Goal: Complete application form: Complete application form

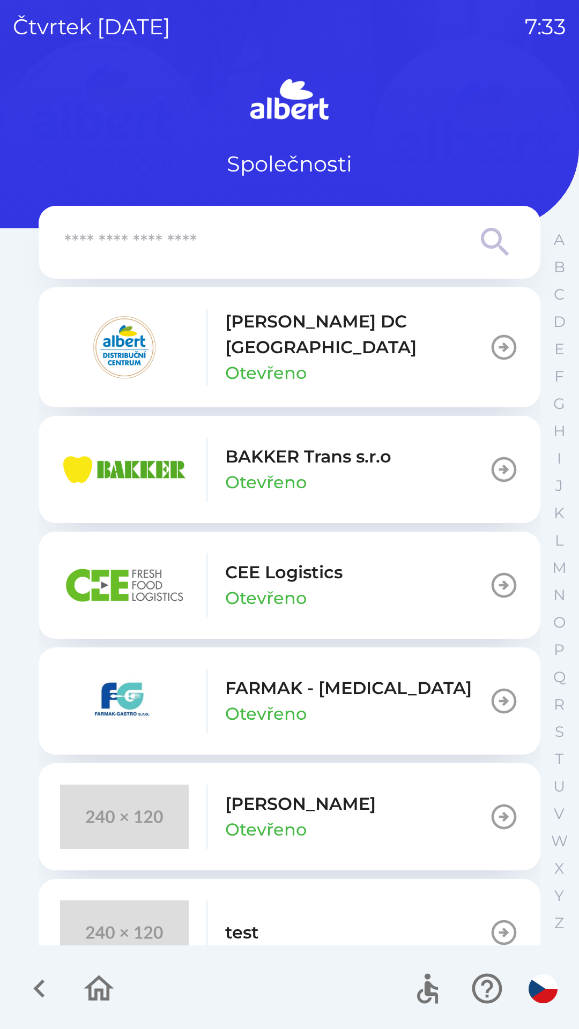
click at [239, 324] on p "[PERSON_NAME] DC [GEOGRAPHIC_DATA]" at bounding box center [357, 334] width 264 height 51
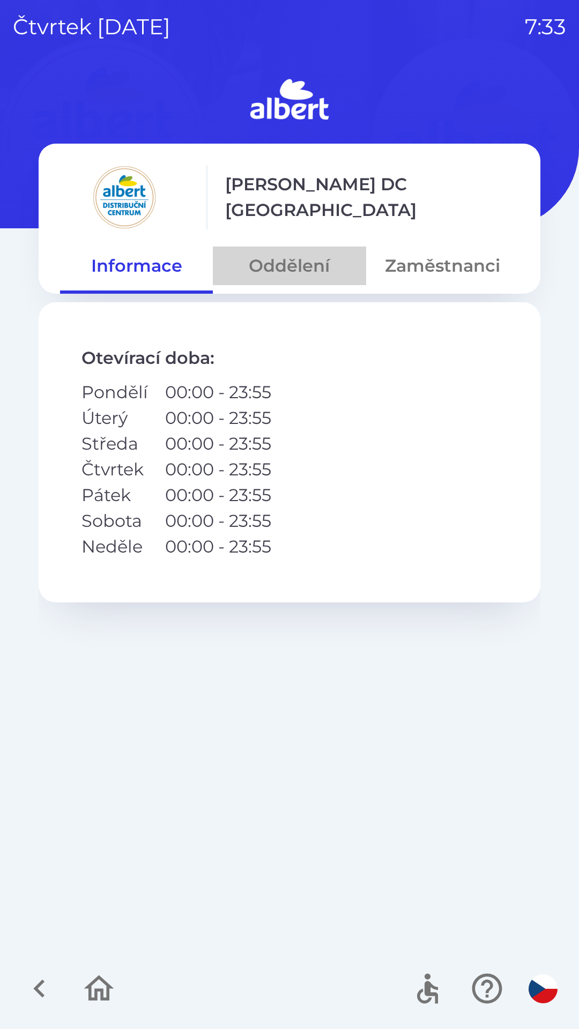
click at [274, 275] on button "Oddělení" at bounding box center [289, 266] width 153 height 39
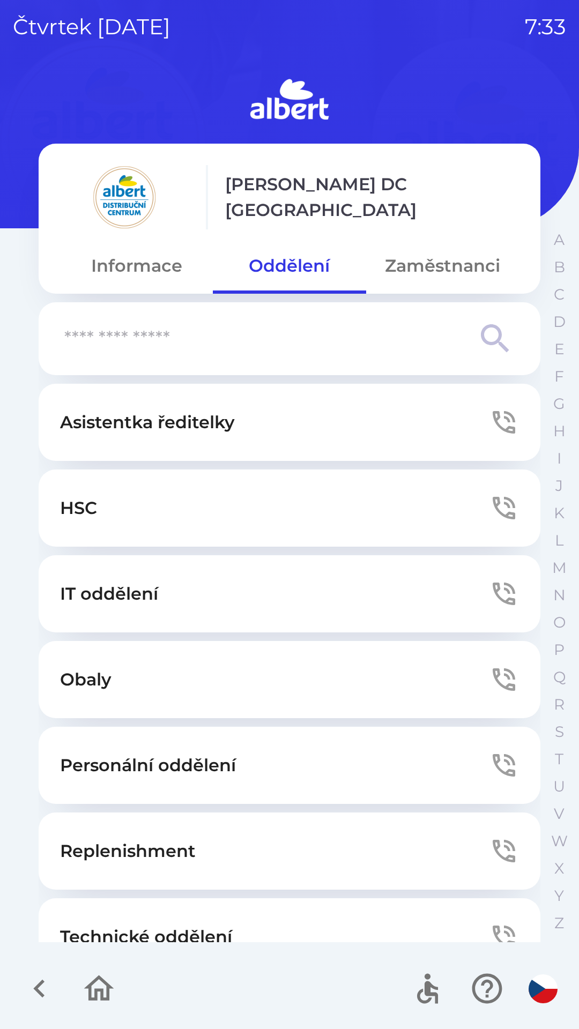
click at [95, 919] on button "Technické oddělení" at bounding box center [290, 936] width 502 height 77
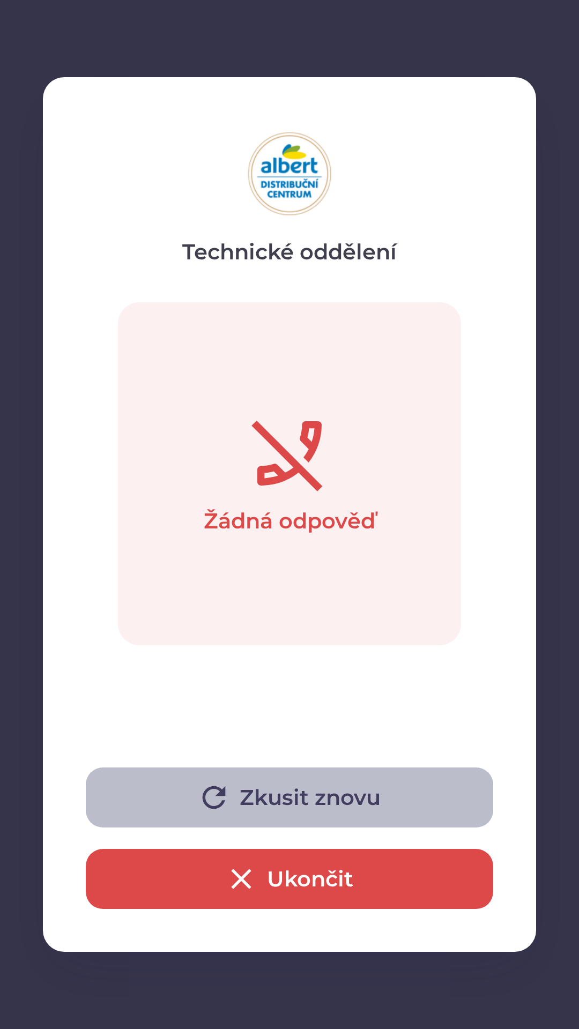
click at [285, 806] on button "Zkusit znovu" at bounding box center [289, 797] width 407 height 60
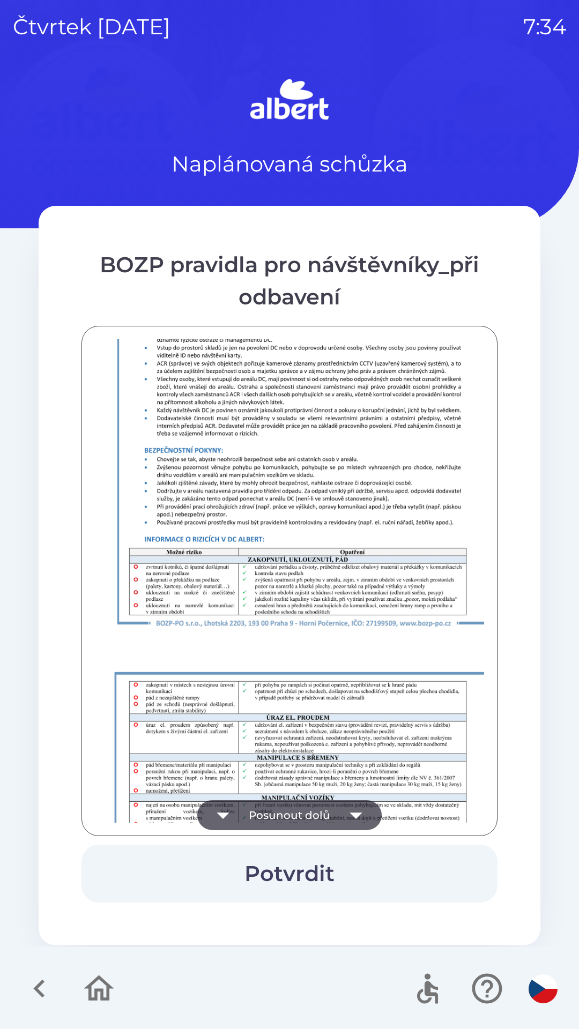
scroll to position [752, 0]
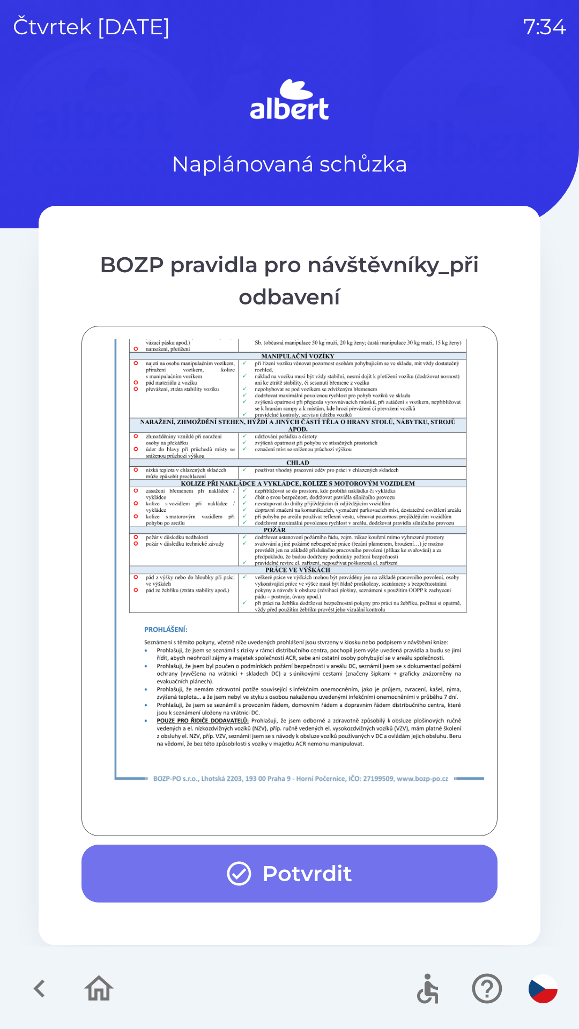
click at [376, 867] on button "Potvrdit" at bounding box center [289, 874] width 416 height 58
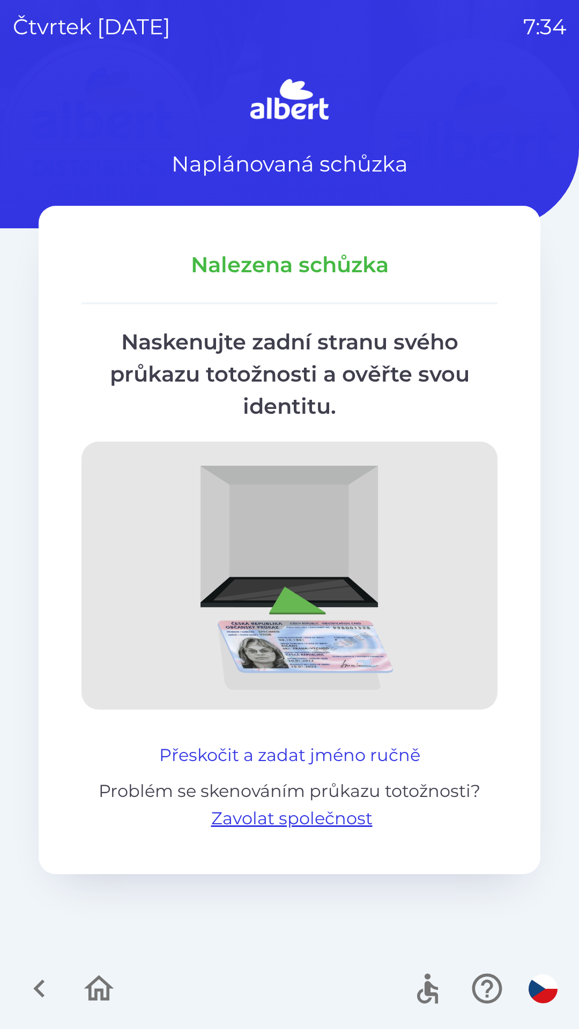
click at [359, 750] on button "Přeskočit a zadat jméno ručně" at bounding box center [290, 755] width 270 height 26
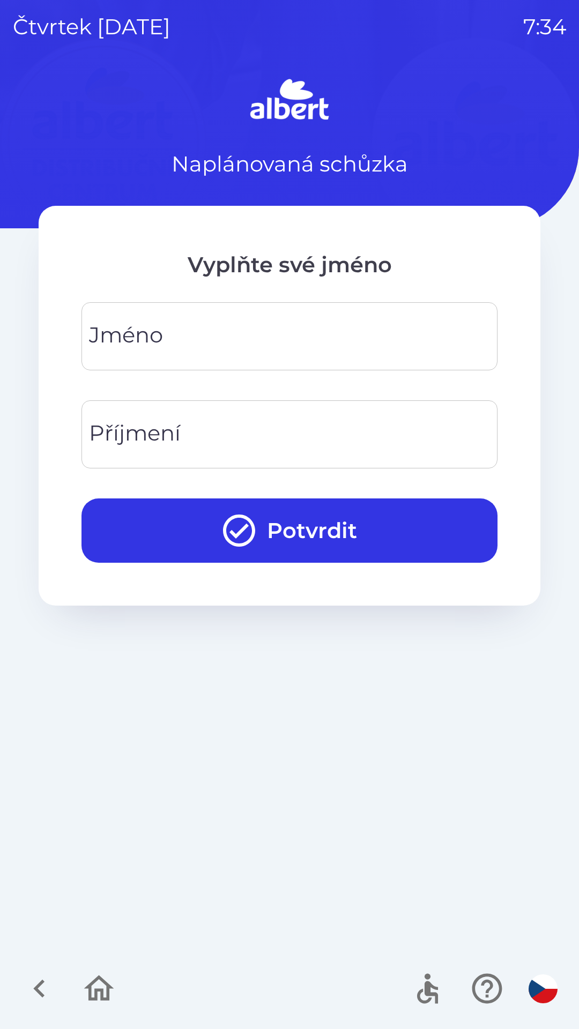
click at [339, 329] on input "Jméno" at bounding box center [289, 336] width 390 height 42
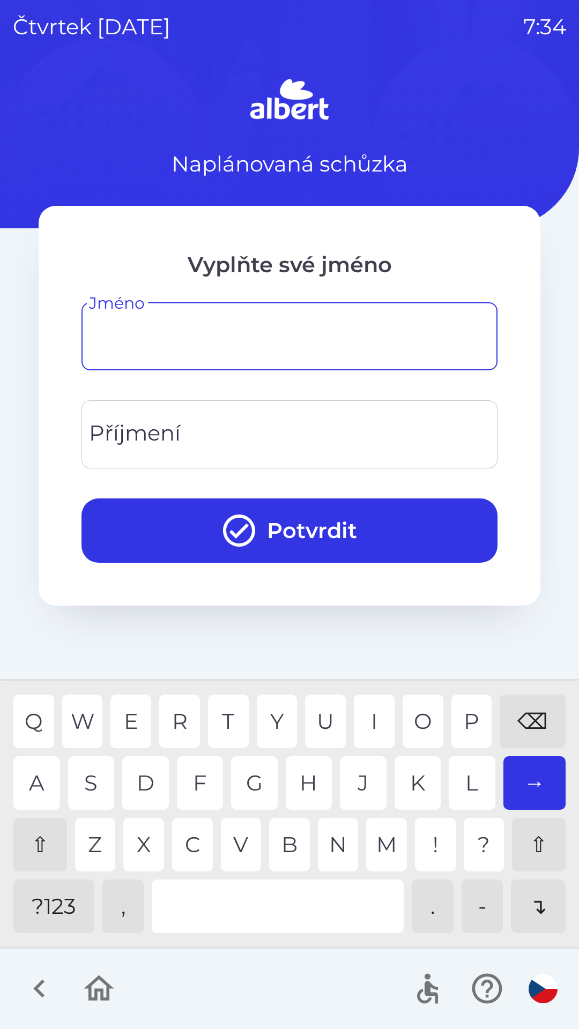
click at [39, 832] on div "⇧" at bounding box center [40, 845] width 54 height 54
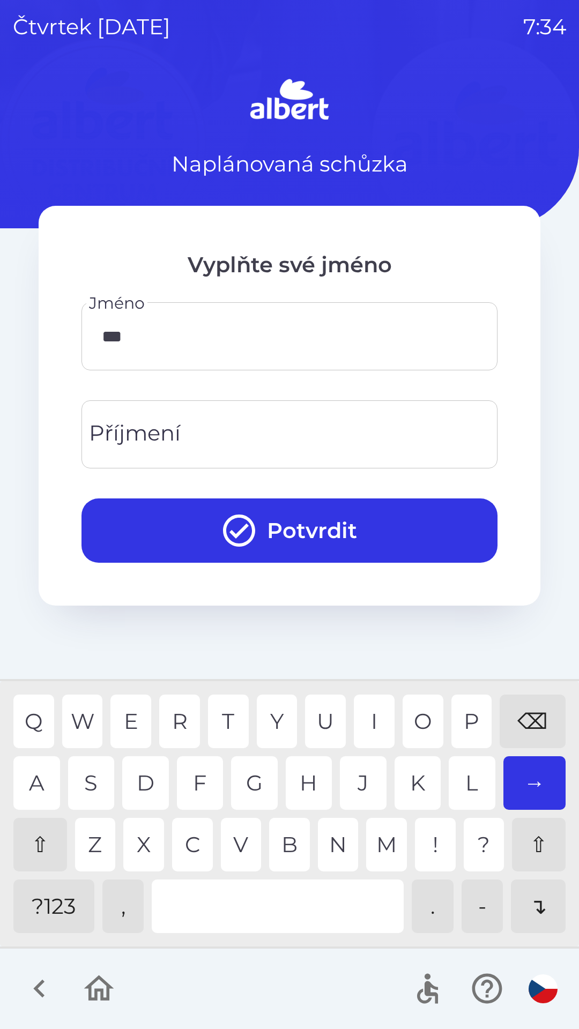
click at [183, 718] on div "R" at bounding box center [179, 722] width 41 height 54
click at [130, 696] on div "E" at bounding box center [130, 722] width 41 height 54
type input "*****"
click at [409, 778] on div "K" at bounding box center [417, 783] width 47 height 54
click at [215, 422] on input "Příjmení" at bounding box center [289, 434] width 390 height 42
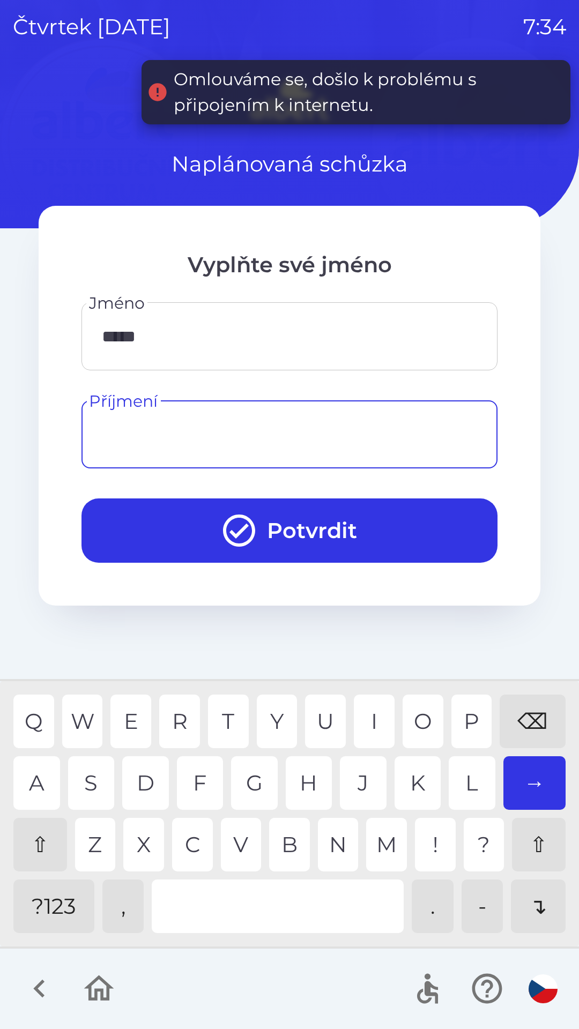
click at [38, 838] on div "⇧" at bounding box center [40, 845] width 54 height 54
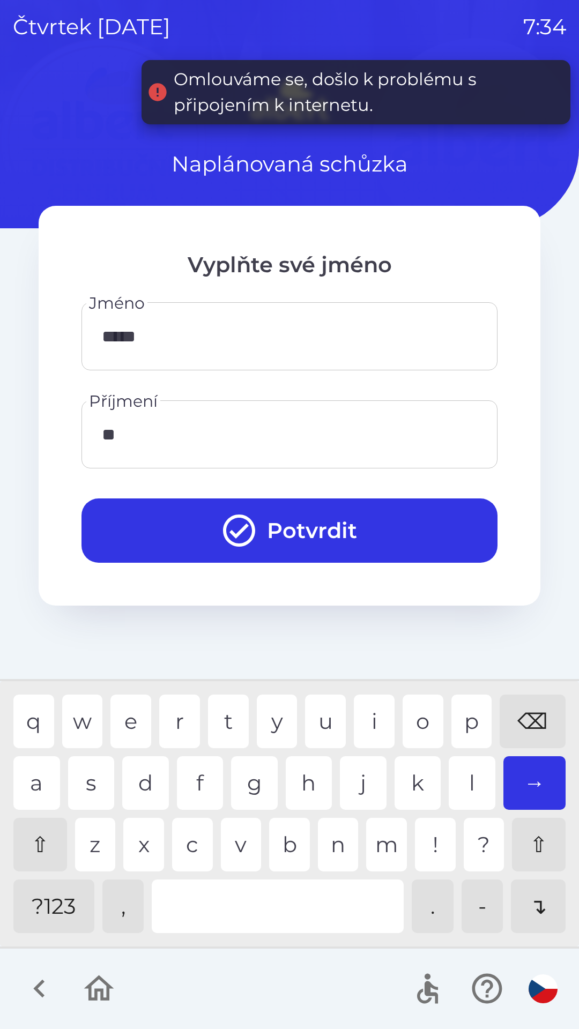
click at [183, 720] on div "r" at bounding box center [179, 722] width 41 height 54
click at [128, 699] on div "e" at bounding box center [130, 722] width 41 height 54
click at [356, 777] on div "j" at bounding box center [363, 783] width 47 height 54
click at [41, 764] on div "a" at bounding box center [36, 783] width 47 height 54
type input "*******"
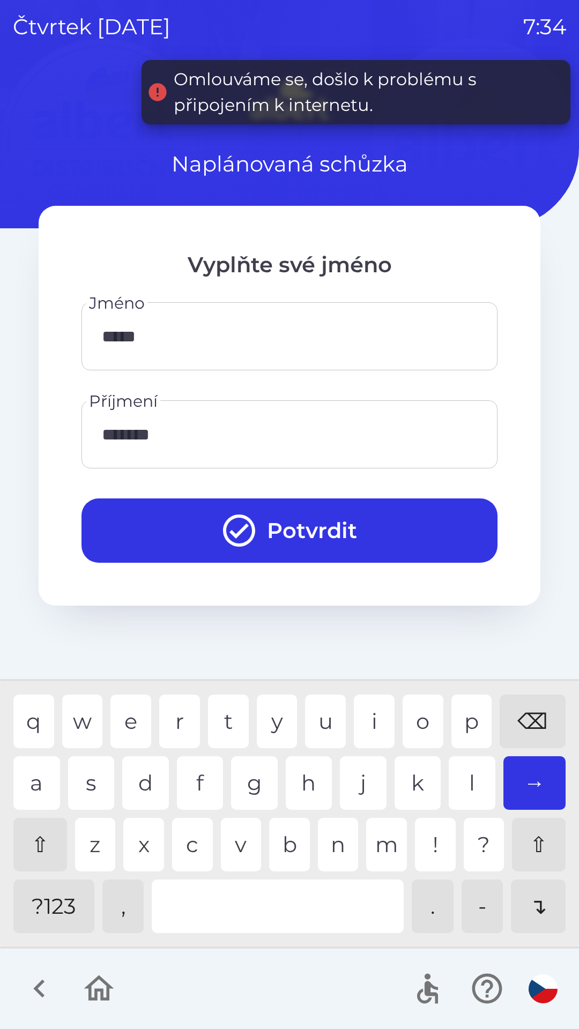
click at [469, 785] on div "l" at bounding box center [472, 783] width 47 height 54
click at [333, 522] on button "Potvrdit" at bounding box center [289, 530] width 416 height 64
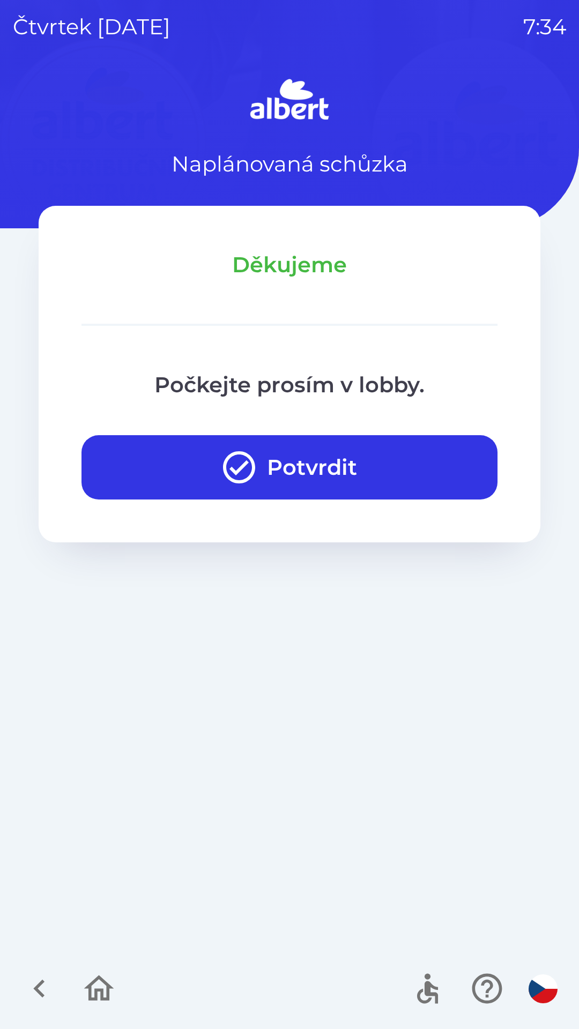
click at [435, 473] on button "Potvrdit" at bounding box center [289, 467] width 416 height 64
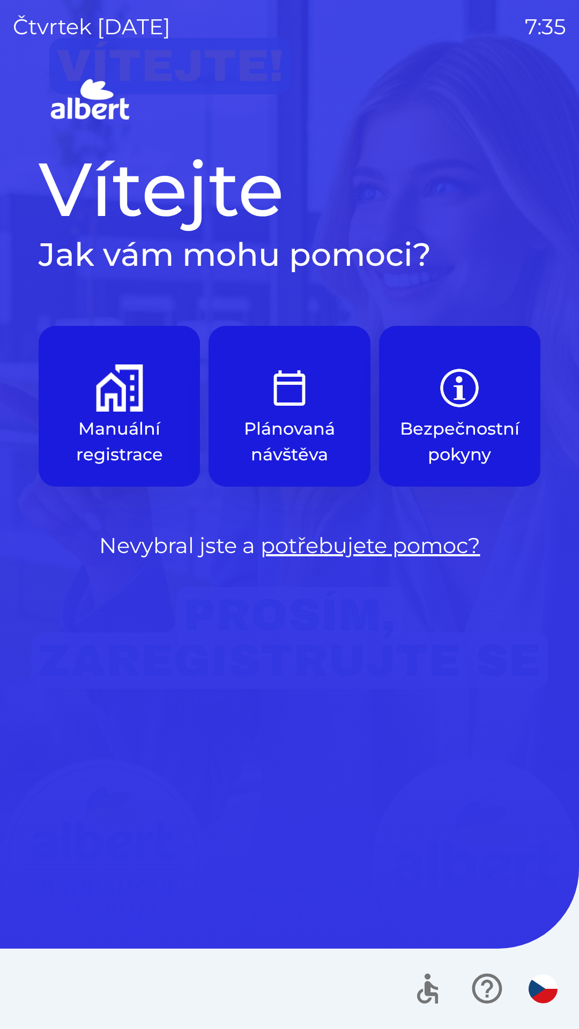
click at [143, 441] on p "Manuální registrace" at bounding box center [119, 441] width 110 height 51
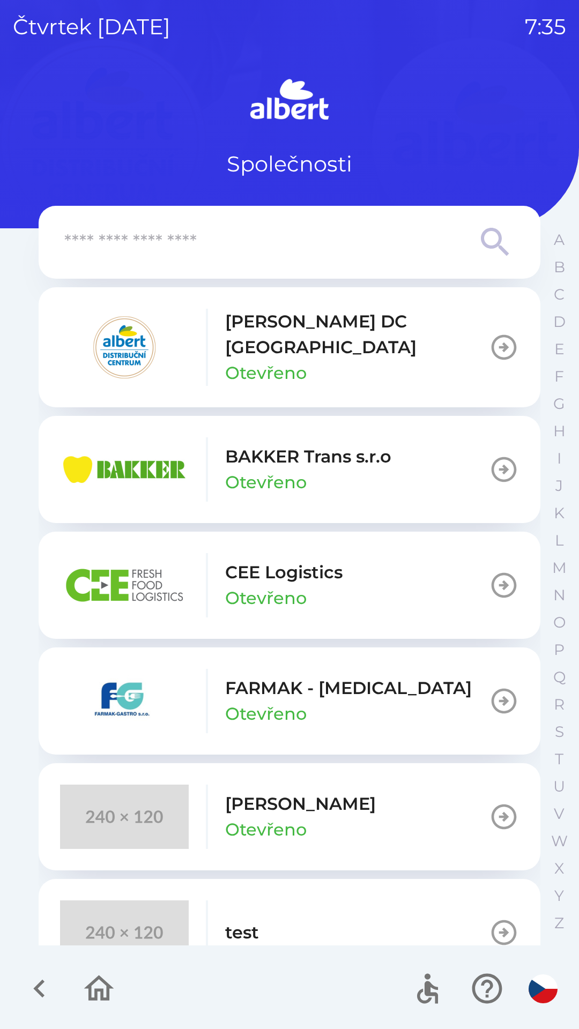
click at [383, 349] on div "[PERSON_NAME] DC [GEOGRAPHIC_DATA] Otevřeno" at bounding box center [357, 347] width 264 height 77
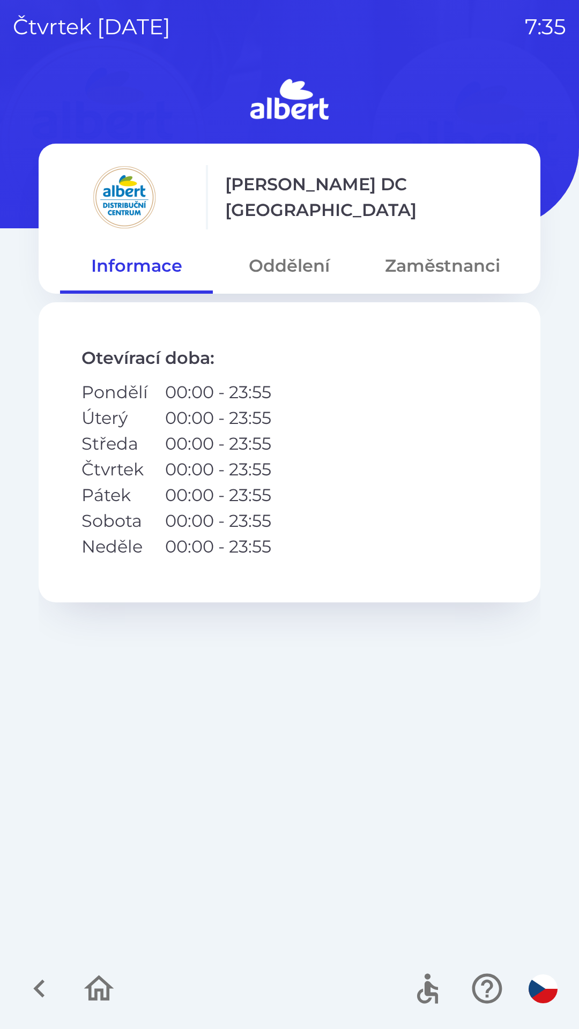
click at [292, 274] on button "Oddělení" at bounding box center [289, 266] width 153 height 39
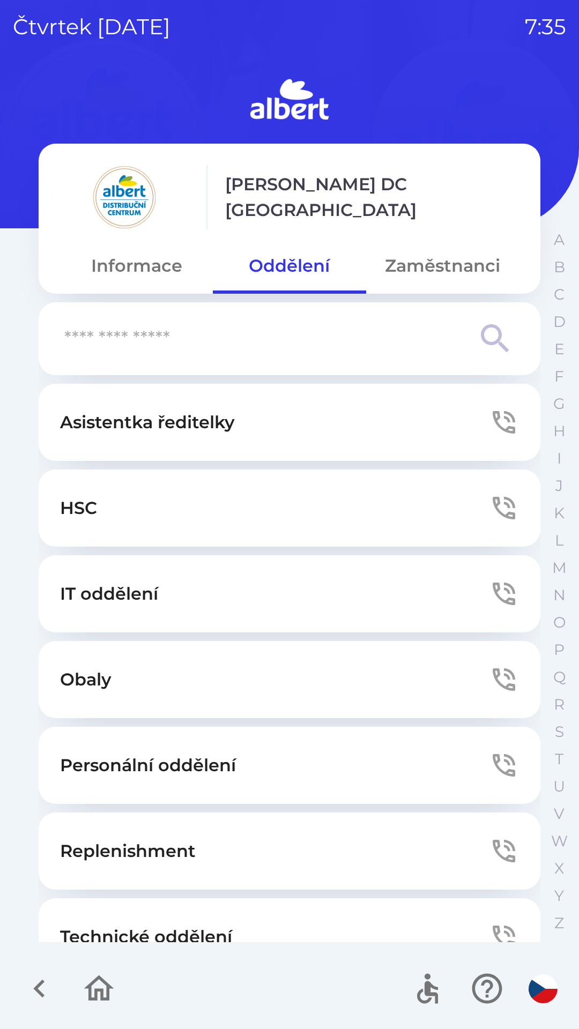
click at [313, 911] on button "Technické oddělení" at bounding box center [290, 936] width 502 height 77
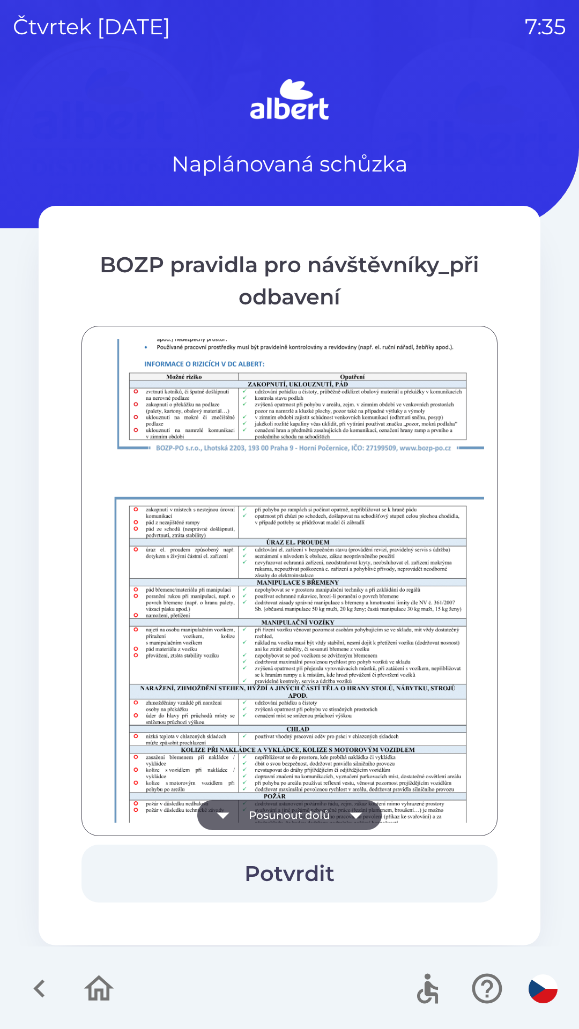
scroll to position [752, 0]
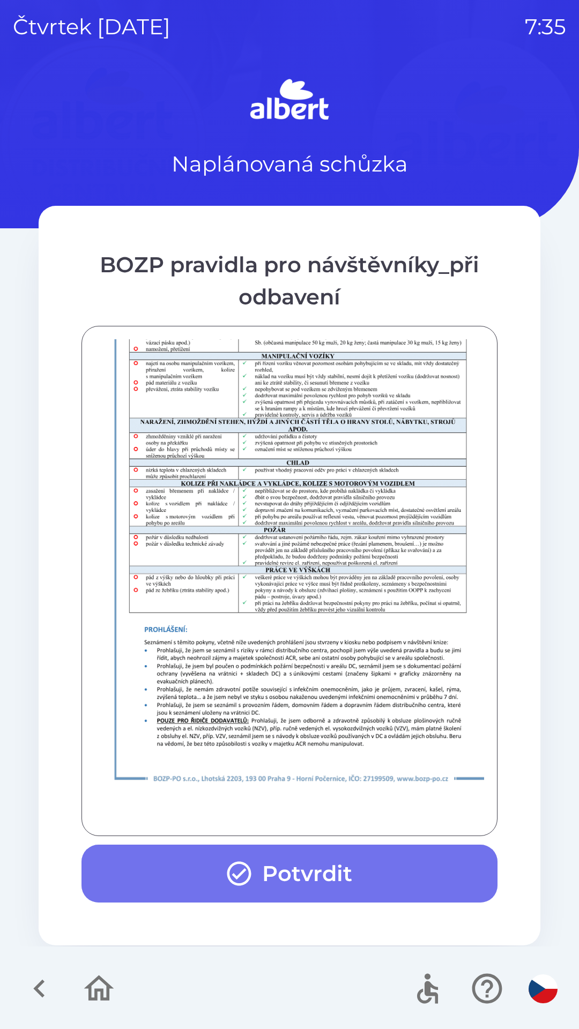
click at [378, 864] on button "Potvrdit" at bounding box center [289, 874] width 416 height 58
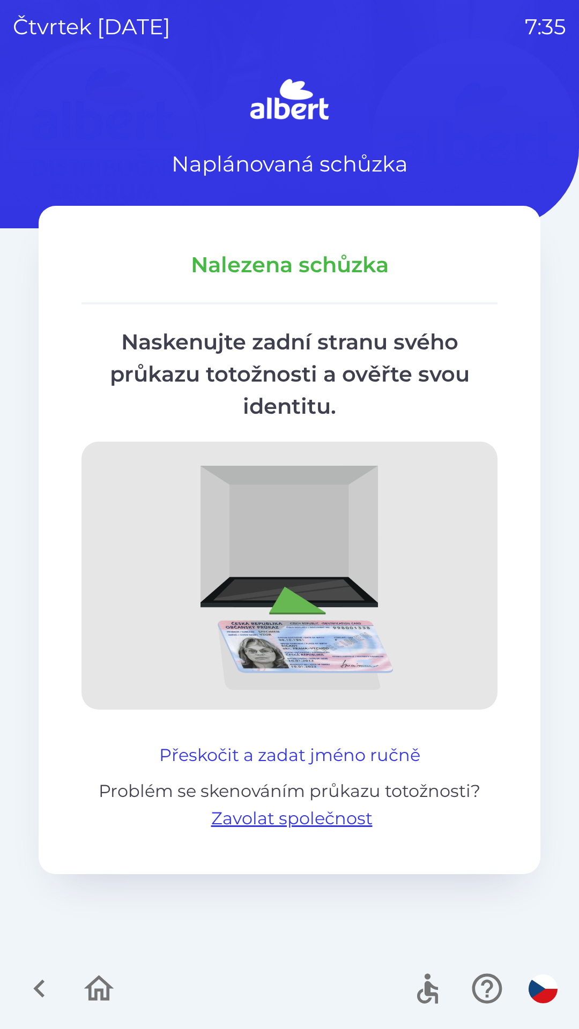
click at [357, 751] on button "Přeskočit a zadat jméno ručně" at bounding box center [290, 755] width 270 height 26
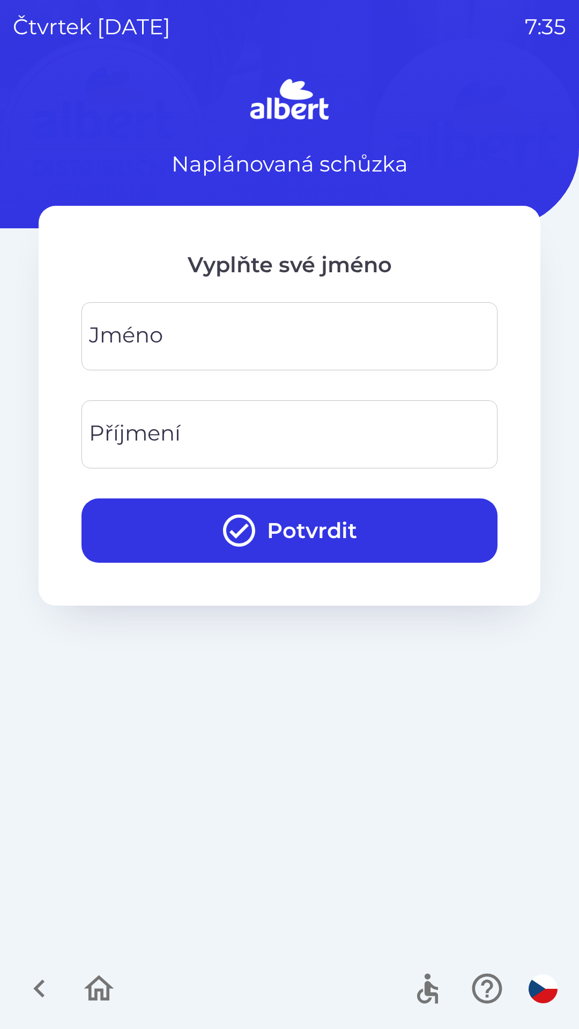
click at [326, 338] on input "Jméno" at bounding box center [289, 336] width 390 height 42
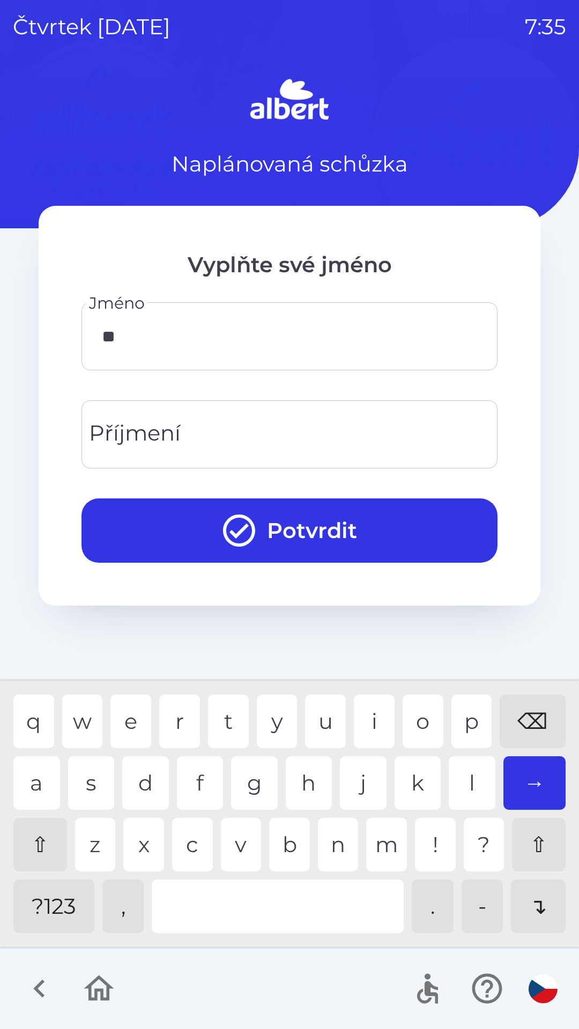
click at [422, 720] on div "o" at bounding box center [422, 722] width 41 height 54
click at [349, 789] on div "j" at bounding box center [363, 783] width 47 height 54
click at [226, 728] on div "t" at bounding box center [228, 722] width 41 height 54
click at [128, 723] on div "e" at bounding box center [130, 722] width 41 height 54
type input "*******"
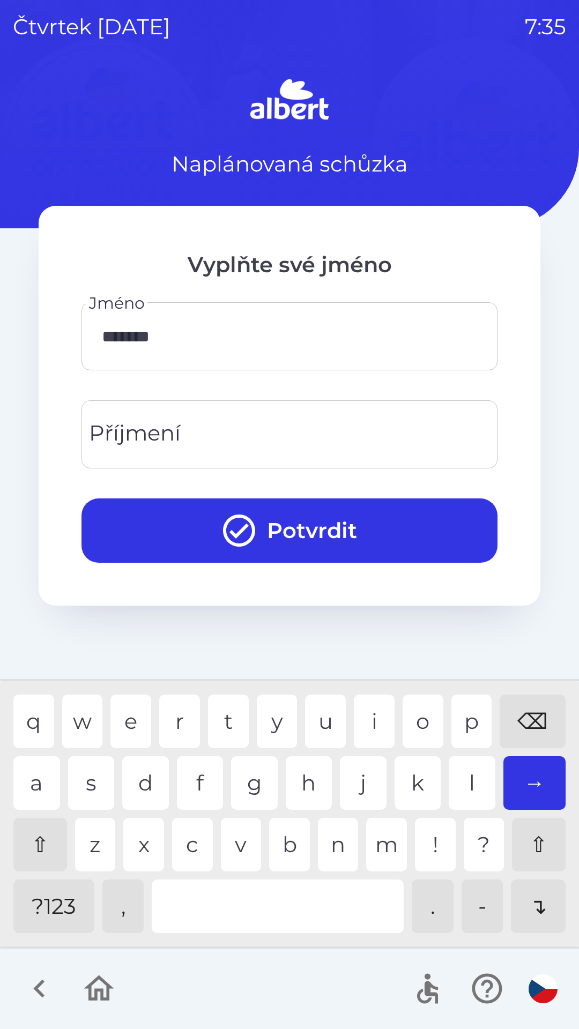
click at [246, 414] on input "Příjmení" at bounding box center [289, 434] width 390 height 42
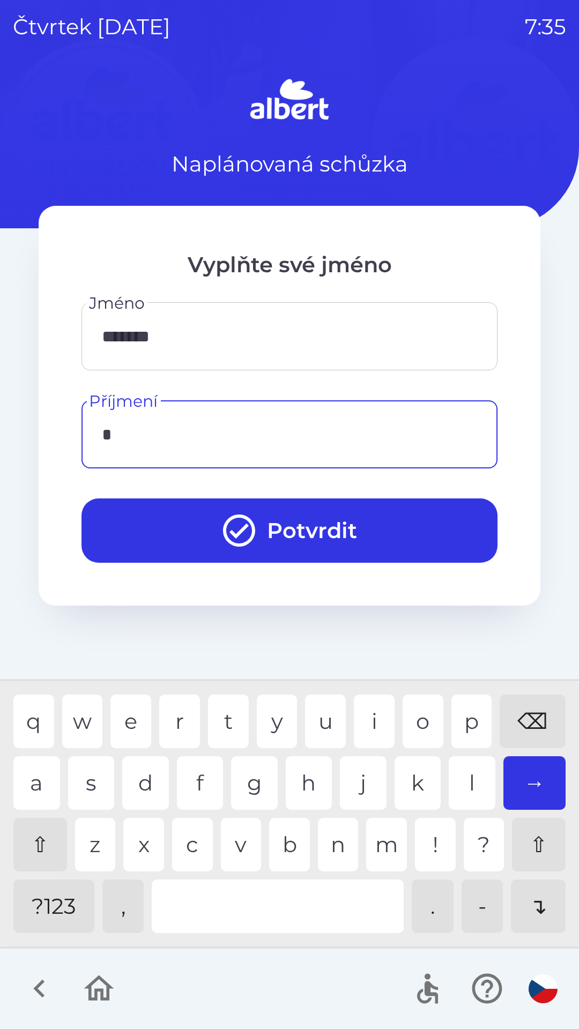
click at [192, 849] on div "c" at bounding box center [192, 845] width 41 height 54
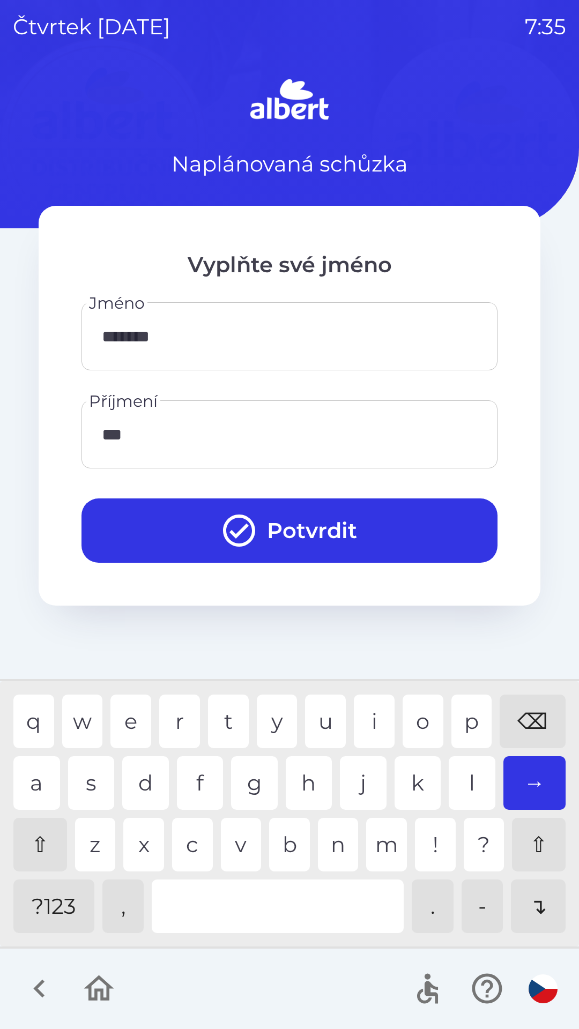
type input "****"
click at [480, 778] on div "l" at bounding box center [472, 783] width 47 height 54
click at [345, 525] on button "Potvrdit" at bounding box center [289, 530] width 416 height 64
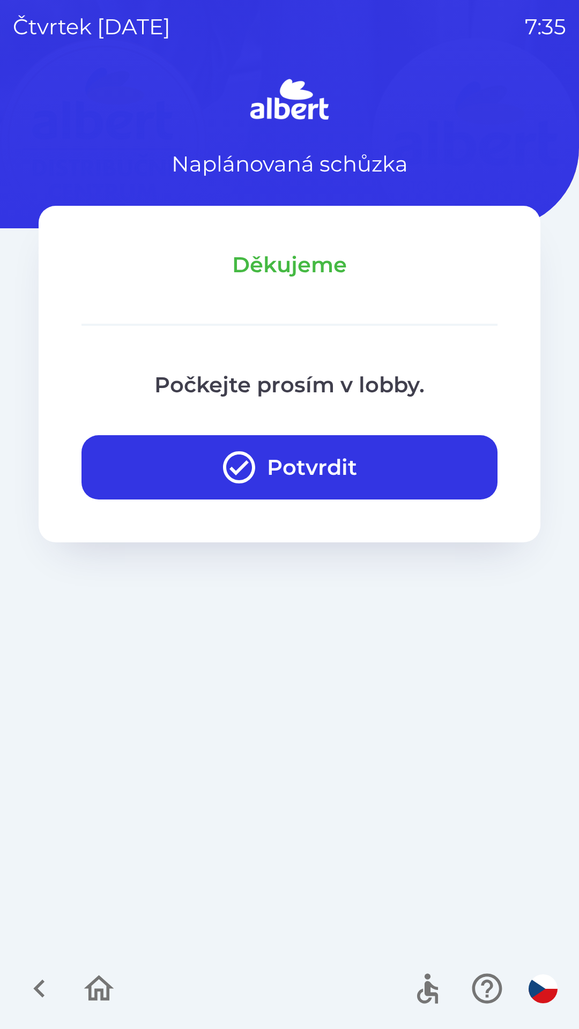
click at [368, 457] on button "Potvrdit" at bounding box center [289, 467] width 416 height 64
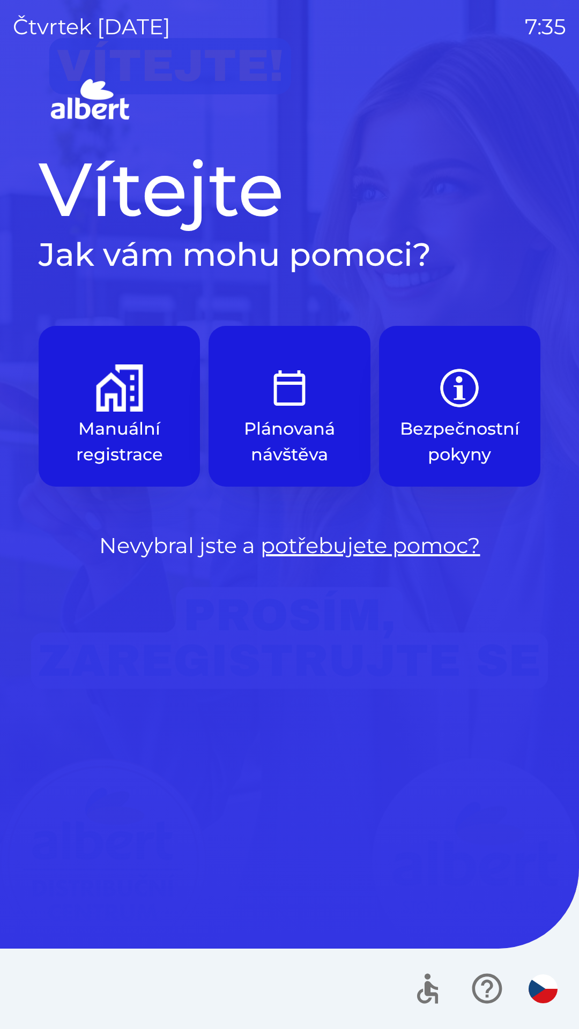
click at [161, 425] on p "Manuální registrace" at bounding box center [119, 441] width 110 height 51
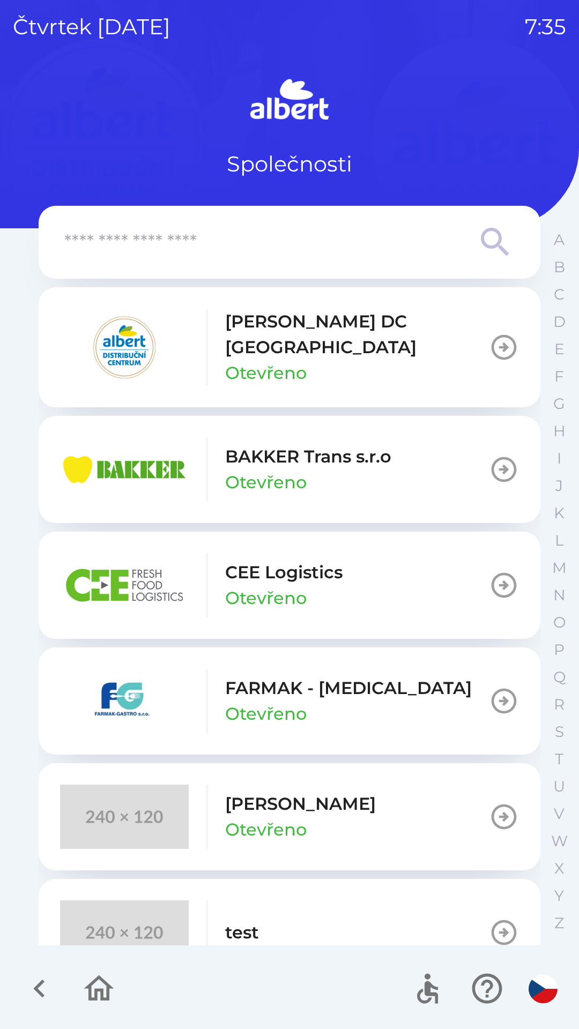
click at [345, 335] on p "[PERSON_NAME] DC [GEOGRAPHIC_DATA]" at bounding box center [357, 334] width 264 height 51
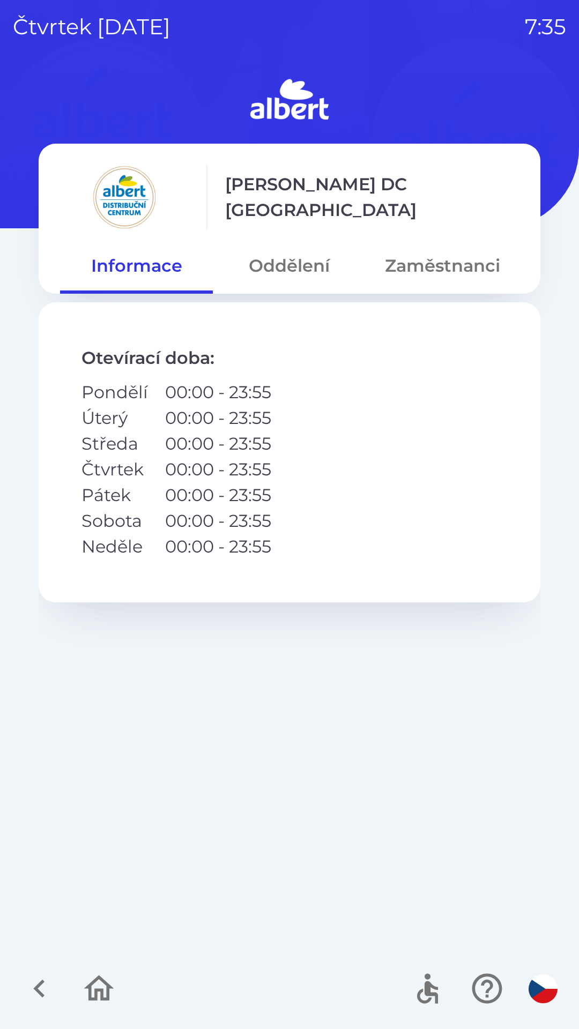
click at [313, 262] on button "Oddělení" at bounding box center [289, 266] width 153 height 39
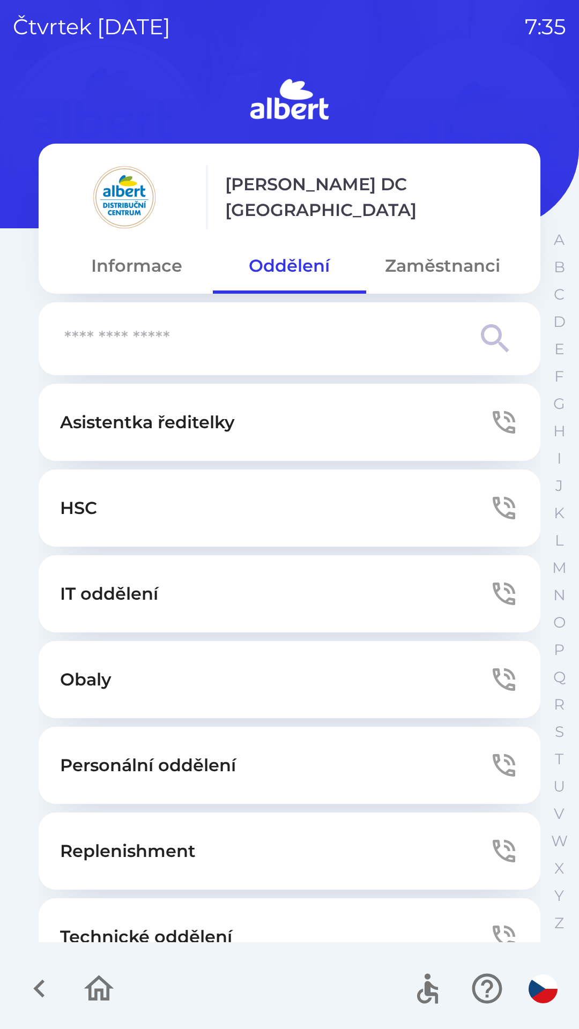
click at [300, 592] on button "IT oddělení" at bounding box center [290, 593] width 502 height 77
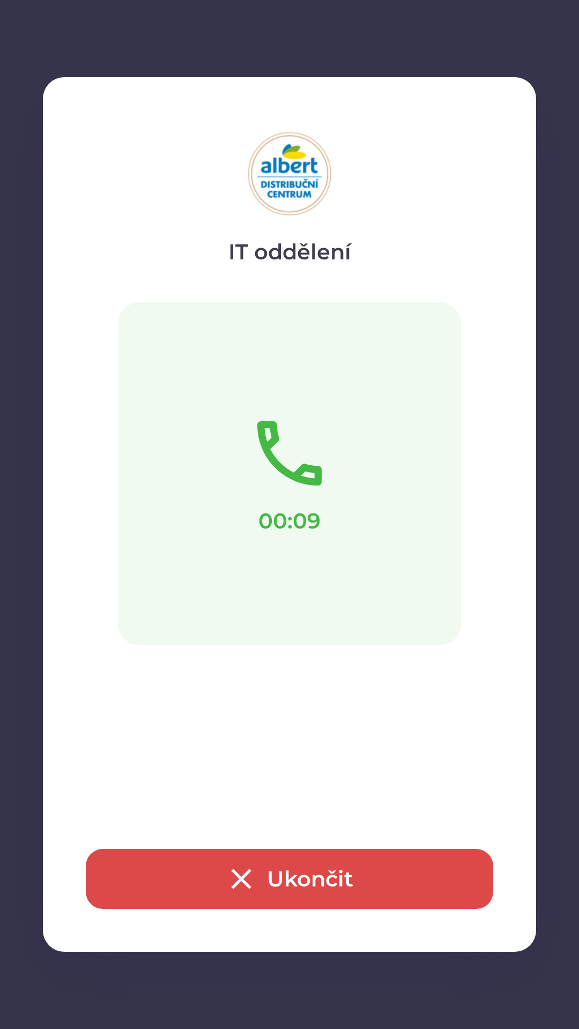
click at [327, 875] on button "Ukončit" at bounding box center [289, 879] width 407 height 60
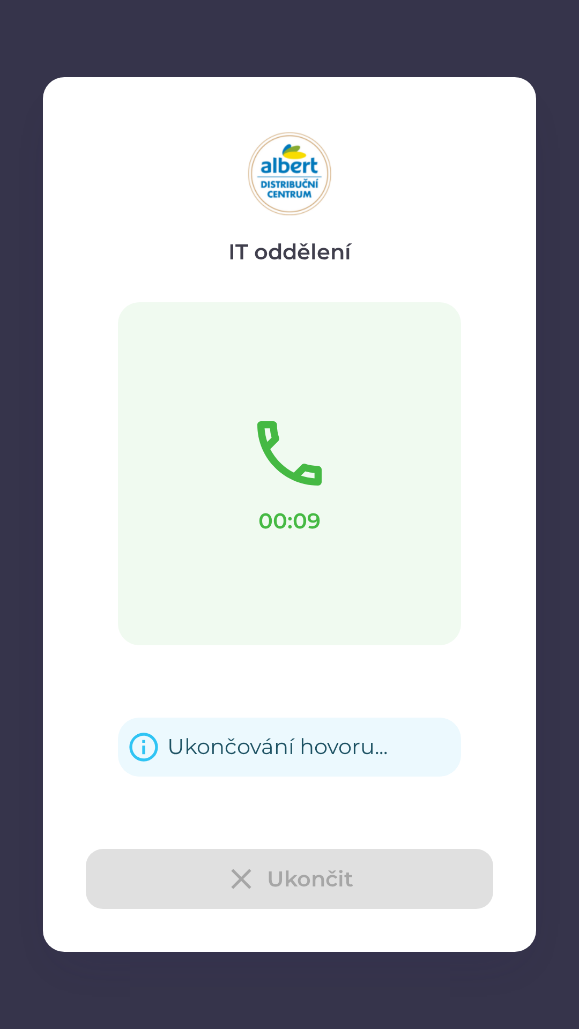
click at [234, 861] on div "Ukončit" at bounding box center [289, 879] width 407 height 60
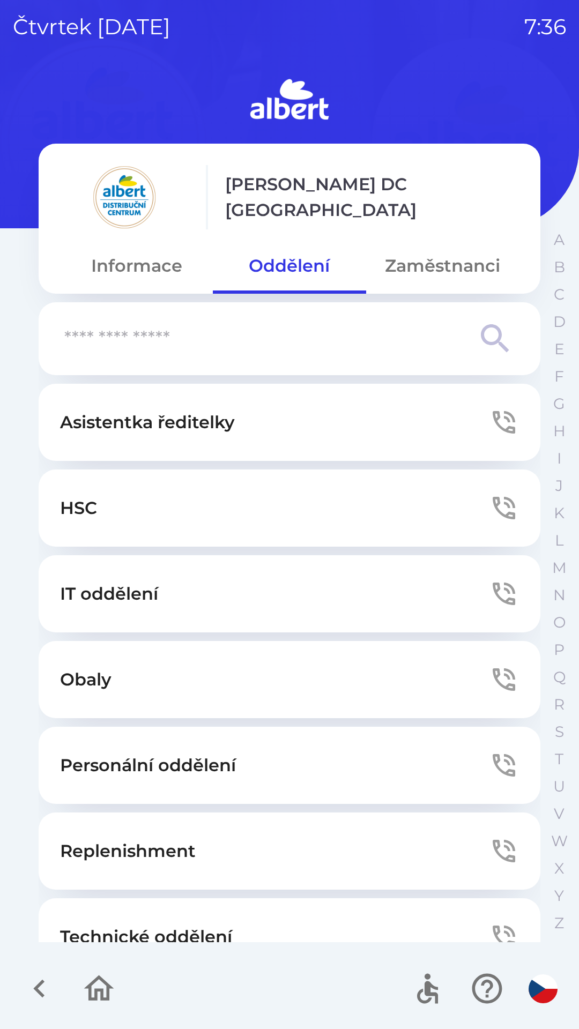
click at [346, 916] on button "Technické oddělení" at bounding box center [290, 936] width 502 height 77
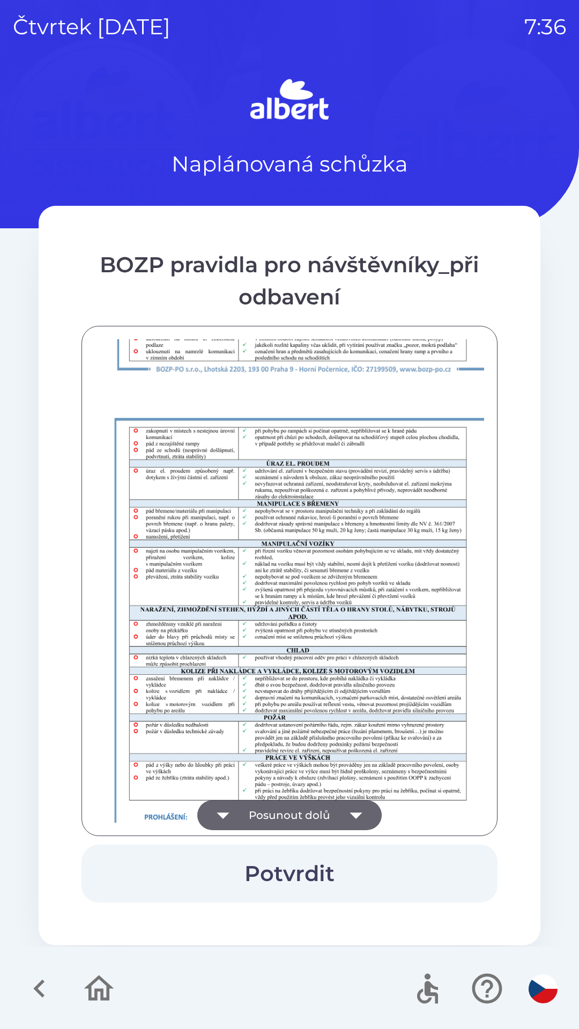
scroll to position [752, 0]
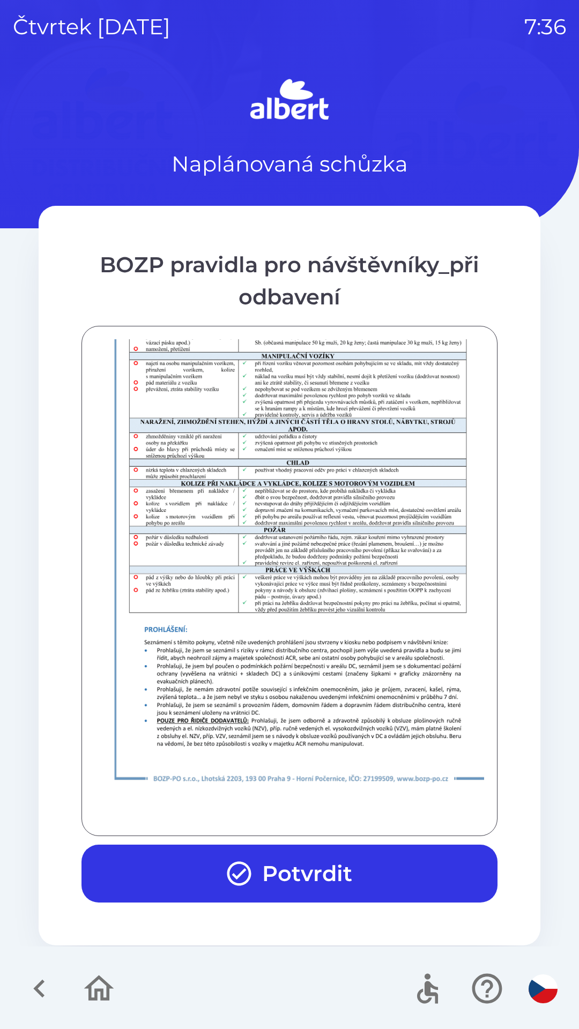
click at [315, 875] on button "Potvrdit" at bounding box center [289, 874] width 416 height 58
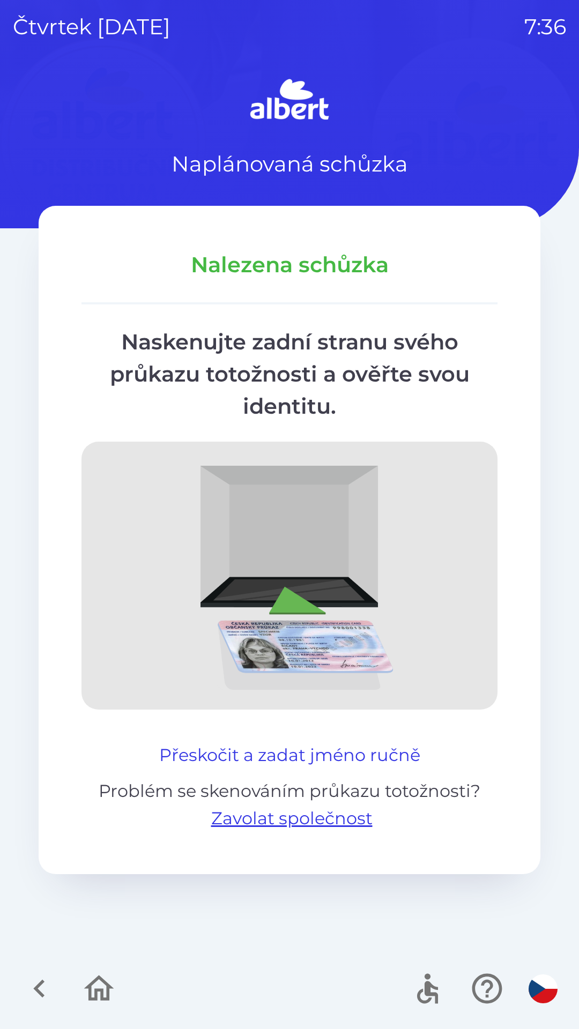
click at [347, 753] on button "Přeskočit a zadat jméno ručně" at bounding box center [290, 755] width 270 height 26
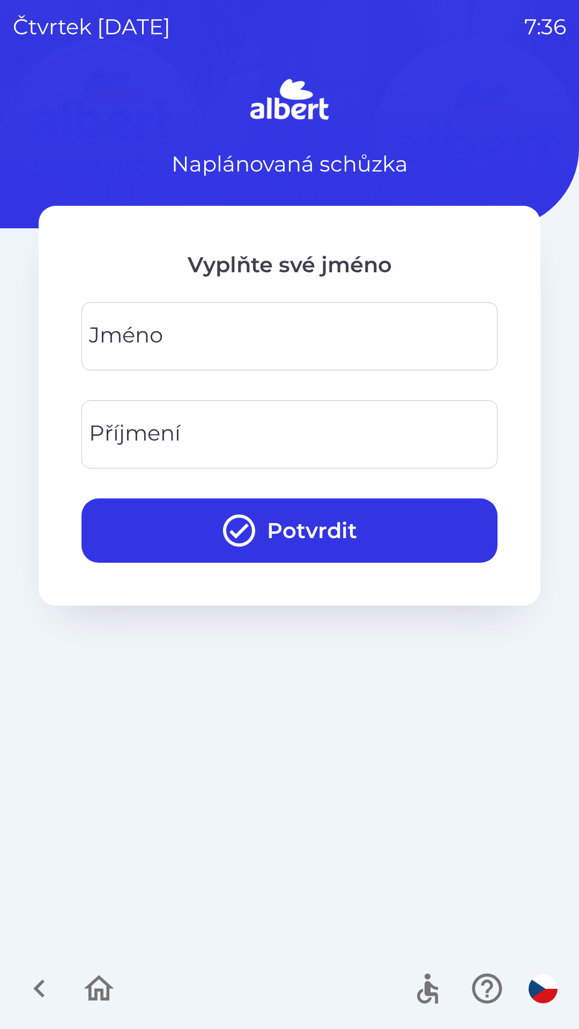
click at [393, 328] on input "Jméno" at bounding box center [289, 336] width 390 height 42
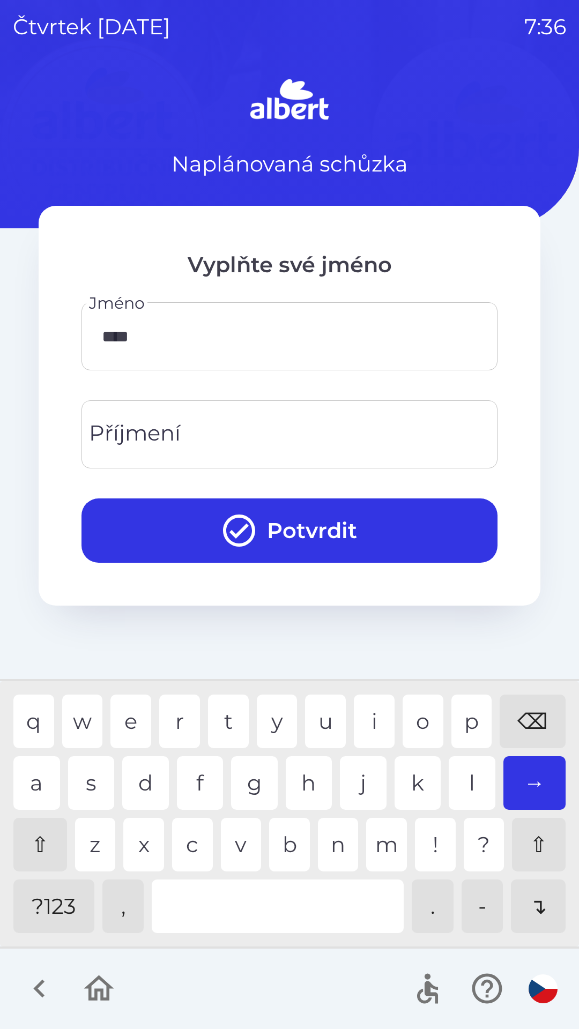
type input "*****"
click at [217, 435] on input "Příjmení" at bounding box center [289, 434] width 390 height 42
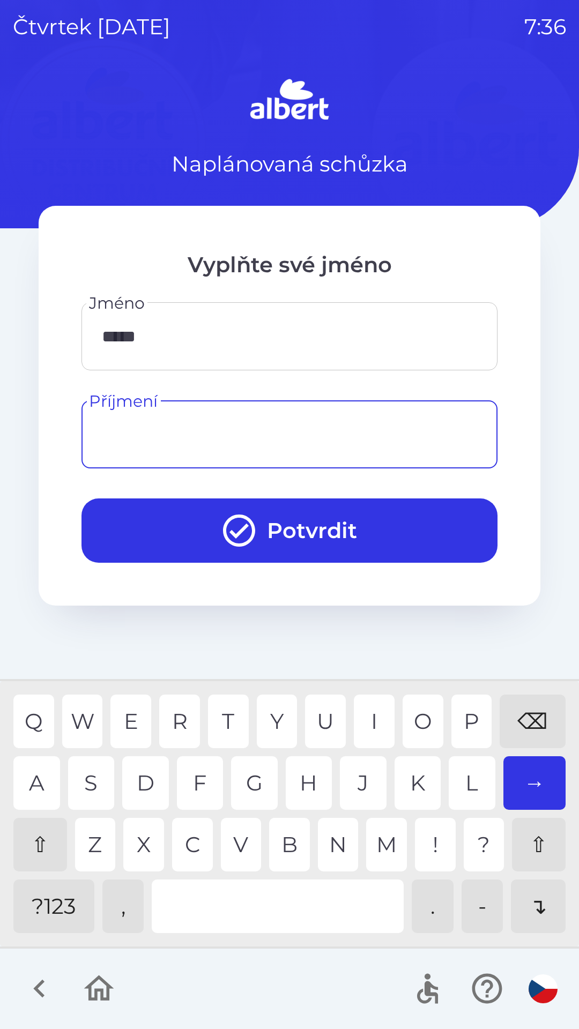
click at [40, 832] on div "⇧" at bounding box center [40, 845] width 54 height 54
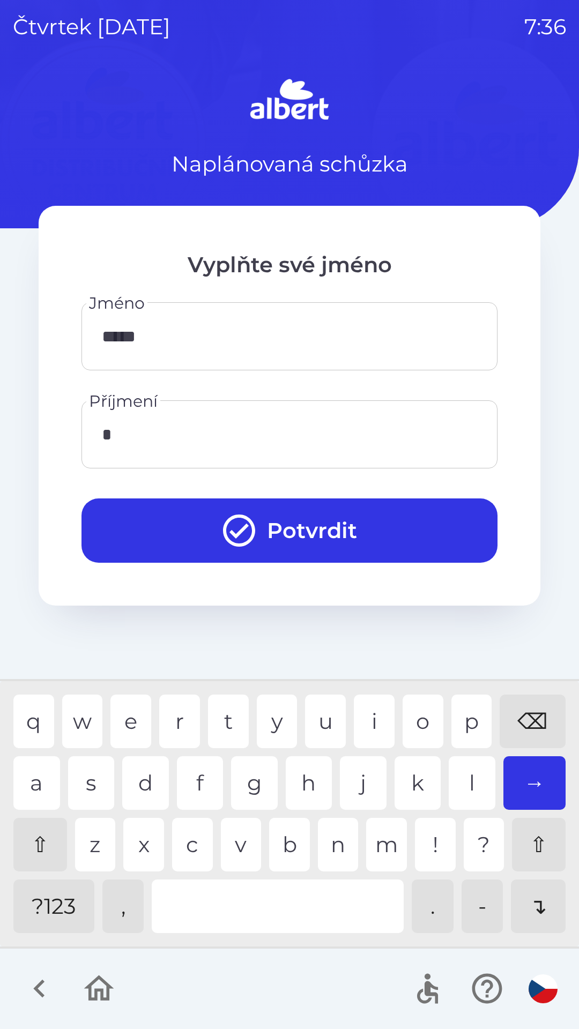
click at [529, 707] on div "⌫" at bounding box center [532, 722] width 66 height 54
click at [127, 712] on div "e" at bounding box center [130, 722] width 41 height 54
click at [137, 713] on div "e" at bounding box center [130, 722] width 41 height 54
click at [468, 779] on div "l" at bounding box center [472, 783] width 47 height 54
type input "*******"
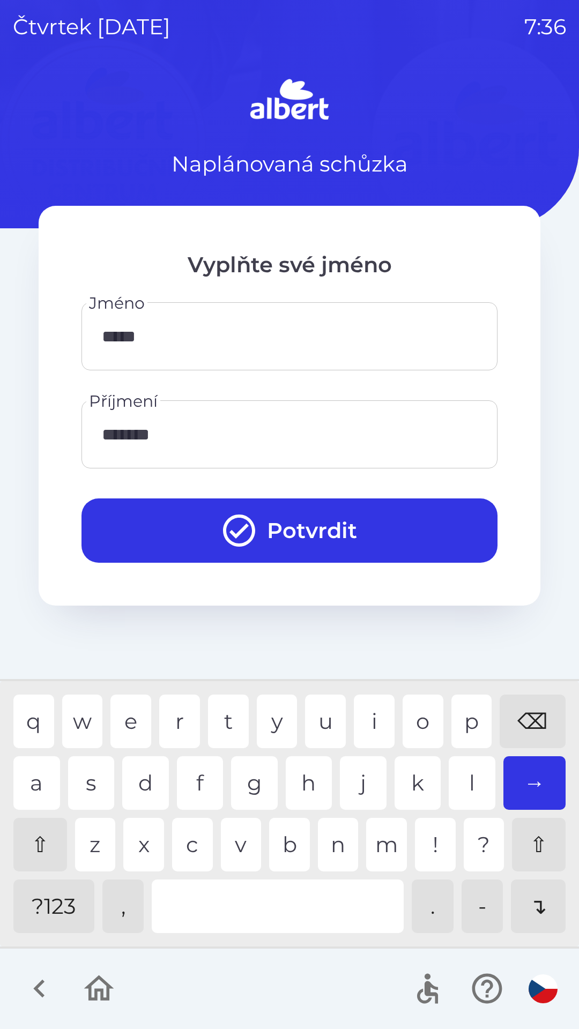
click at [421, 767] on div "k" at bounding box center [417, 783] width 47 height 54
click at [303, 531] on button "Potvrdit" at bounding box center [289, 530] width 416 height 64
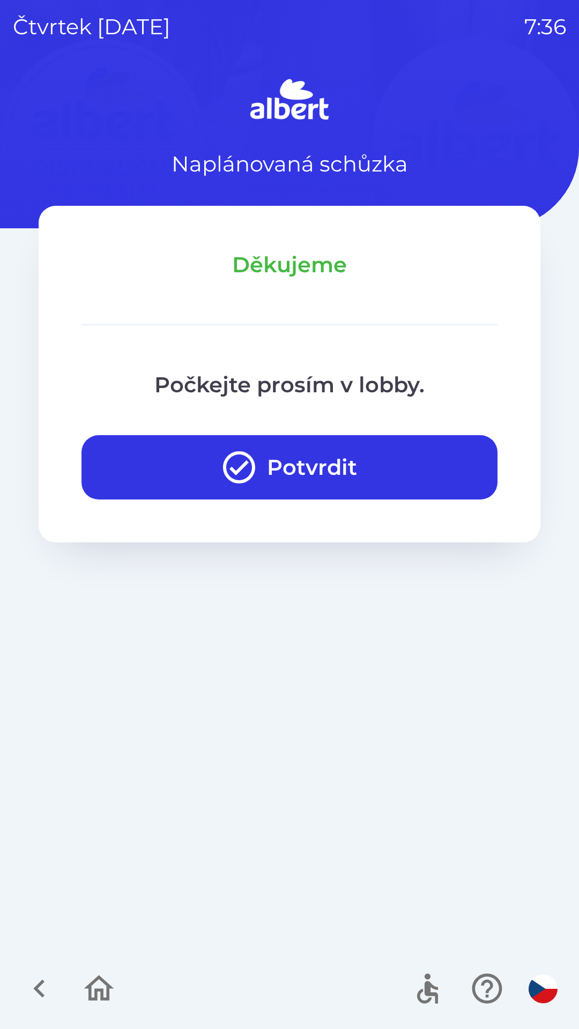
click at [354, 455] on button "Potvrdit" at bounding box center [289, 467] width 416 height 64
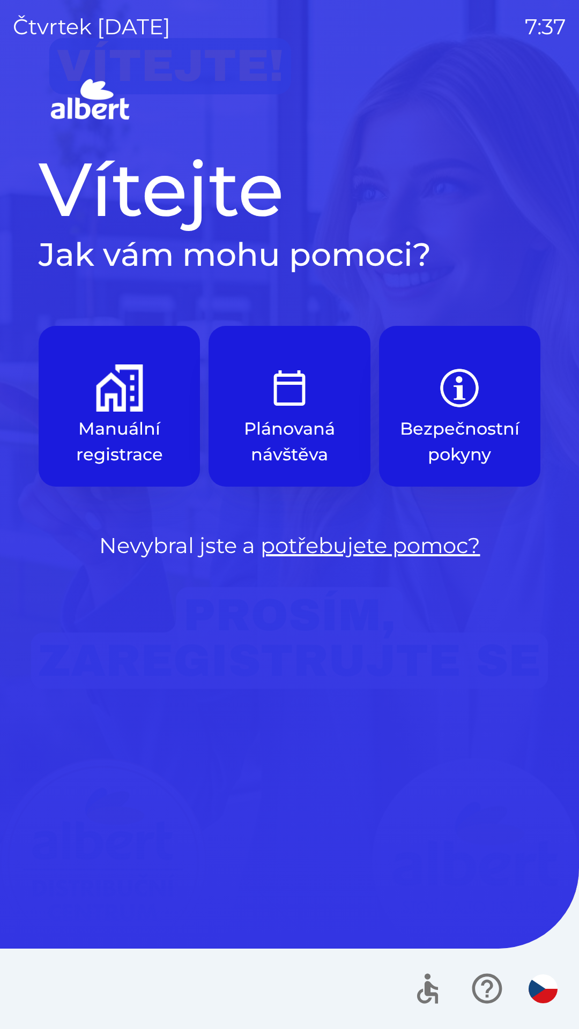
click at [108, 393] on img "button" at bounding box center [119, 387] width 47 height 47
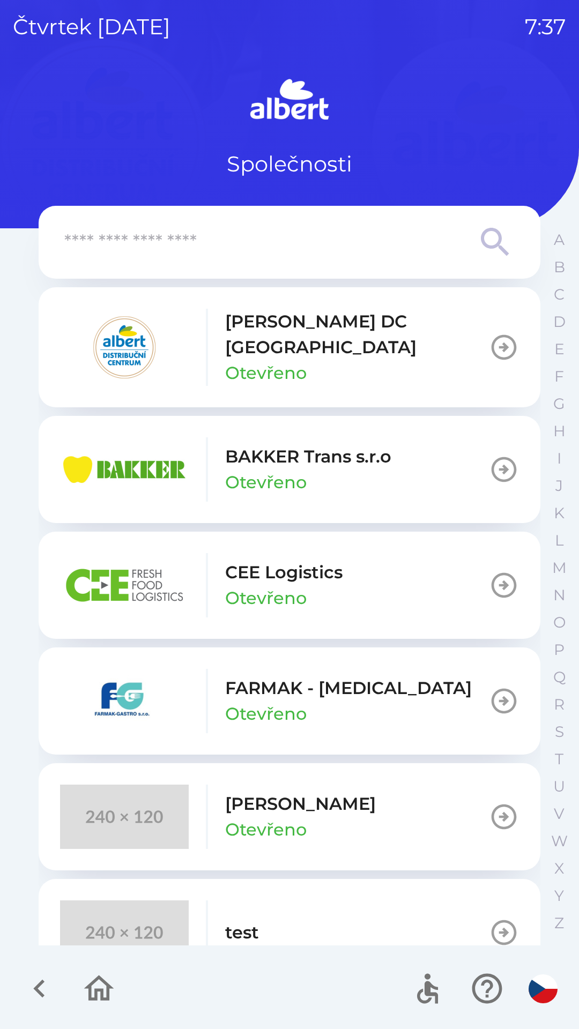
click at [370, 318] on p "[PERSON_NAME] DC [GEOGRAPHIC_DATA]" at bounding box center [357, 334] width 264 height 51
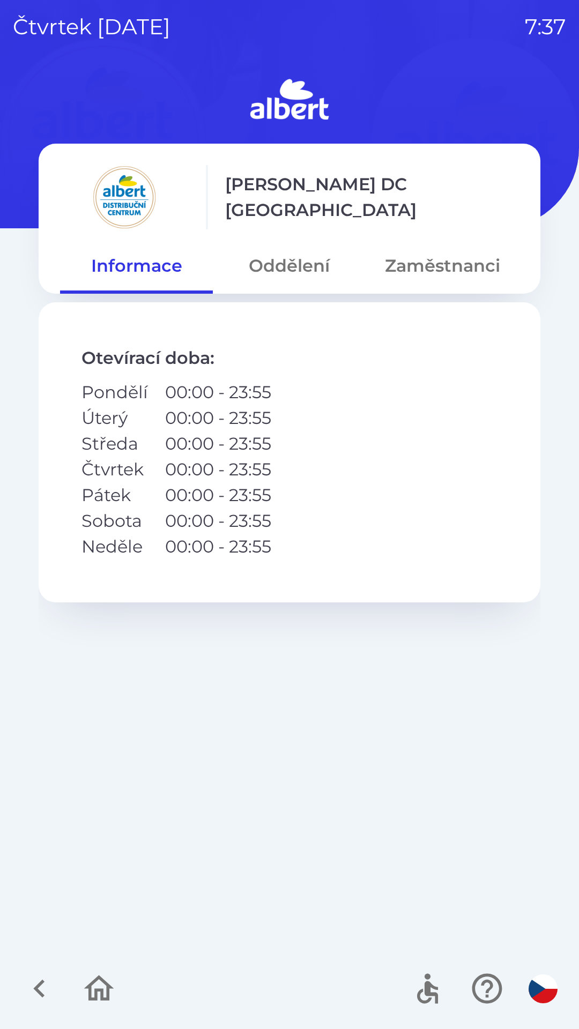
click at [305, 262] on button "Oddělení" at bounding box center [289, 266] width 153 height 39
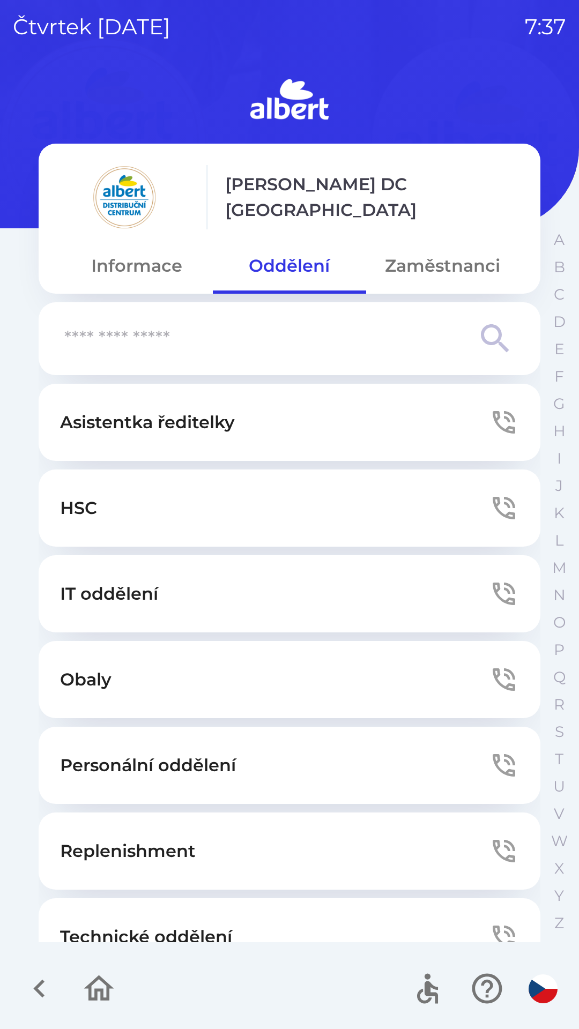
click at [290, 919] on button "Technické oddělení" at bounding box center [290, 936] width 502 height 77
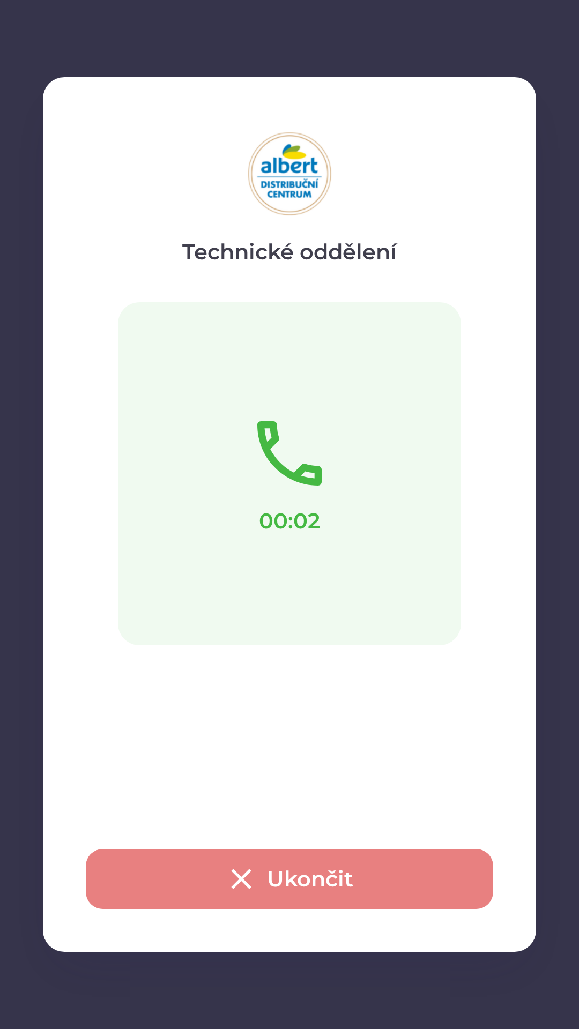
click at [312, 883] on button "Ukončit" at bounding box center [289, 879] width 407 height 60
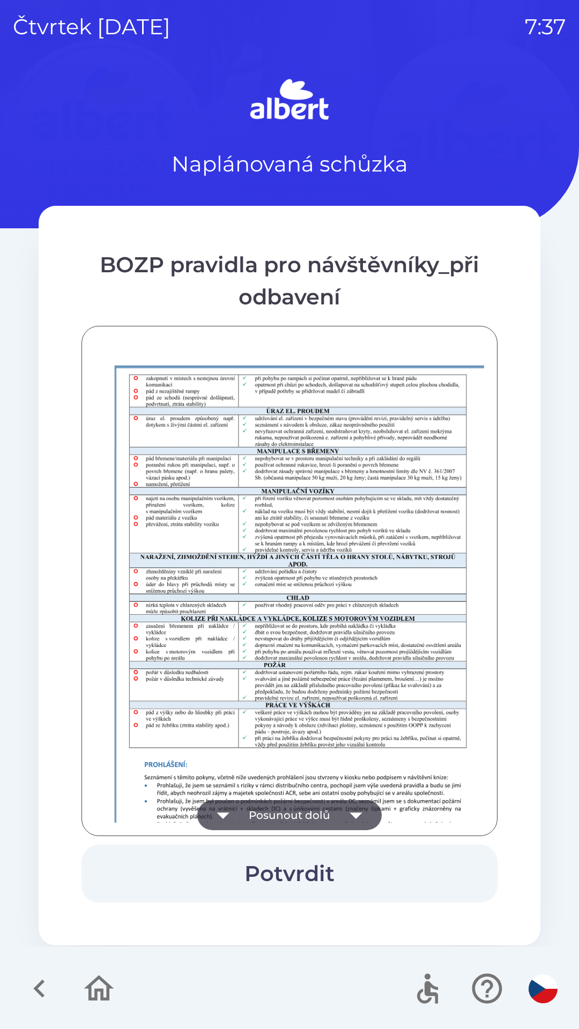
scroll to position [752, 0]
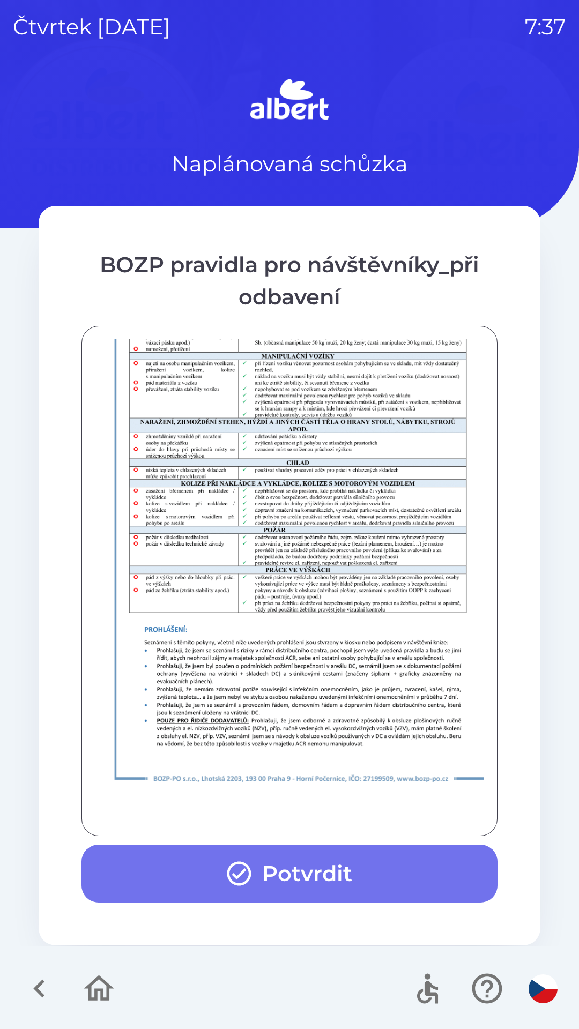
click at [322, 871] on button "Potvrdit" at bounding box center [289, 874] width 416 height 58
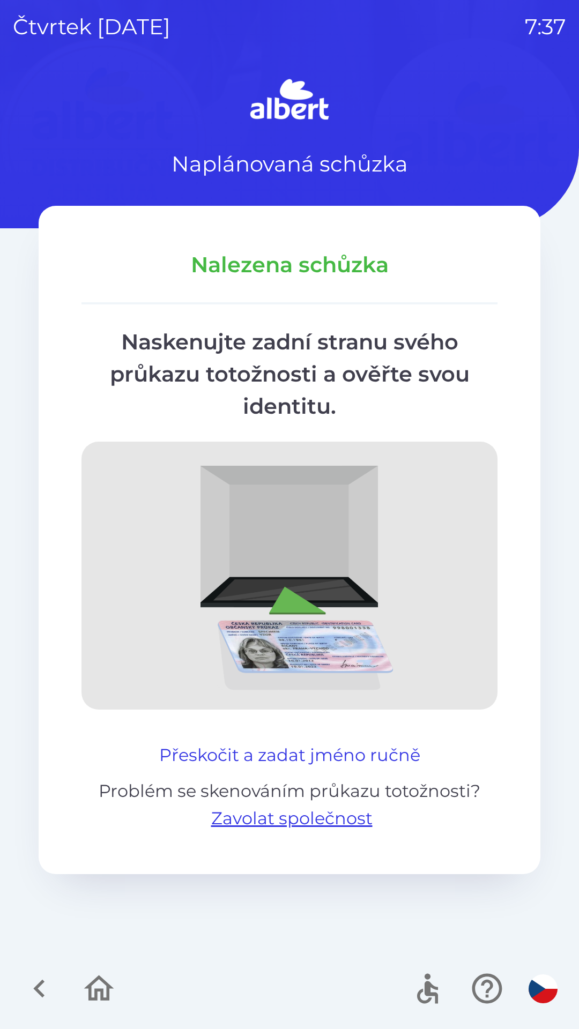
click at [300, 752] on button "Přeskočit a zadat jméno ručně" at bounding box center [290, 755] width 270 height 26
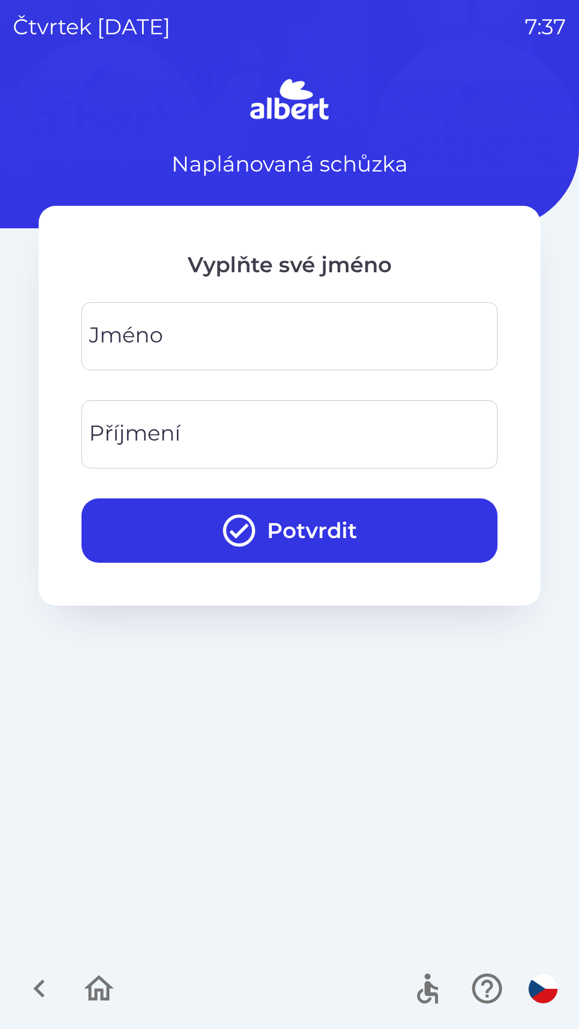
click at [264, 329] on input "Jméno" at bounding box center [289, 336] width 390 height 42
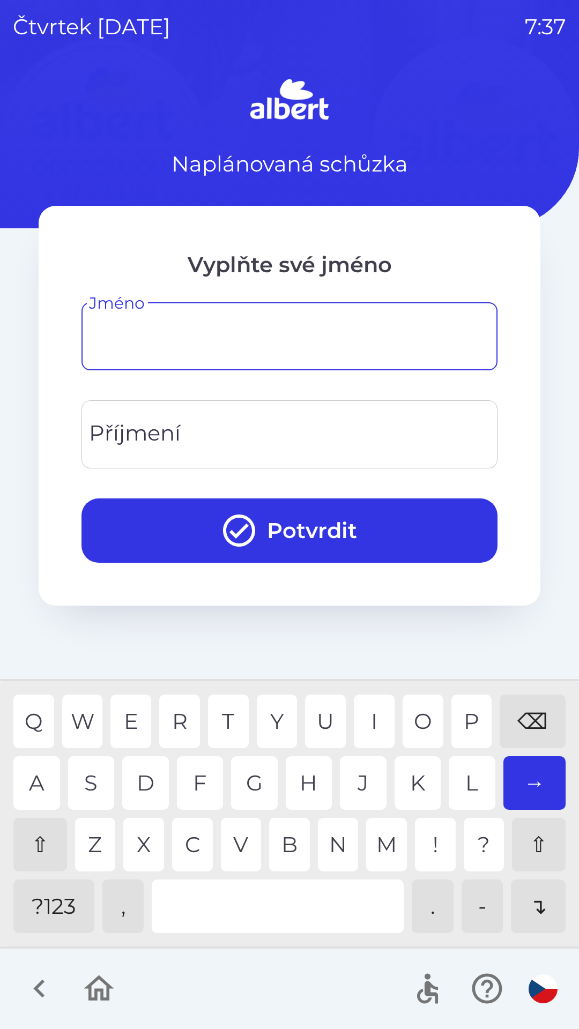
click at [32, 834] on div "⇧" at bounding box center [40, 845] width 54 height 54
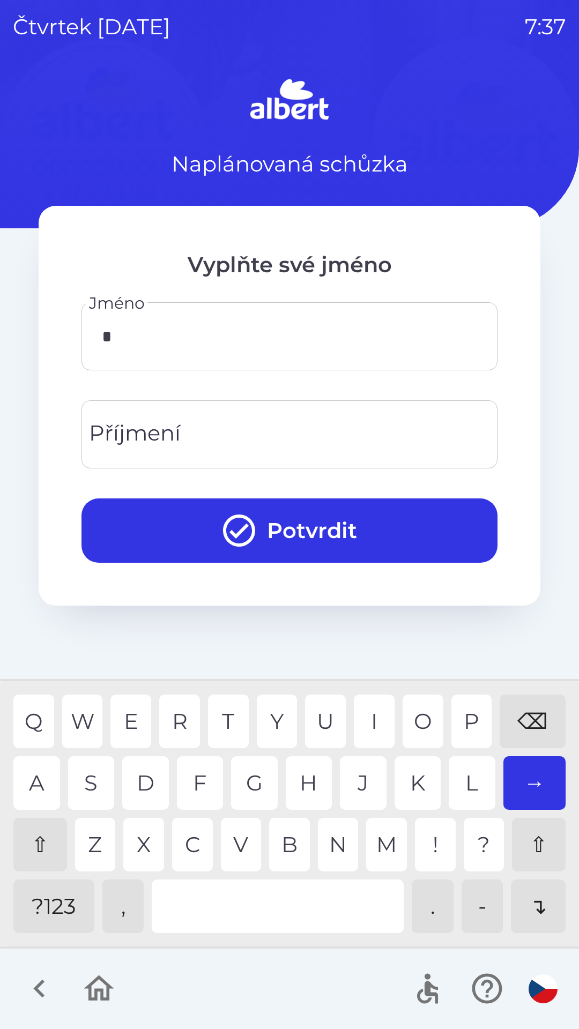
click at [146, 766] on div "D" at bounding box center [145, 783] width 47 height 54
click at [38, 772] on div "A" at bounding box center [36, 783] width 47 height 54
click at [323, 828] on div "N" at bounding box center [338, 845] width 41 height 54
click at [138, 702] on div "E" at bounding box center [130, 722] width 41 height 54
type input "******"
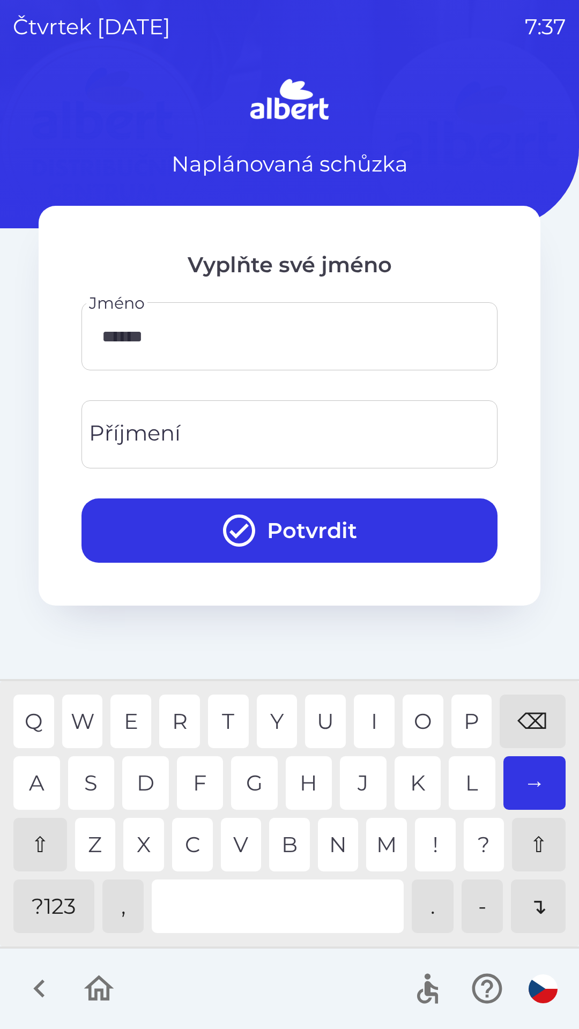
click at [452, 780] on div "L" at bounding box center [472, 783] width 47 height 54
click at [106, 425] on div "Příjmení Příjmení" at bounding box center [289, 434] width 416 height 68
click at [415, 778] on div "K" at bounding box center [417, 783] width 47 height 54
click at [423, 720] on div "O" at bounding box center [422, 722] width 41 height 54
click at [182, 834] on div "C" at bounding box center [192, 845] width 41 height 54
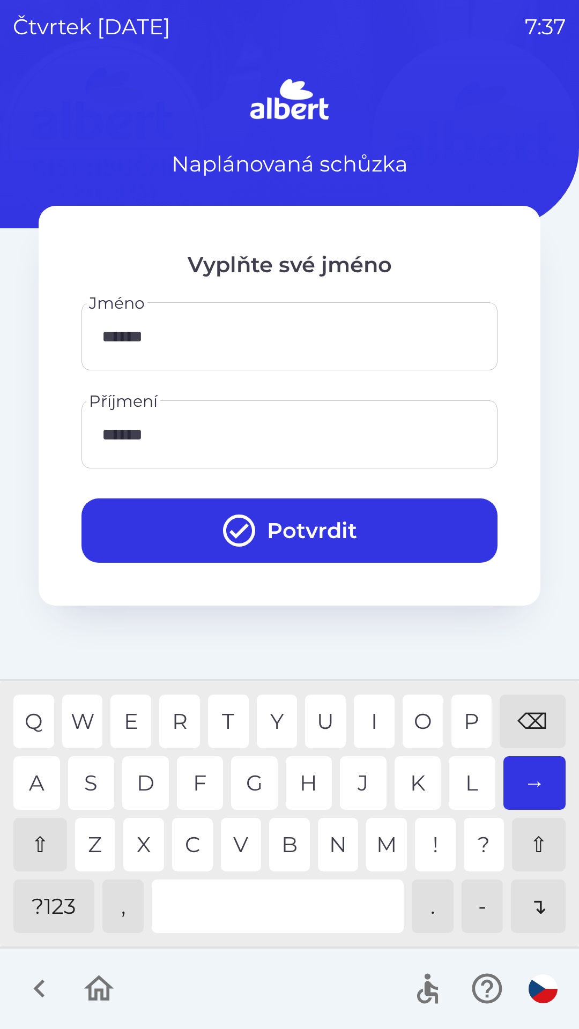
type input "*******"
click at [310, 768] on div "H" at bounding box center [309, 783] width 47 height 54
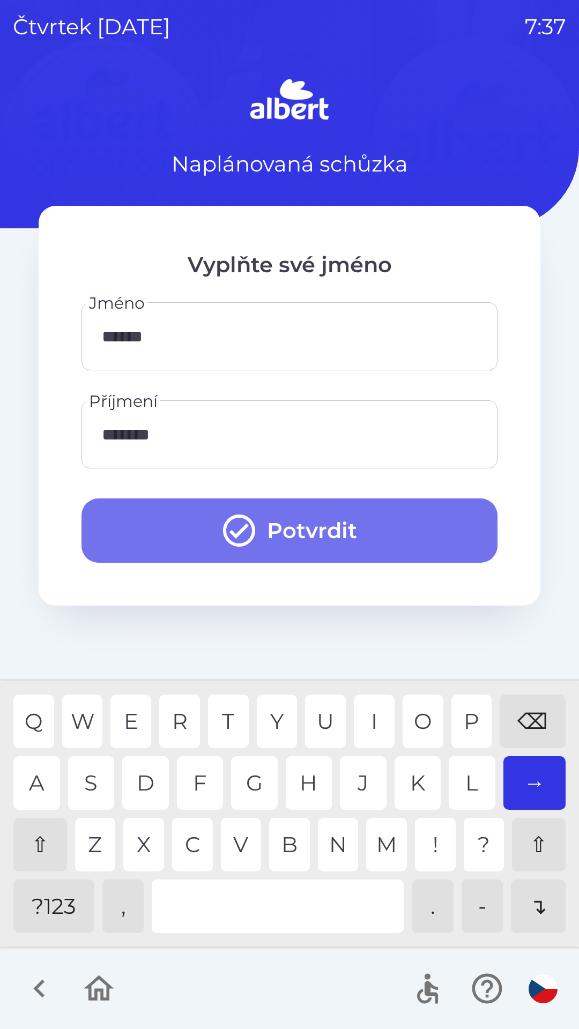
click at [303, 521] on button "Potvrdit" at bounding box center [289, 530] width 416 height 64
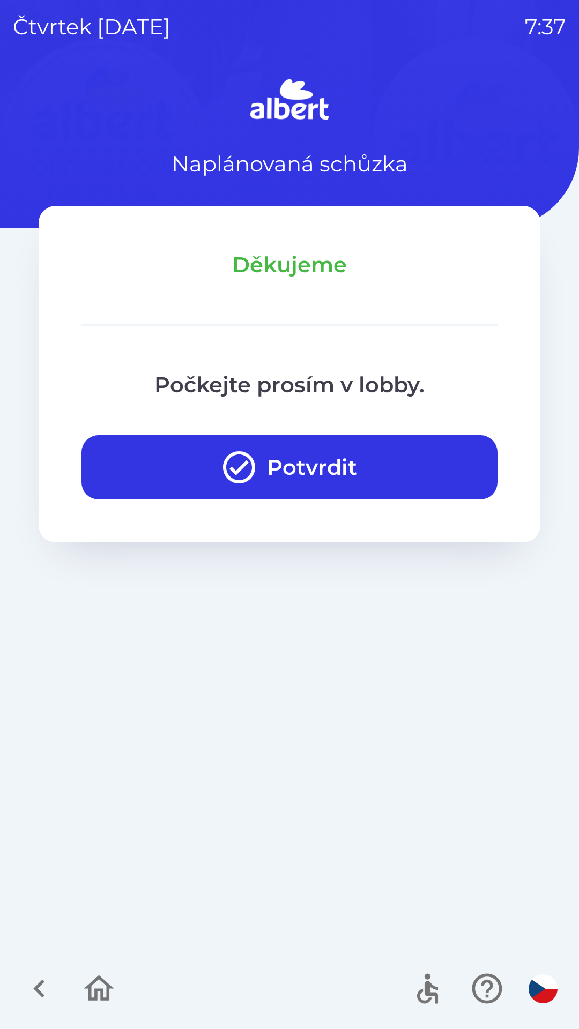
click at [334, 473] on button "Potvrdit" at bounding box center [289, 467] width 416 height 64
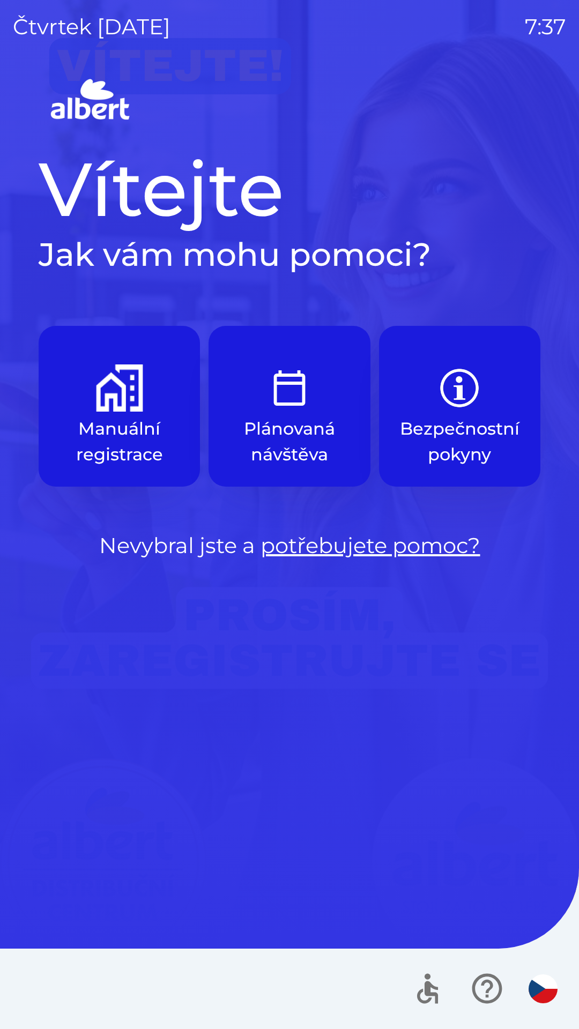
click at [128, 401] on img "button" at bounding box center [119, 387] width 47 height 47
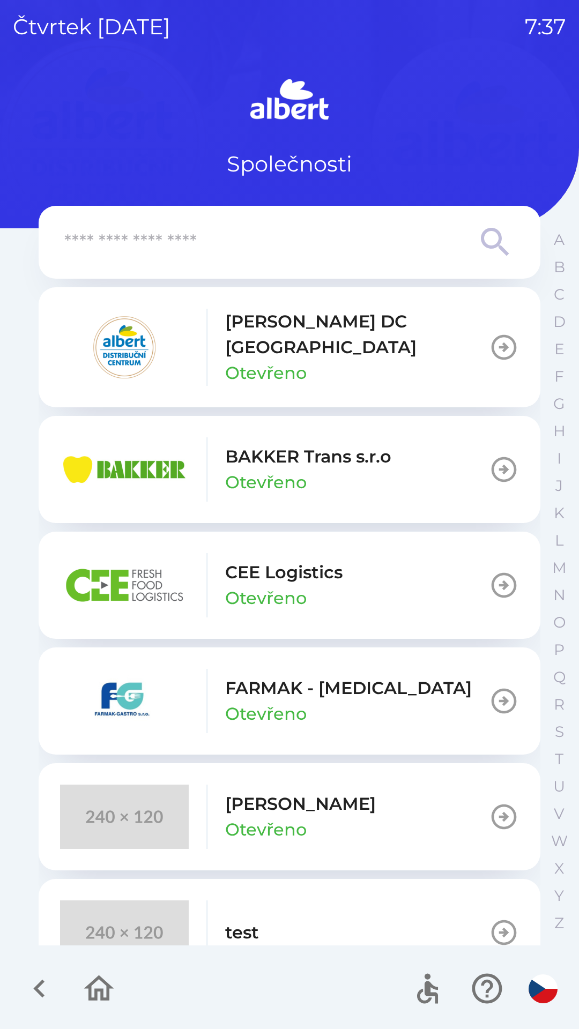
click at [349, 337] on p "[PERSON_NAME] DC [GEOGRAPHIC_DATA]" at bounding box center [357, 334] width 264 height 51
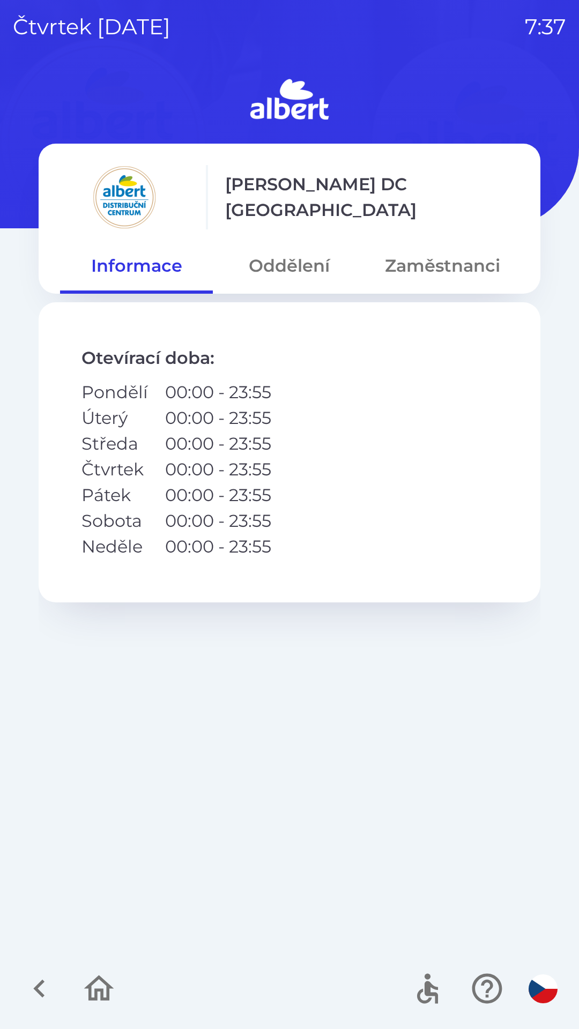
click at [290, 258] on button "Oddělení" at bounding box center [289, 266] width 153 height 39
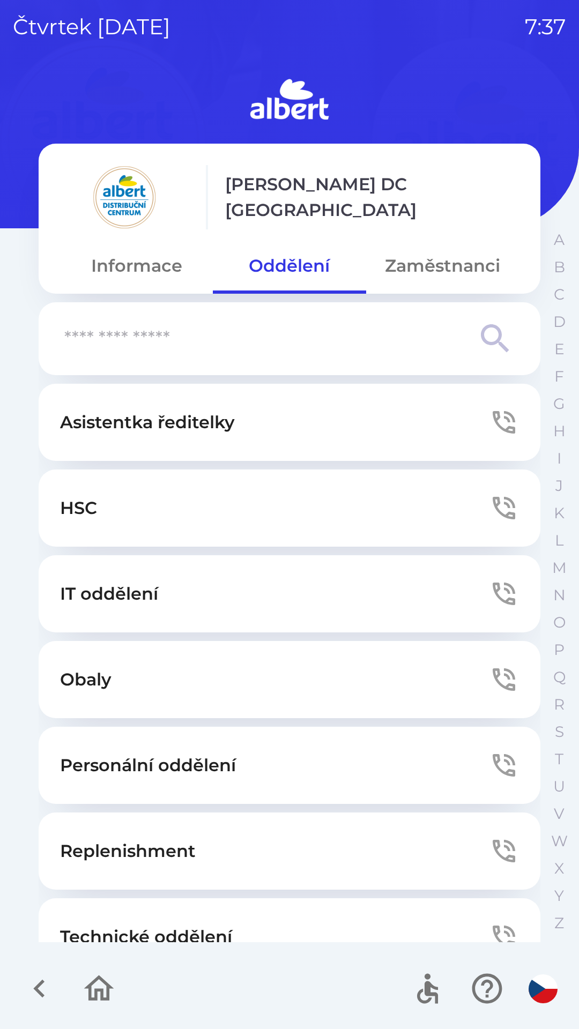
click at [205, 917] on button "Technické oddělení" at bounding box center [290, 936] width 502 height 77
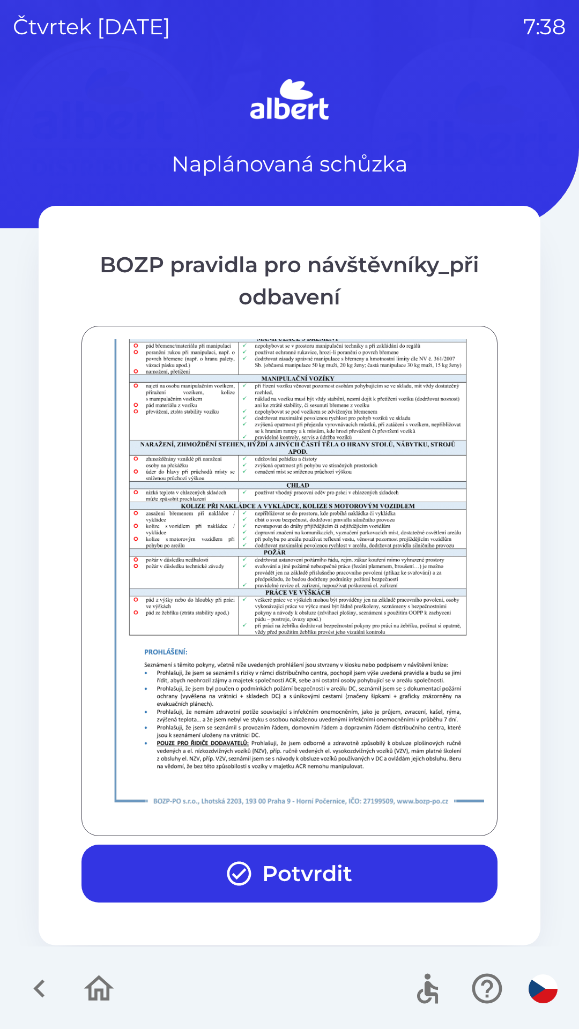
scroll to position [752, 0]
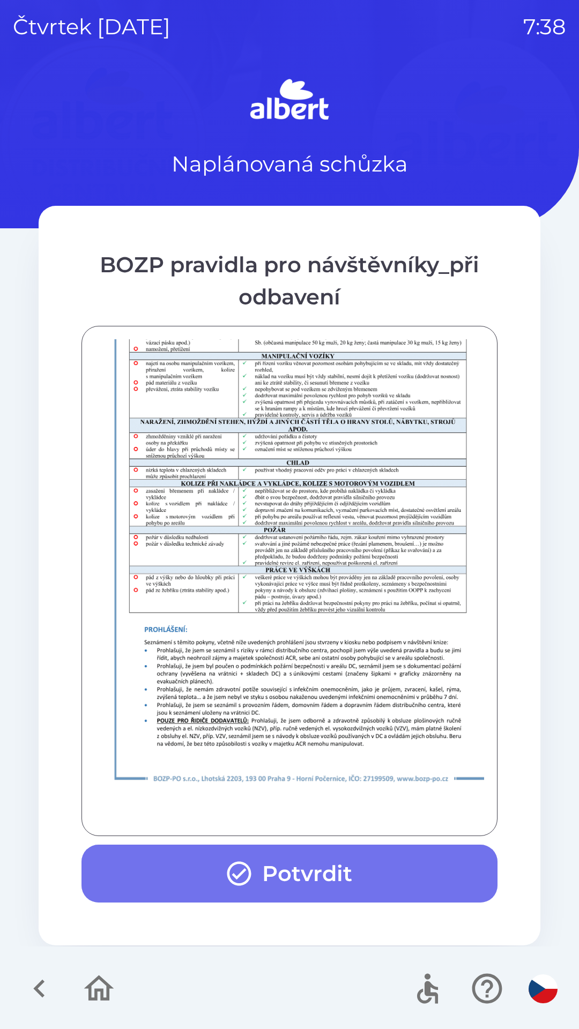
click at [303, 882] on button "Potvrdit" at bounding box center [289, 874] width 416 height 58
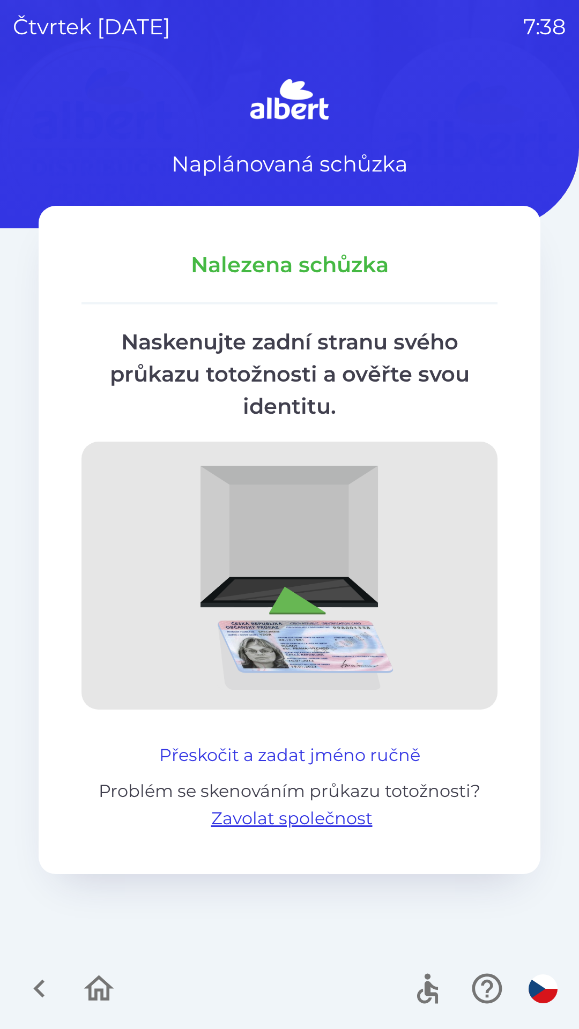
click at [366, 753] on button "Přeskočit a zadat jméno ručně" at bounding box center [290, 755] width 270 height 26
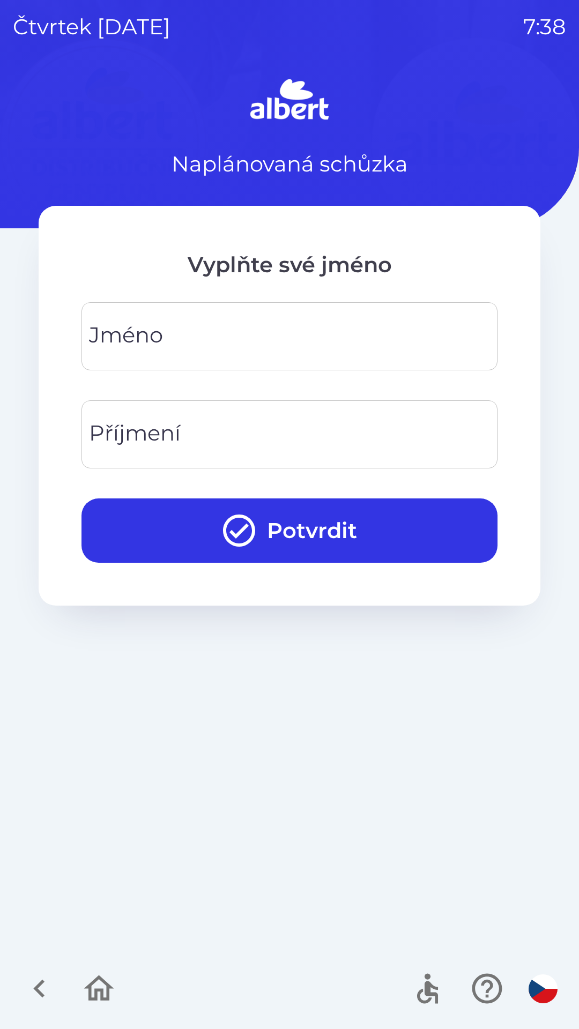
click at [378, 348] on input "Jméno" at bounding box center [289, 336] width 390 height 42
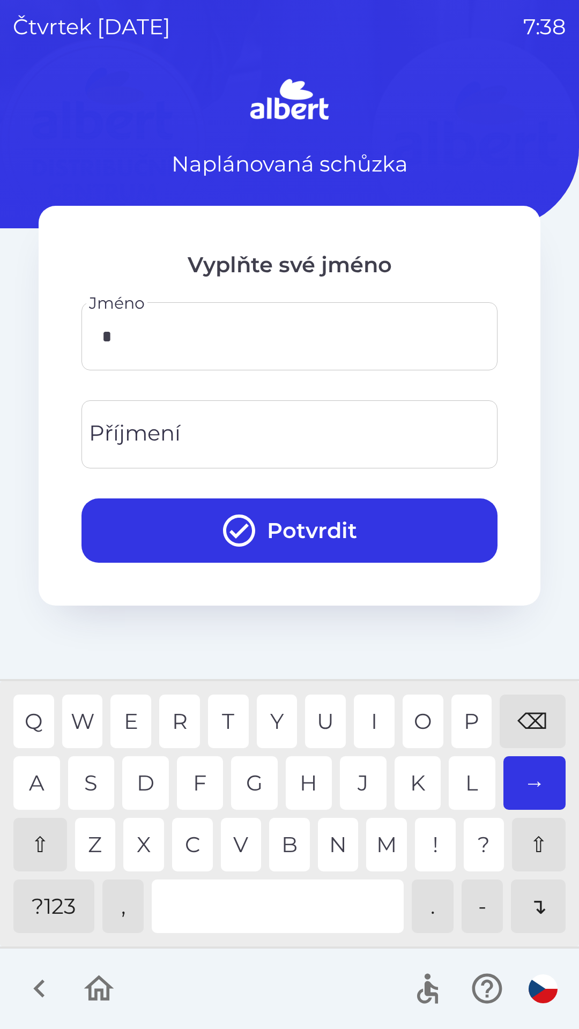
click at [184, 786] on div "F" at bounding box center [200, 783] width 47 height 54
click at [19, 849] on div "⇧" at bounding box center [40, 845] width 54 height 54
click at [376, 710] on div "i" at bounding box center [374, 722] width 41 height 54
click at [467, 768] on div "l" at bounding box center [472, 783] width 47 height 54
click at [365, 719] on div "i" at bounding box center [374, 722] width 41 height 54
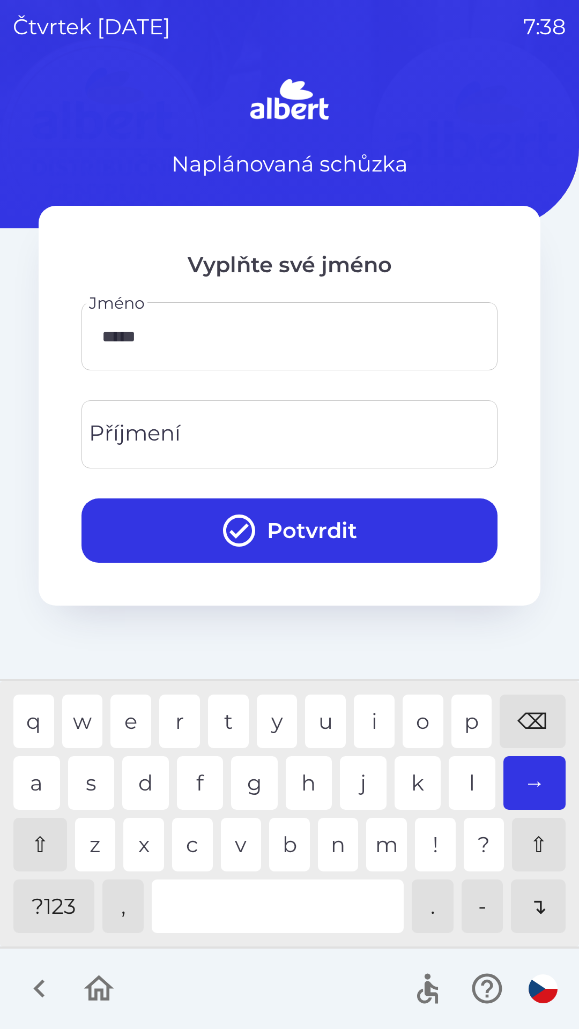
click at [442, 706] on div "o" at bounding box center [422, 722] width 41 height 54
click at [544, 720] on div "⌫" at bounding box center [532, 722] width 66 height 54
type input "*****"
click at [469, 713] on div "p" at bounding box center [471, 722] width 41 height 54
click at [412, 428] on input "Příjmení" at bounding box center [289, 434] width 390 height 42
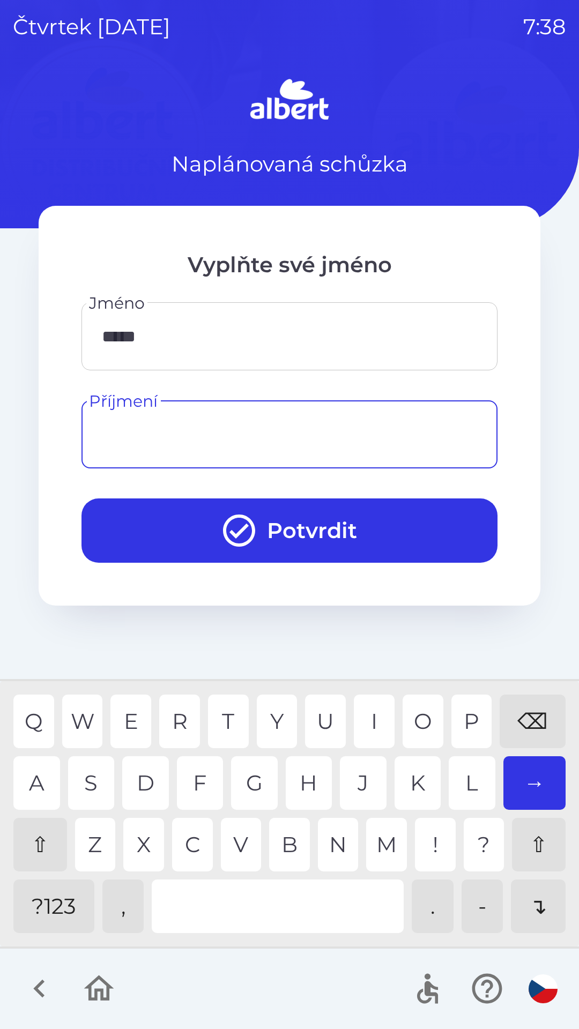
click at [20, 843] on div "⇧" at bounding box center [40, 845] width 54 height 54
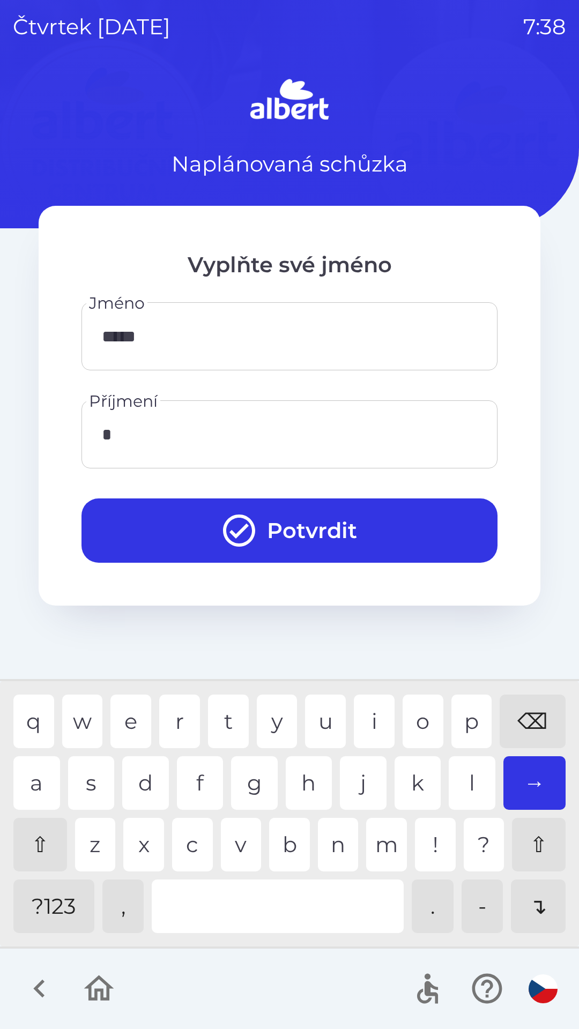
click at [17, 841] on div "⇧" at bounding box center [40, 845] width 54 height 54
click at [290, 827] on div "b" at bounding box center [289, 845] width 41 height 54
click at [414, 714] on div "o" at bounding box center [422, 722] width 41 height 54
click at [184, 711] on div "r" at bounding box center [179, 722] width 41 height 54
click at [380, 711] on div "i" at bounding box center [374, 722] width 41 height 54
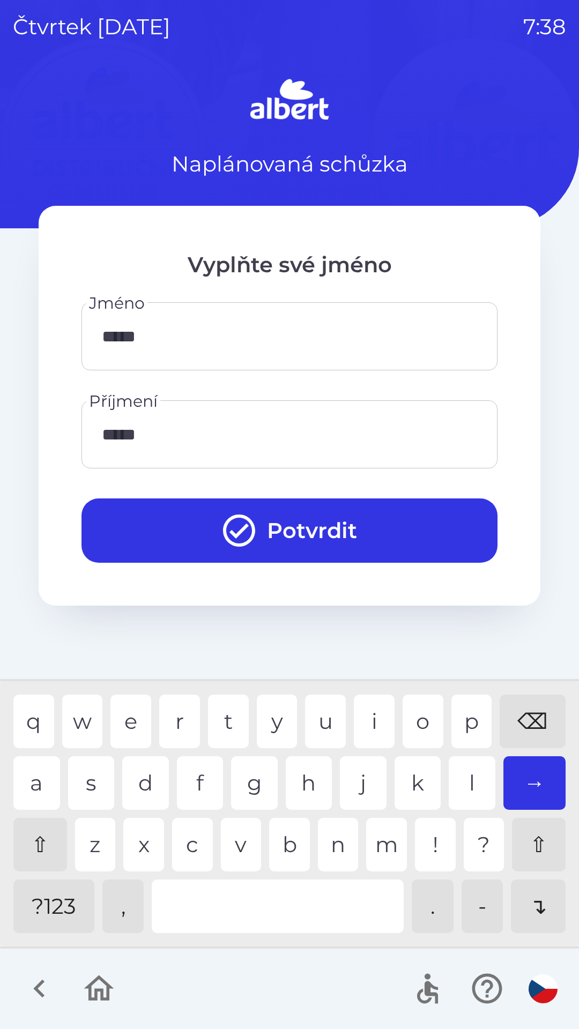
type input "******"
click at [467, 778] on div "l" at bounding box center [472, 783] width 47 height 54
click at [377, 513] on button "Potvrdit" at bounding box center [289, 530] width 416 height 64
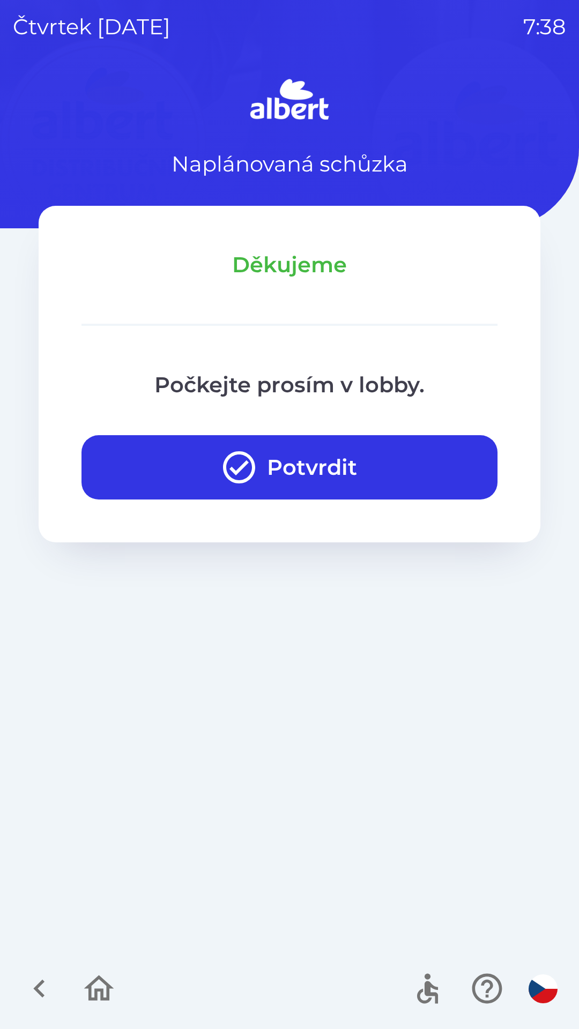
click at [289, 468] on button "Potvrdit" at bounding box center [289, 467] width 416 height 64
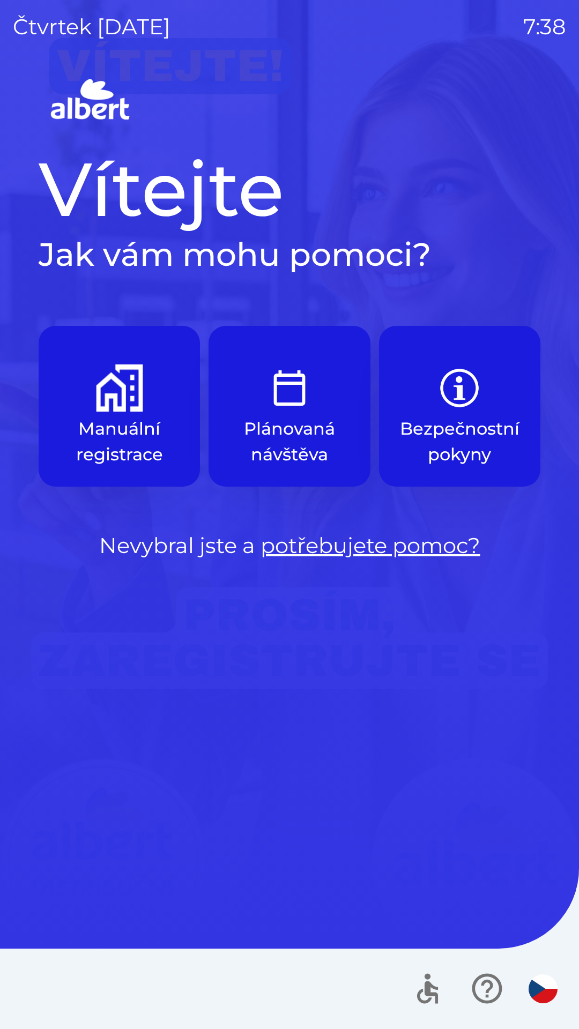
click at [121, 401] on img "button" at bounding box center [119, 387] width 47 height 47
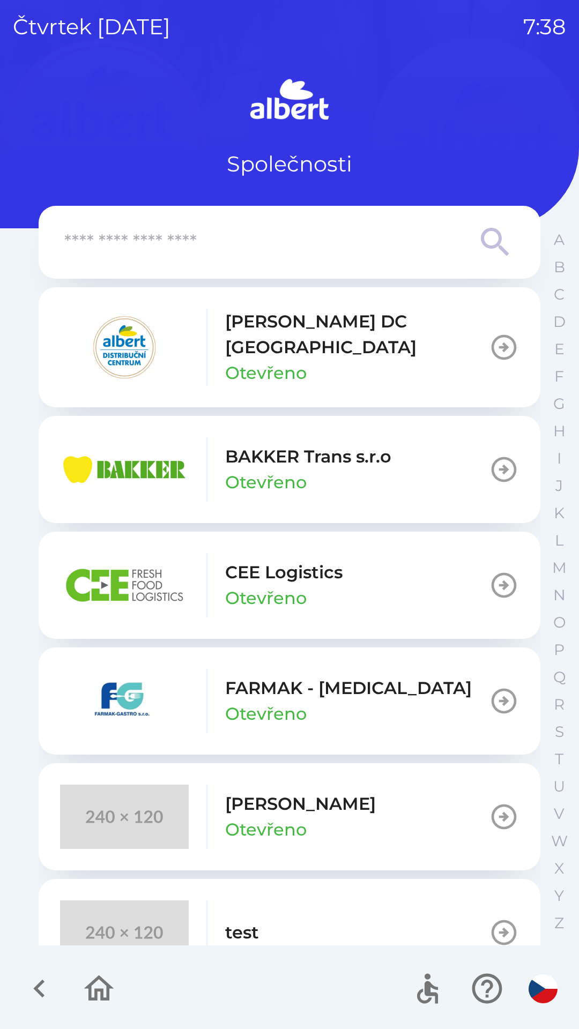
click at [301, 325] on p "[PERSON_NAME] DC [GEOGRAPHIC_DATA]" at bounding box center [357, 334] width 264 height 51
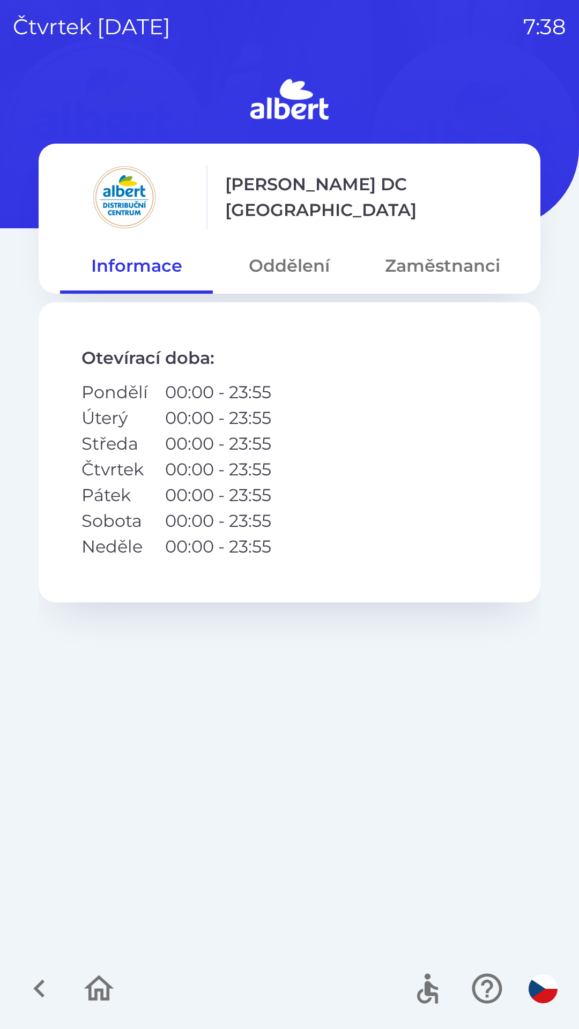
click at [292, 269] on button "Oddělení" at bounding box center [289, 266] width 153 height 39
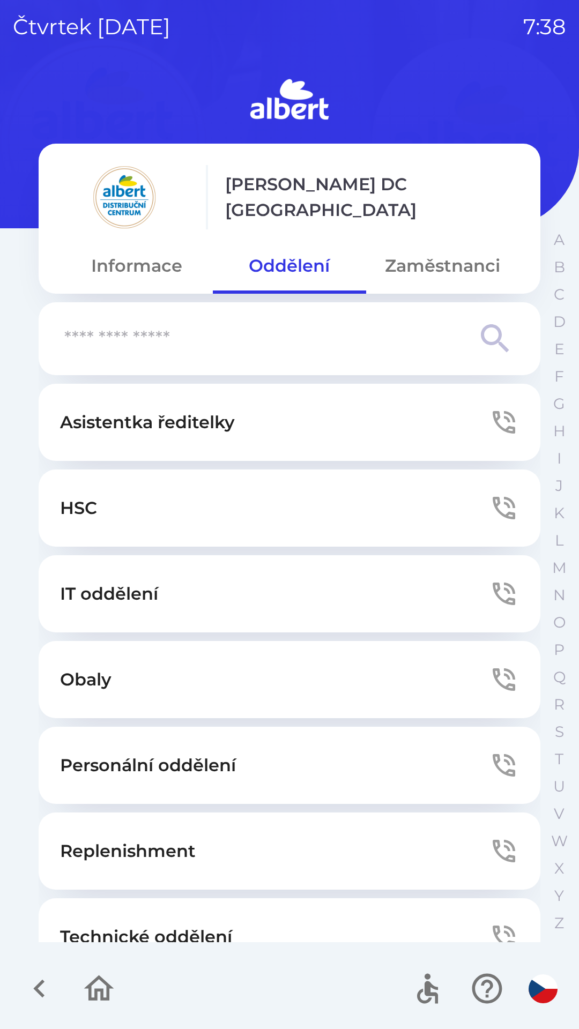
click at [226, 915] on button "Technické oddělení" at bounding box center [290, 936] width 502 height 77
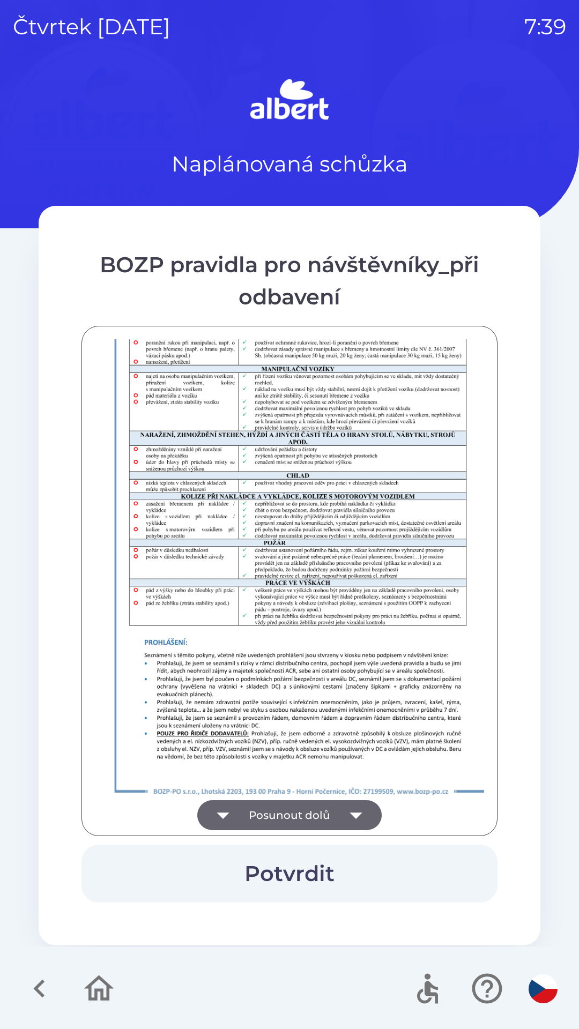
scroll to position [752, 0]
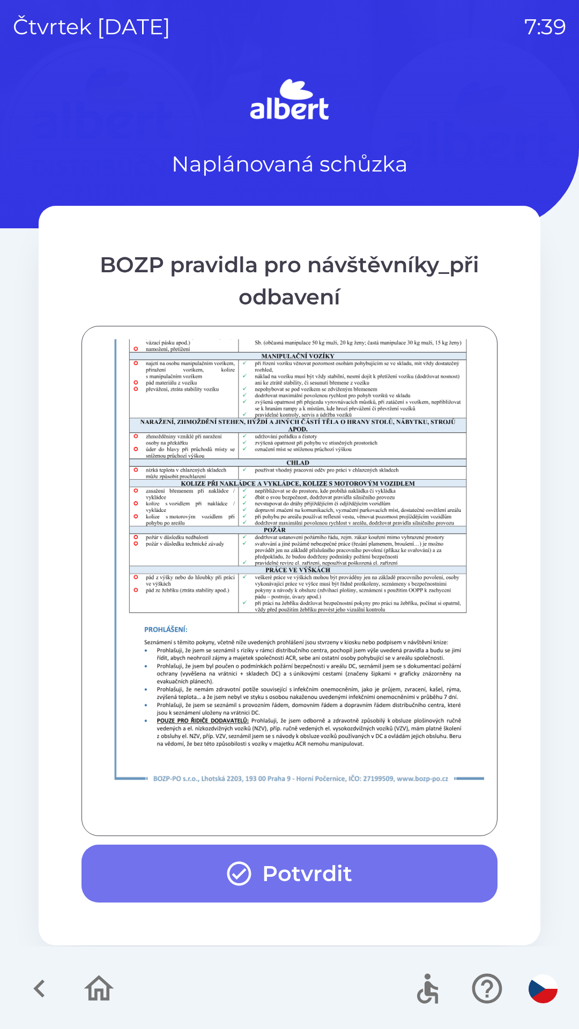
click at [304, 872] on button "Potvrdit" at bounding box center [289, 874] width 416 height 58
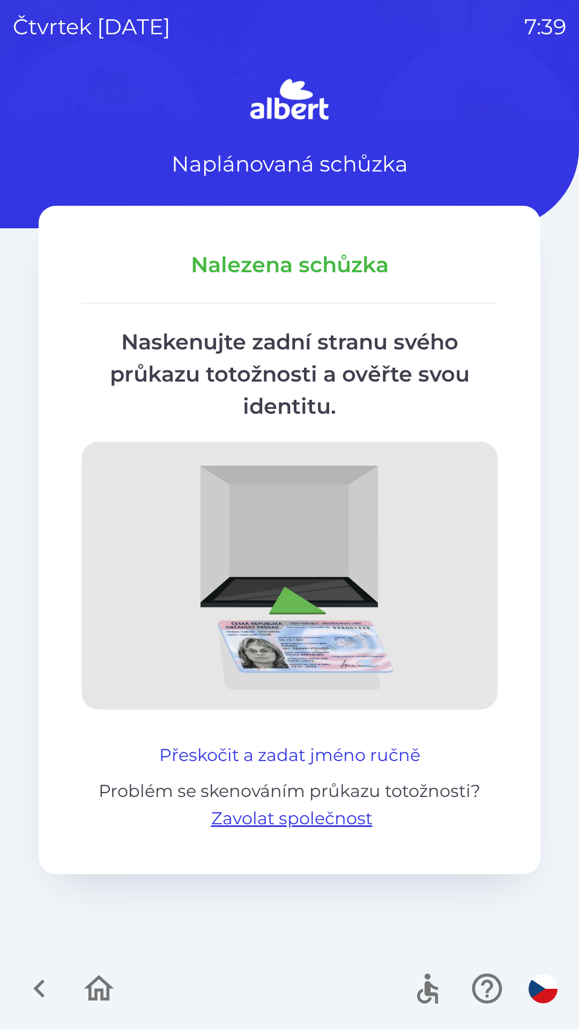
click at [282, 751] on button "Přeskočit a zadat jméno ručně" at bounding box center [290, 755] width 270 height 26
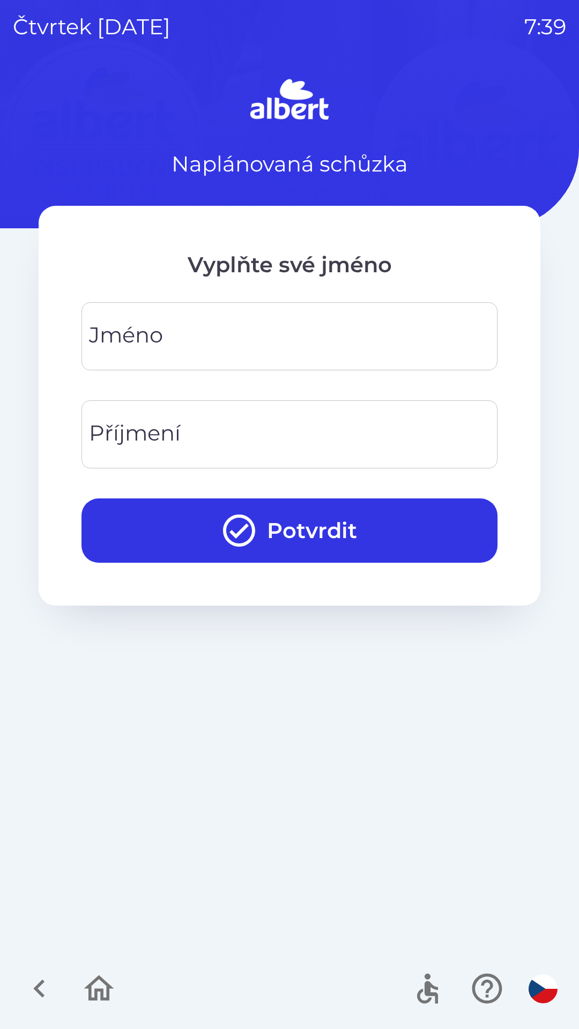
click at [121, 330] on div "[PERSON_NAME]" at bounding box center [289, 336] width 416 height 68
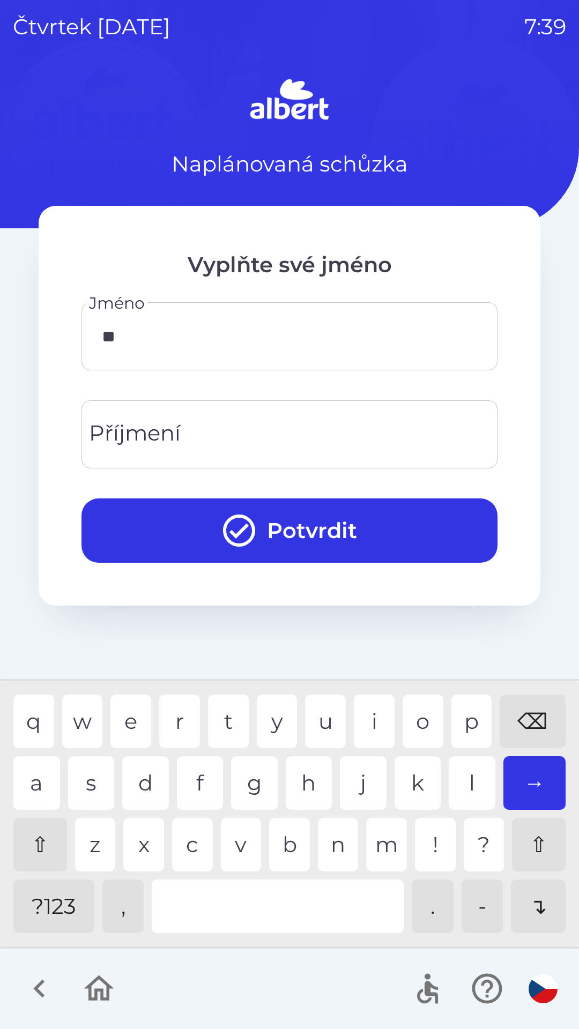
click at [23, 766] on div "a" at bounding box center [36, 783] width 47 height 54
click at [413, 783] on div "k" at bounding box center [417, 783] width 47 height 54
type input "*****"
click at [292, 845] on div "b" at bounding box center [289, 845] width 41 height 54
click at [139, 422] on div "Příjmení Příjmení" at bounding box center [289, 434] width 416 height 68
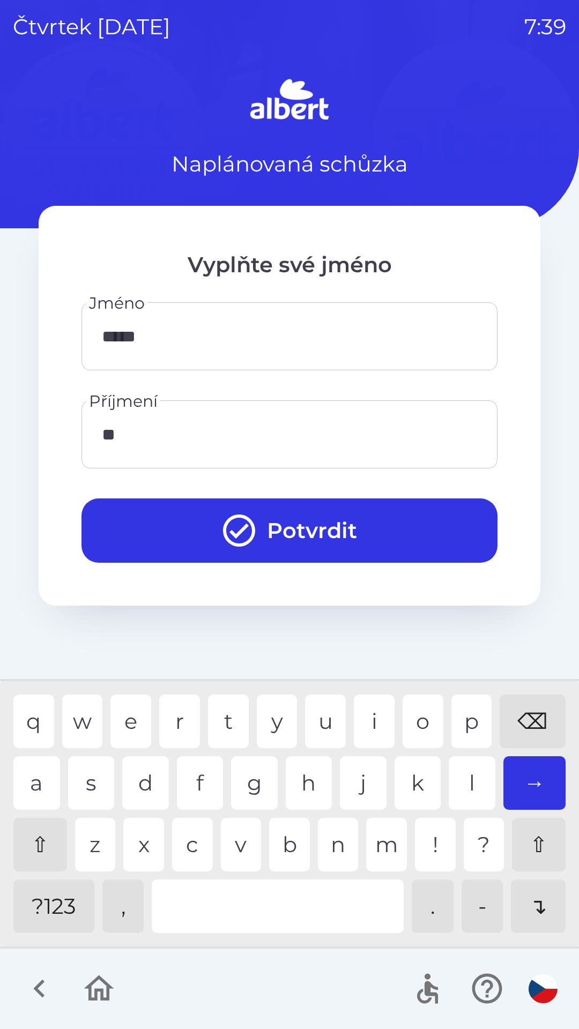
click at [129, 720] on div "e" at bounding box center [130, 722] width 41 height 54
click at [121, 722] on div "e" at bounding box center [130, 722] width 41 height 54
type input "*******"
click at [423, 778] on div "k" at bounding box center [417, 783] width 47 height 54
click at [304, 524] on button "Potvrdit" at bounding box center [289, 530] width 416 height 64
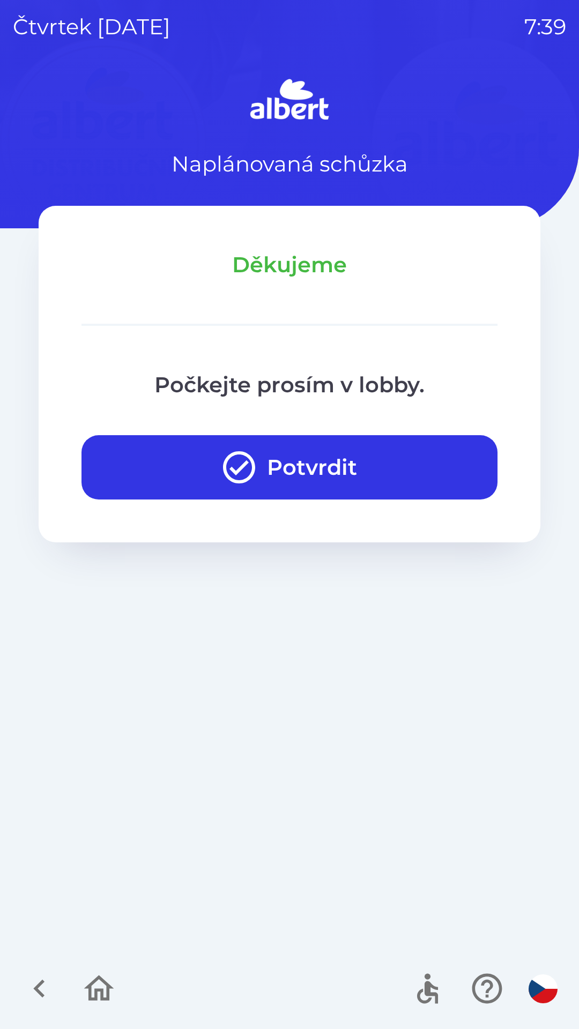
click at [275, 464] on button "Potvrdit" at bounding box center [289, 467] width 416 height 64
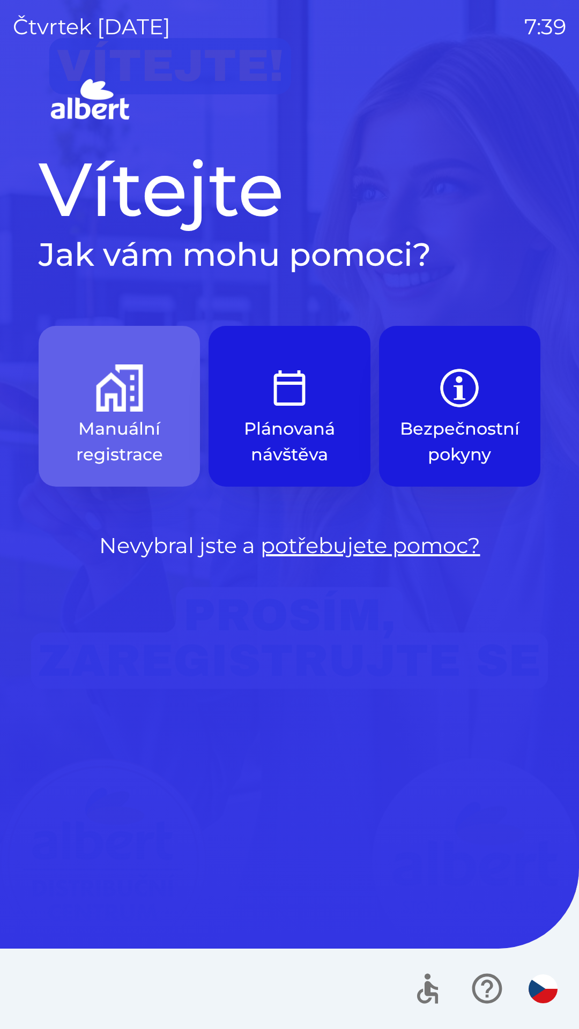
click at [107, 414] on button "Manuální registrace" at bounding box center [119, 406] width 161 height 161
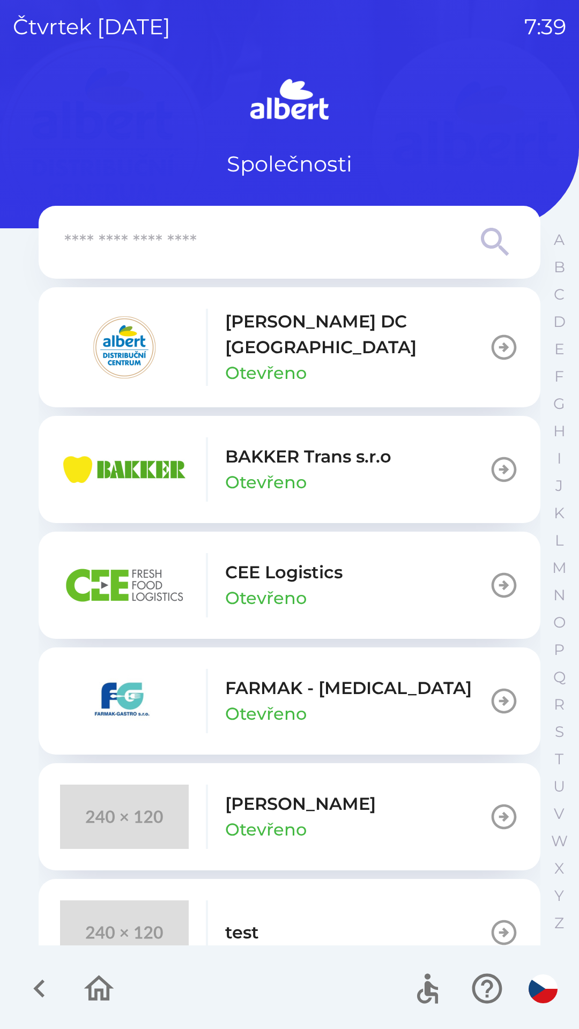
click at [279, 331] on p "[PERSON_NAME] DC [GEOGRAPHIC_DATA]" at bounding box center [357, 334] width 264 height 51
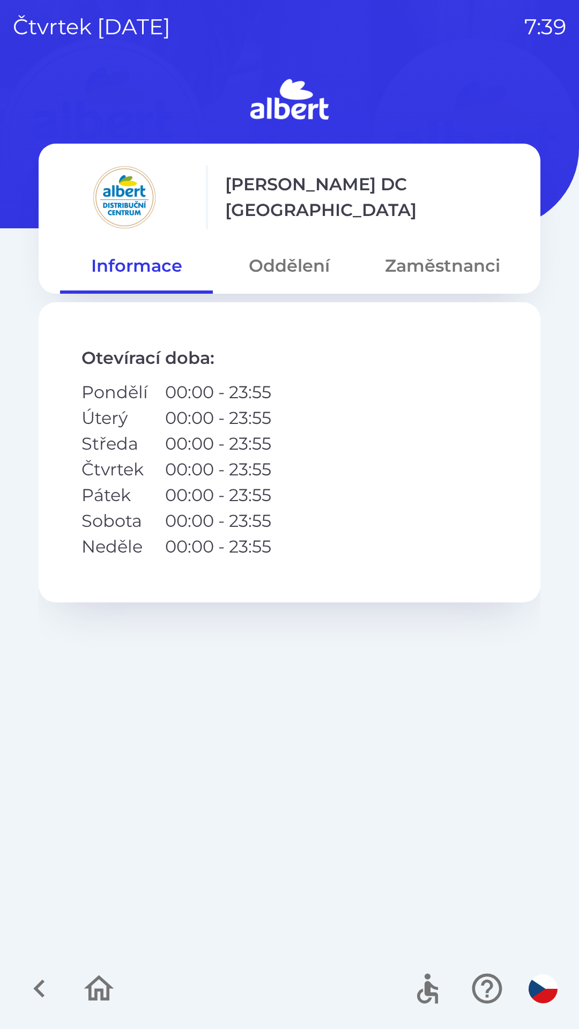
click at [288, 263] on button "Oddělení" at bounding box center [289, 266] width 153 height 39
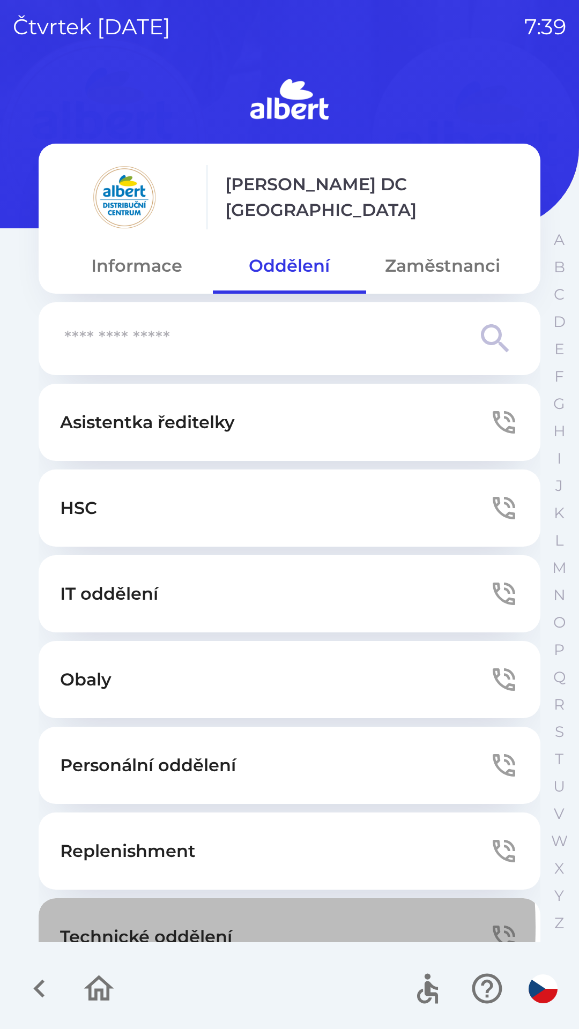
click at [109, 927] on p "Technické oddělení" at bounding box center [146, 937] width 172 height 26
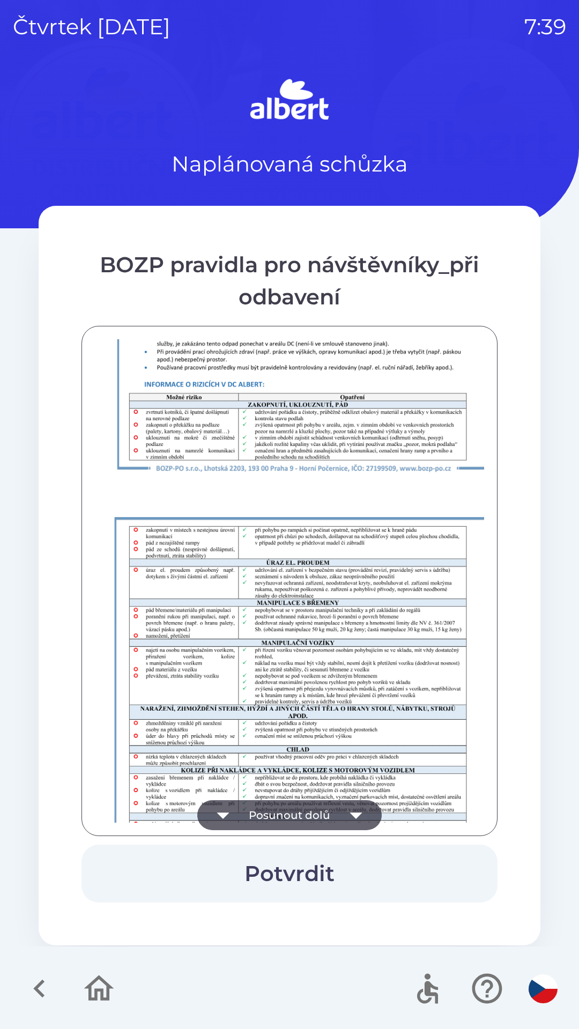
scroll to position [752, 0]
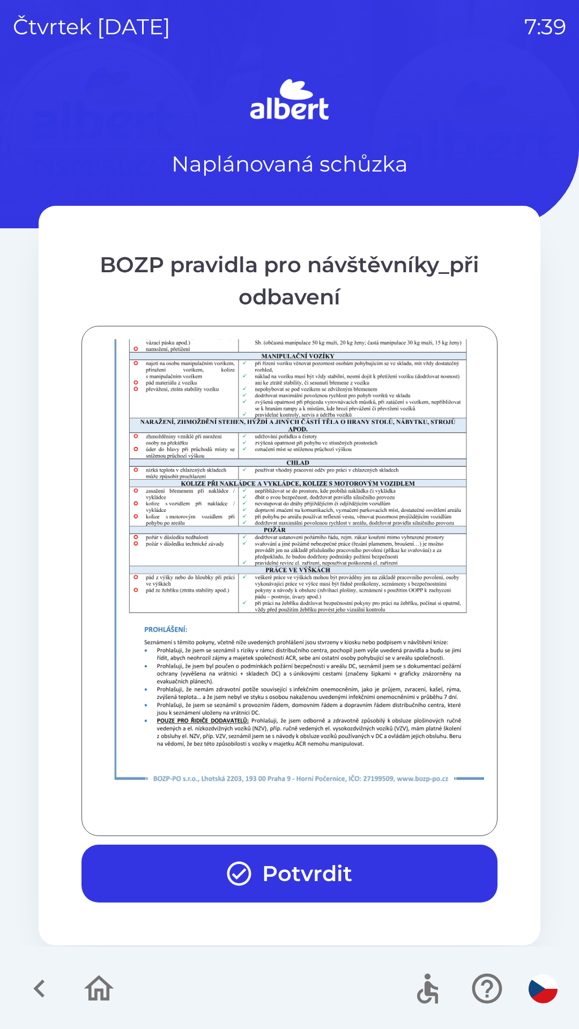
click at [315, 862] on button "Potvrdit" at bounding box center [289, 874] width 416 height 58
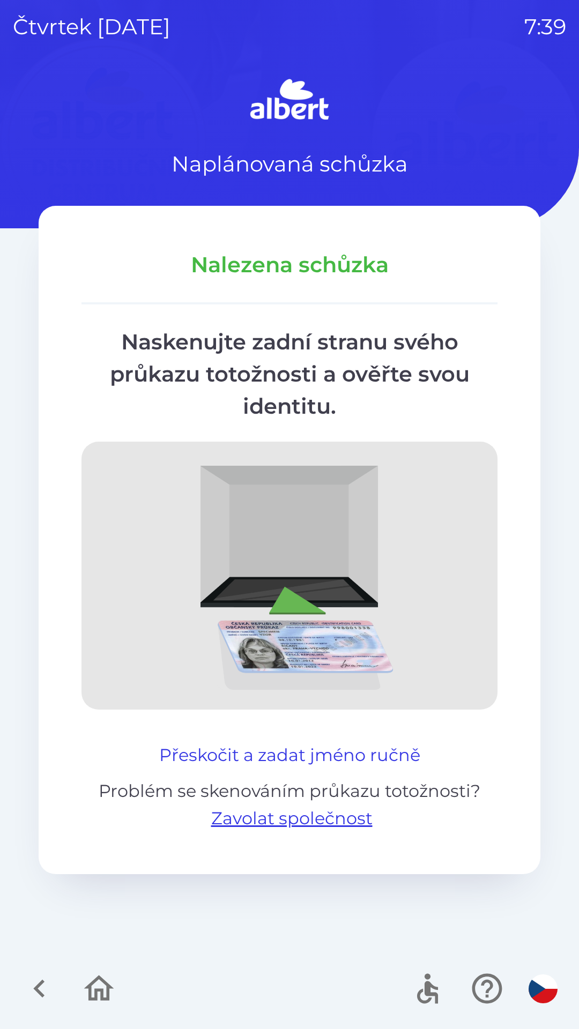
click at [205, 750] on button "Přeskočit a zadat jméno ručně" at bounding box center [290, 755] width 270 height 26
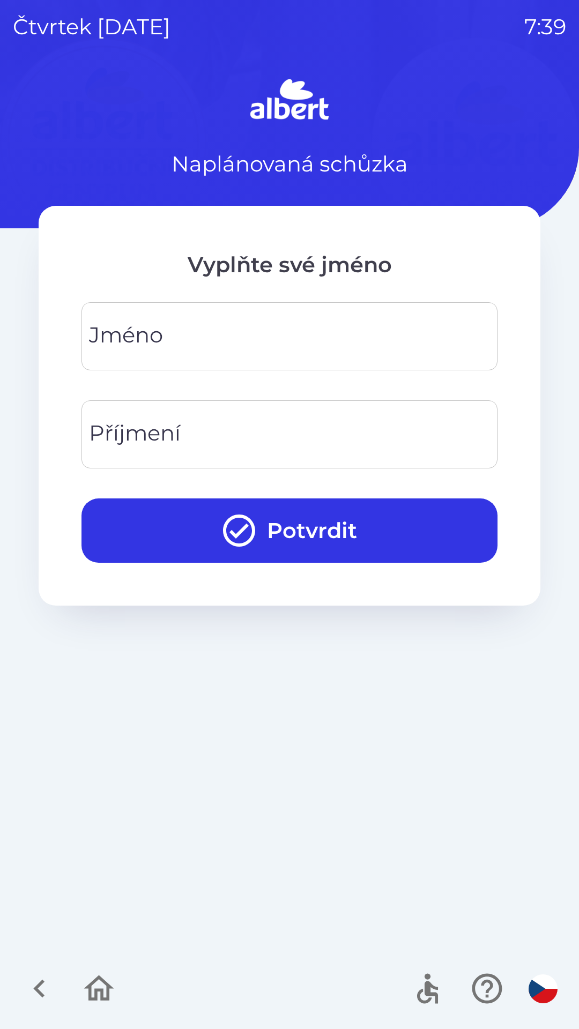
click at [183, 325] on input "Jméno" at bounding box center [289, 336] width 390 height 42
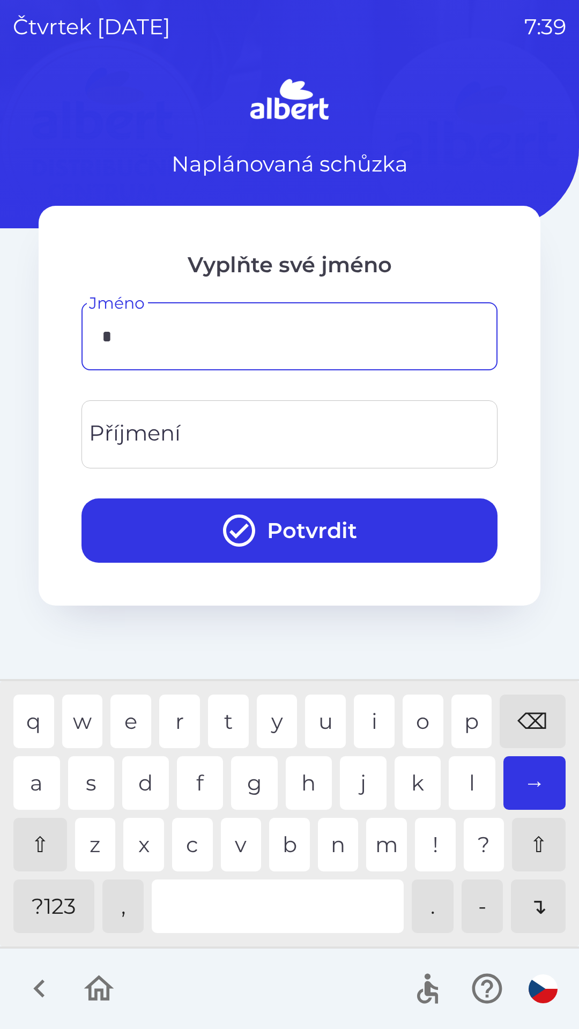
click at [457, 794] on div "l" at bounding box center [472, 783] width 47 height 54
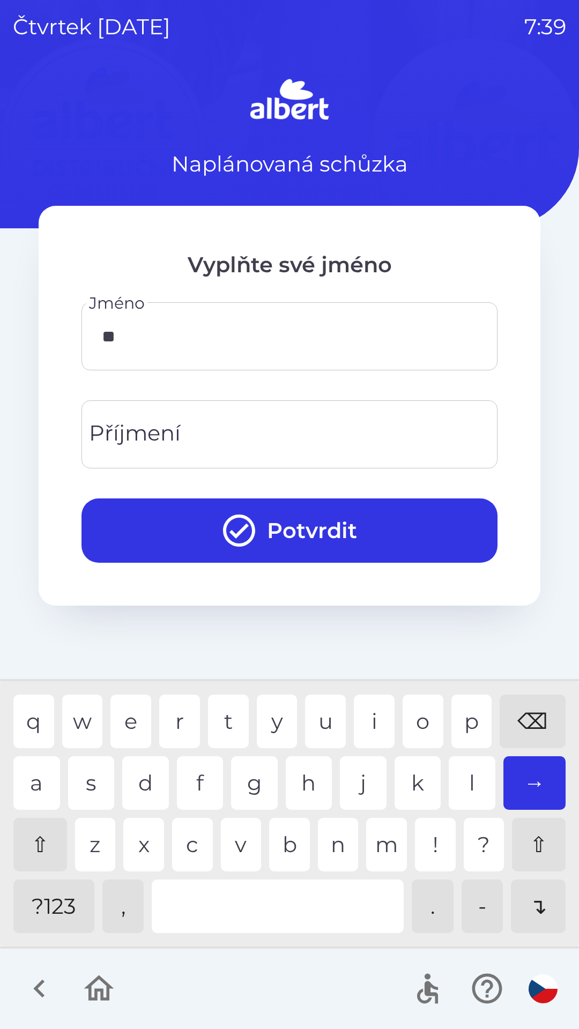
click at [317, 722] on div "u" at bounding box center [325, 722] width 41 height 54
type input "*****"
click at [83, 758] on div "s" at bounding box center [91, 783] width 47 height 54
click at [220, 423] on input "Příjmení" at bounding box center [289, 434] width 390 height 42
click at [464, 779] on div "l" at bounding box center [472, 783] width 47 height 54
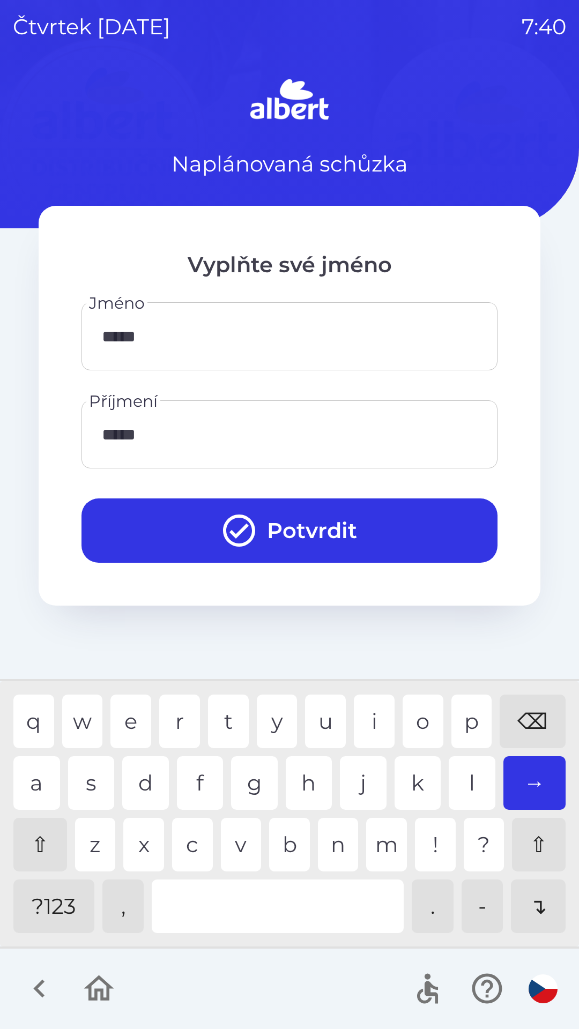
click at [325, 721] on div "u" at bounding box center [325, 722] width 41 height 54
type input "*******"
click at [294, 786] on div "h" at bounding box center [309, 783] width 47 height 54
click at [327, 544] on button "Potvrdit" at bounding box center [289, 530] width 416 height 64
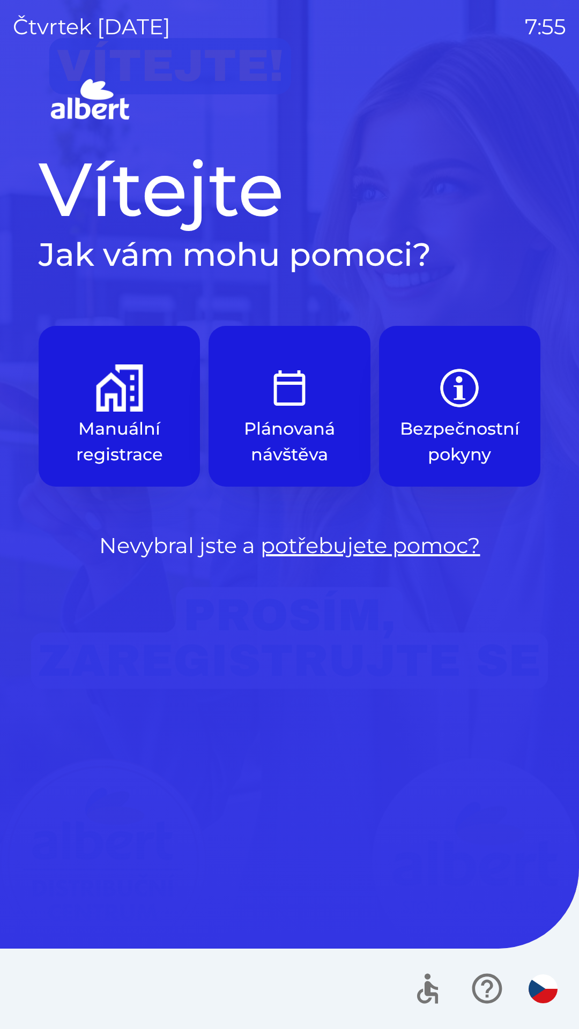
click at [108, 382] on img "button" at bounding box center [119, 387] width 47 height 47
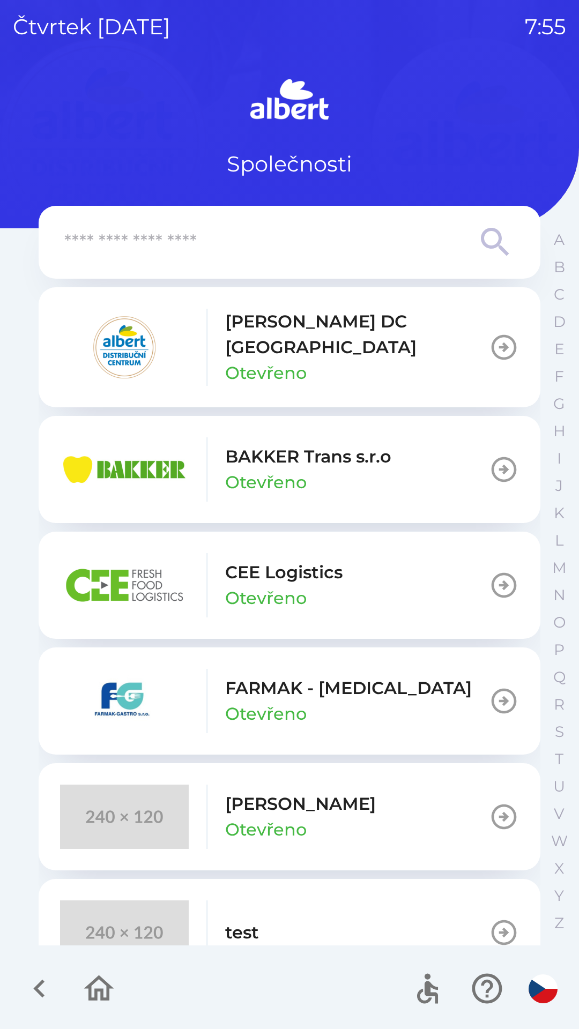
click at [283, 570] on p "CEE Logistics" at bounding box center [283, 572] width 117 height 26
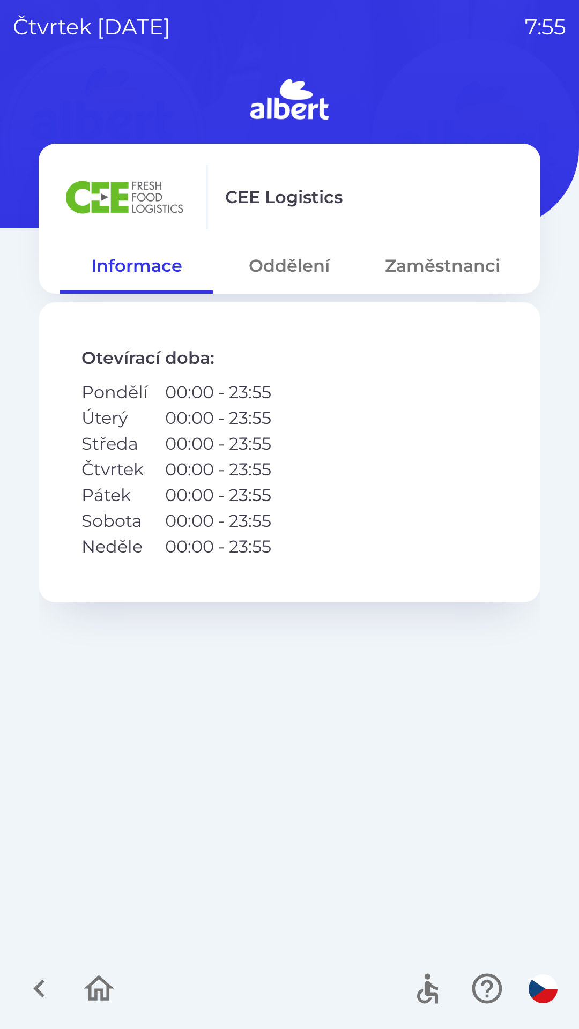
click at [301, 275] on button "Oddělení" at bounding box center [289, 266] width 153 height 39
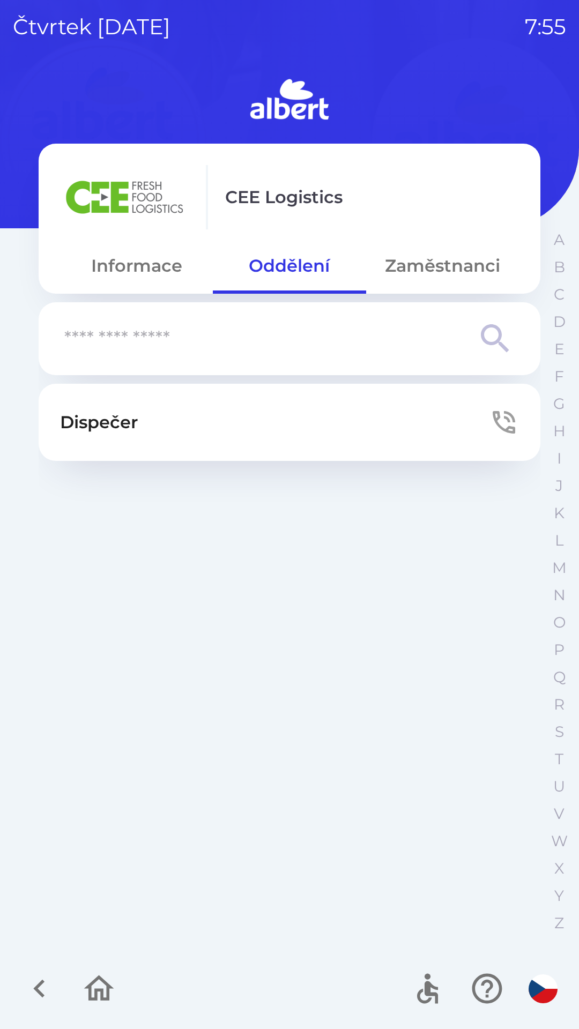
click at [306, 418] on button "Dispečer" at bounding box center [290, 422] width 502 height 77
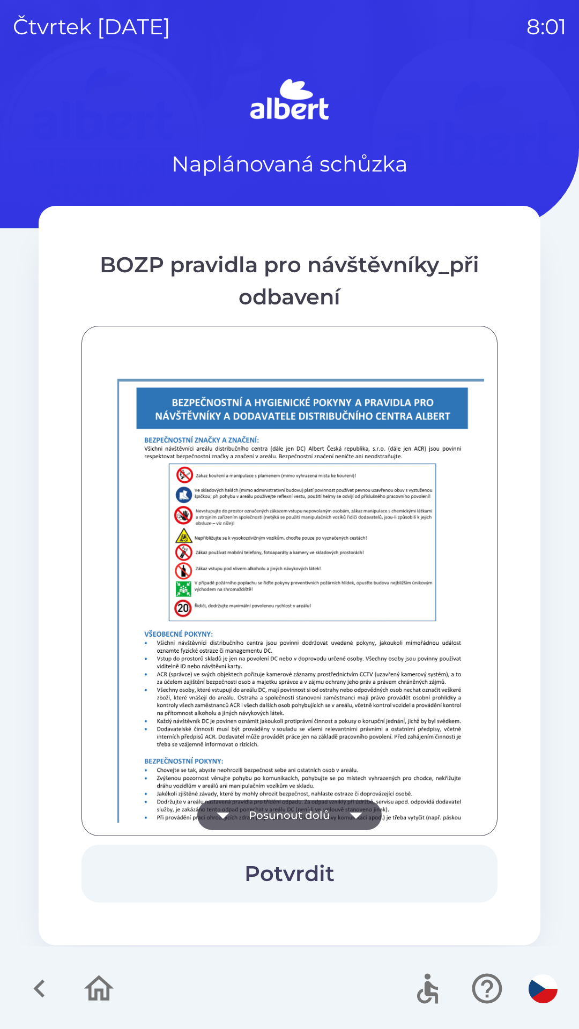
click at [282, 866] on button "Potvrdit" at bounding box center [289, 874] width 416 height 58
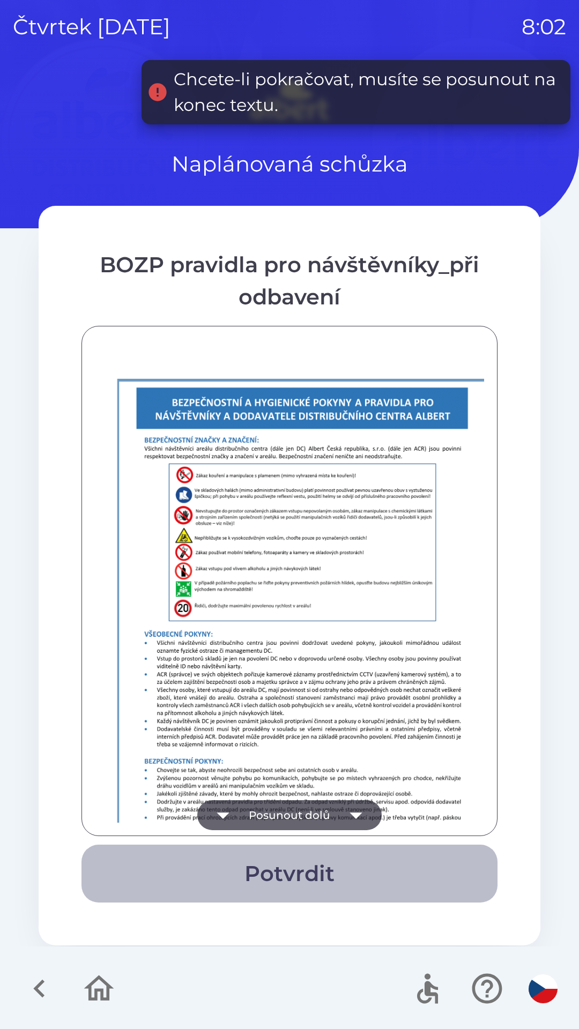
click at [312, 865] on button "Potvrdit" at bounding box center [289, 874] width 416 height 58
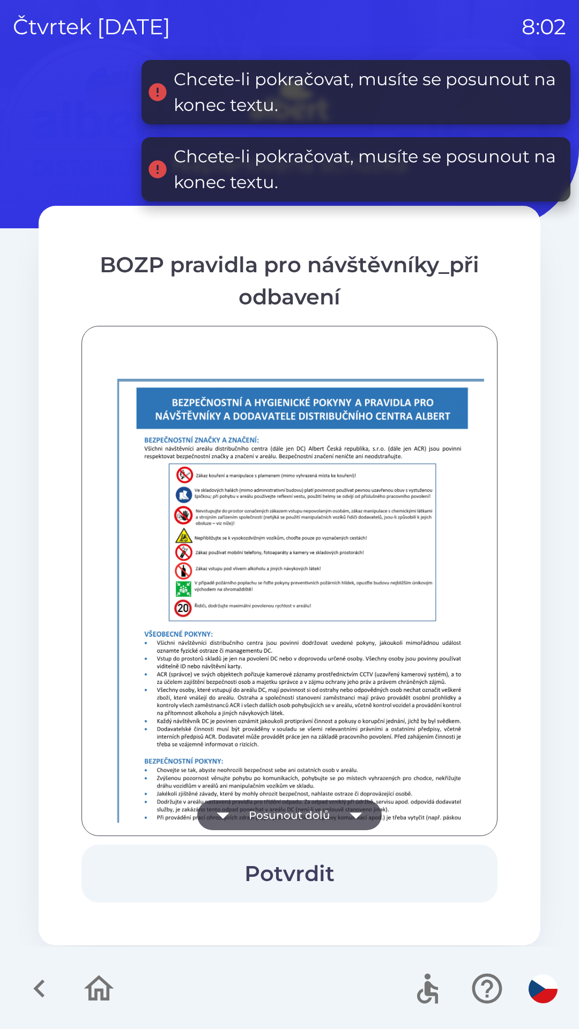
click at [238, 800] on icon "button" at bounding box center [223, 815] width 30 height 30
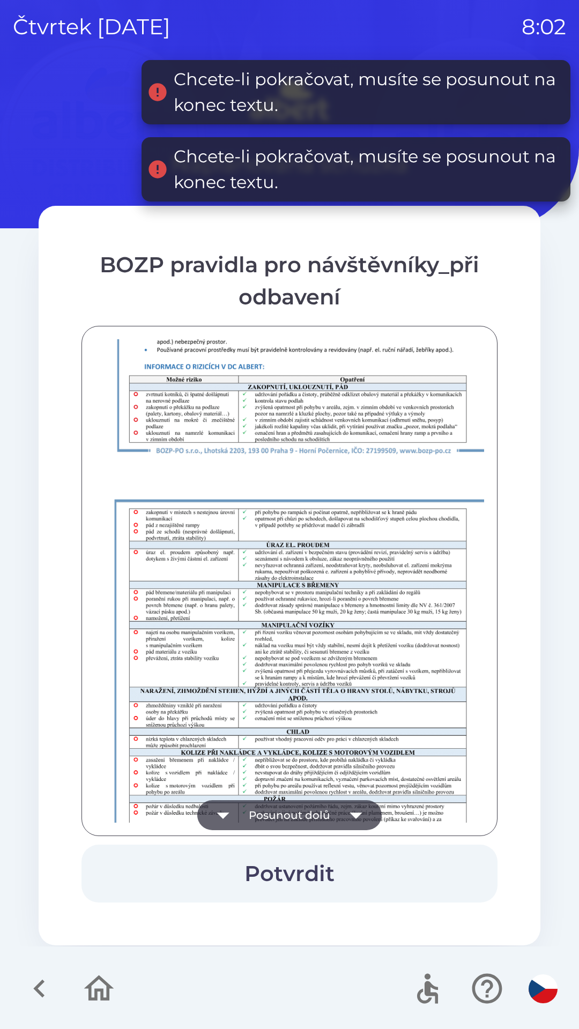
click at [240, 806] on button "Posunout dolů" at bounding box center [289, 815] width 184 height 30
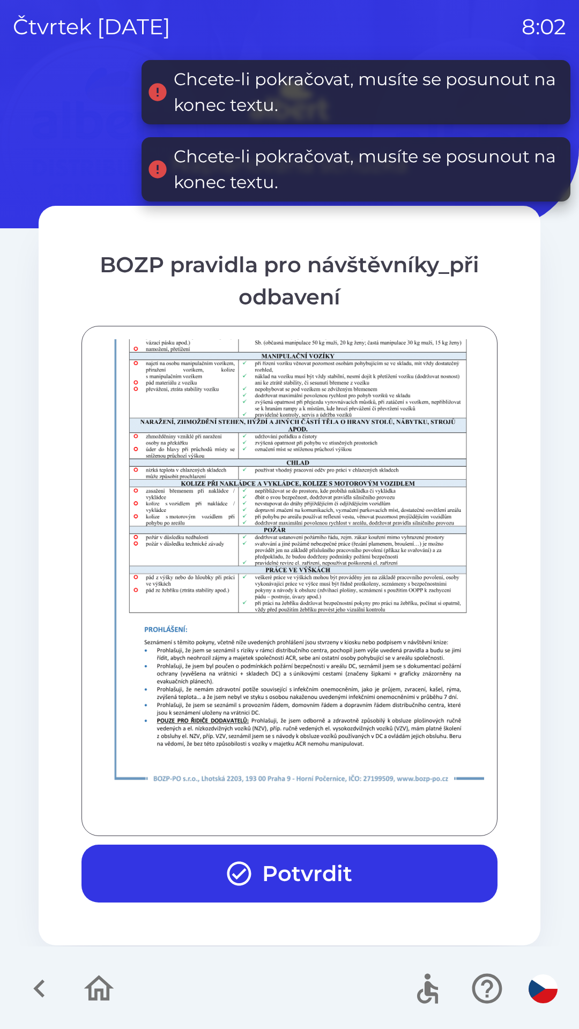
click at [229, 874] on icon "button" at bounding box center [239, 874] width 24 height 24
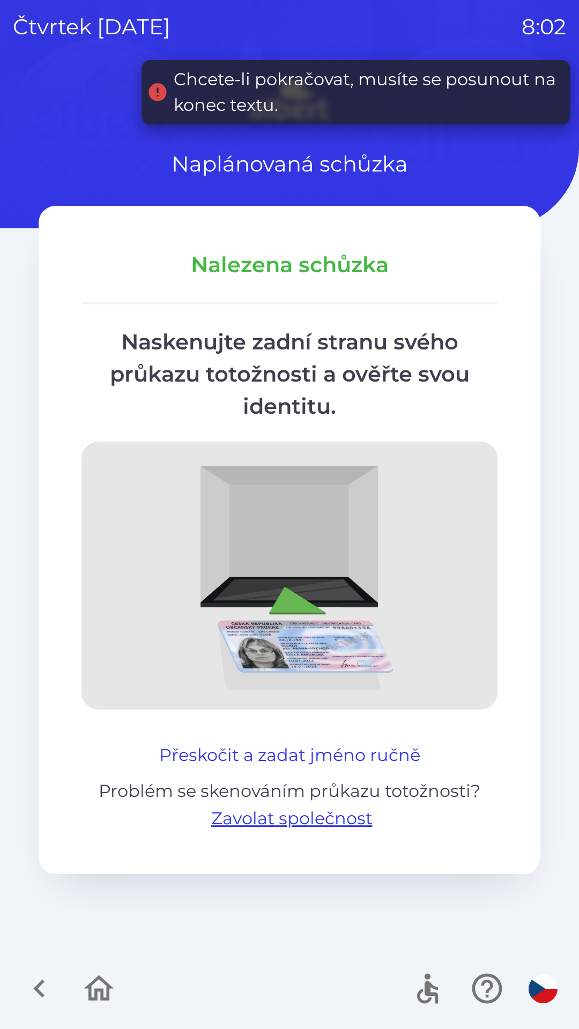
click at [239, 754] on button "Přeskočit a zadat jméno ručně" at bounding box center [290, 755] width 270 height 26
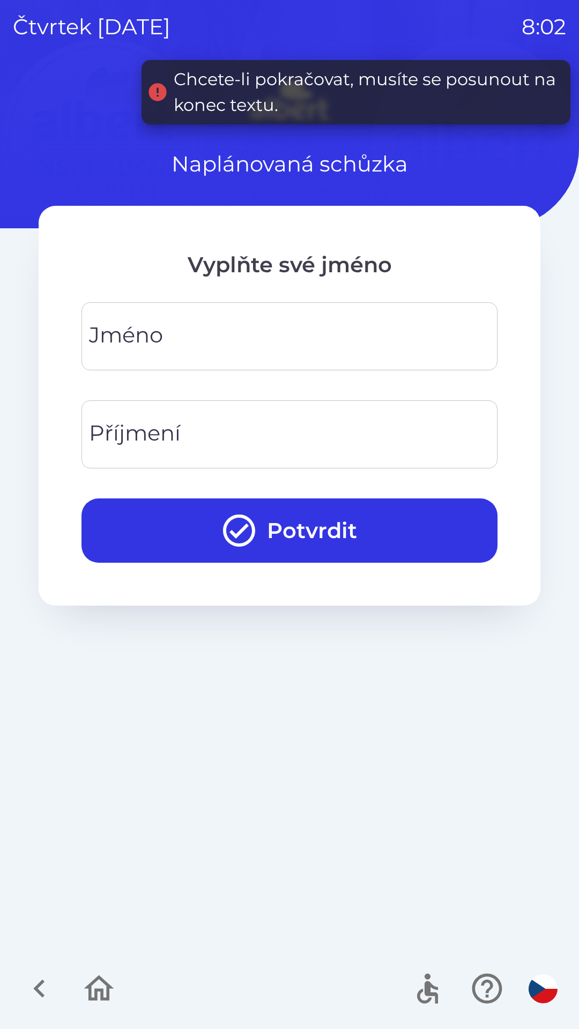
click at [281, 338] on input "Jméno" at bounding box center [289, 336] width 390 height 42
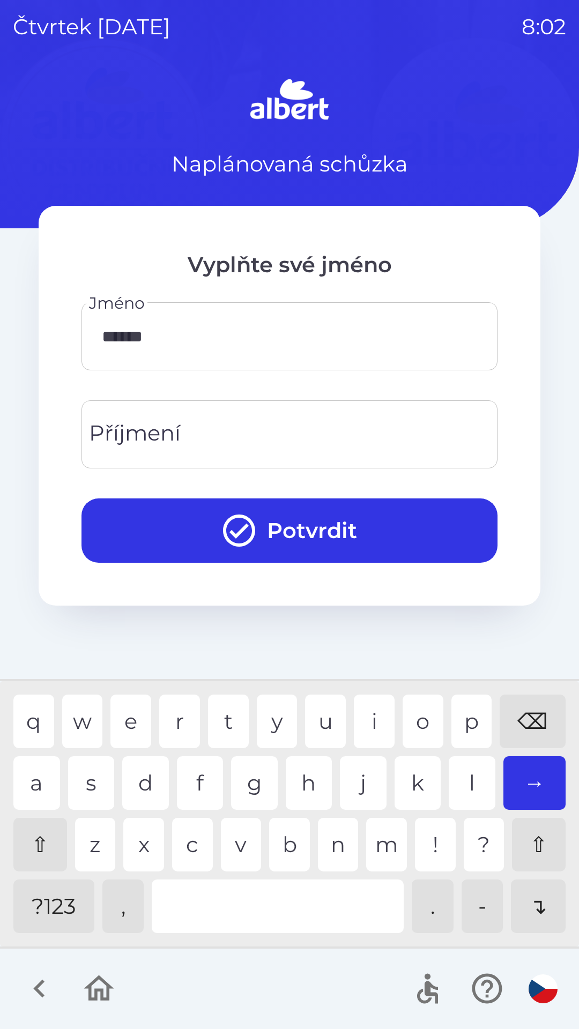
click at [236, 837] on div "v" at bounding box center [241, 845] width 41 height 54
click at [204, 339] on input "*******" at bounding box center [289, 336] width 390 height 42
type input "*"
click at [174, 712] on div "r" at bounding box center [179, 722] width 41 height 54
click at [196, 841] on div "c" at bounding box center [192, 845] width 41 height 54
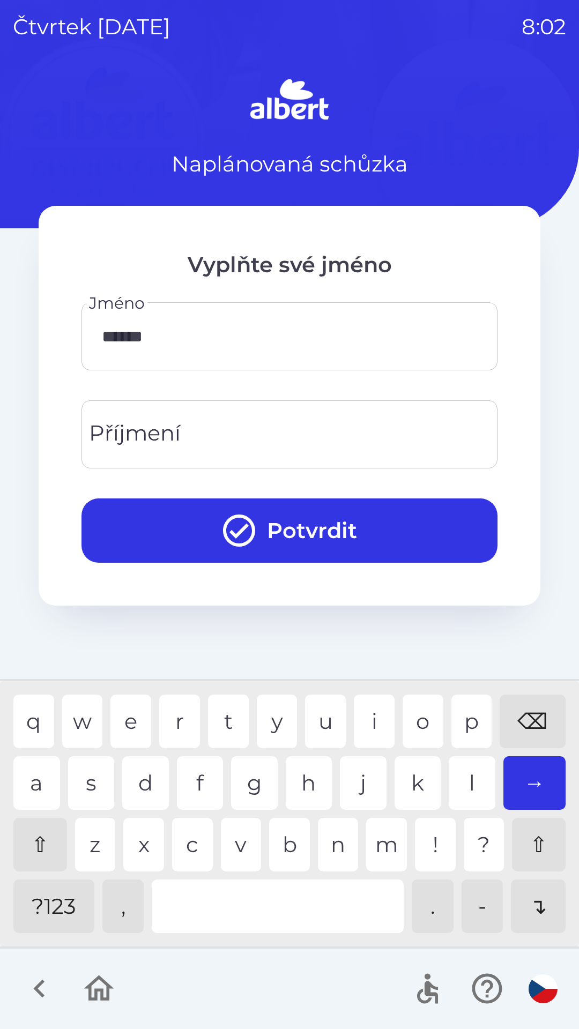
click at [457, 777] on div "l" at bounding box center [472, 783] width 47 height 54
type input "*******"
click at [28, 774] on div "a" at bounding box center [36, 783] width 47 height 54
click at [205, 444] on input "Příjmení" at bounding box center [289, 434] width 390 height 42
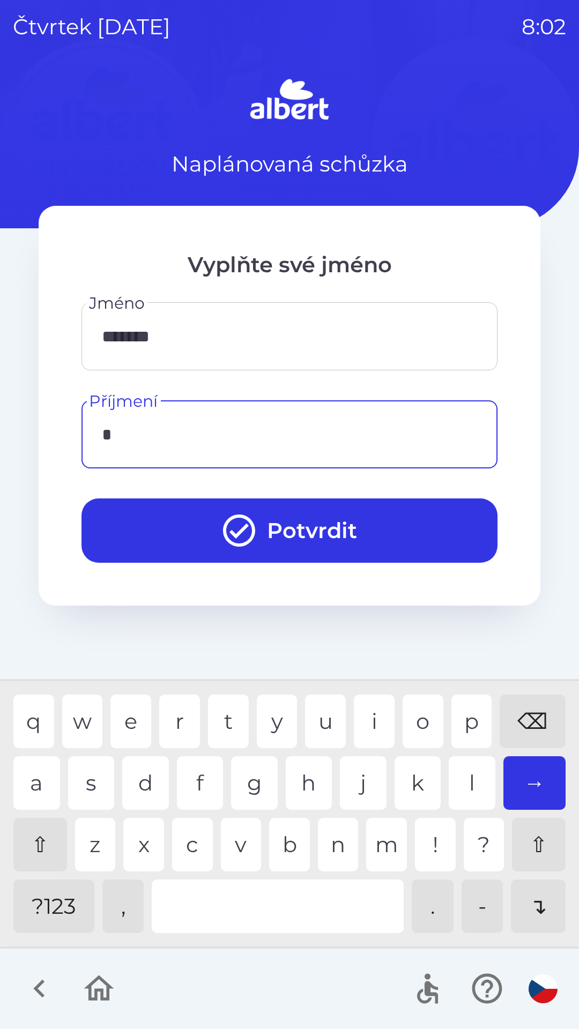
click at [422, 783] on div "k" at bounding box center [417, 783] width 47 height 54
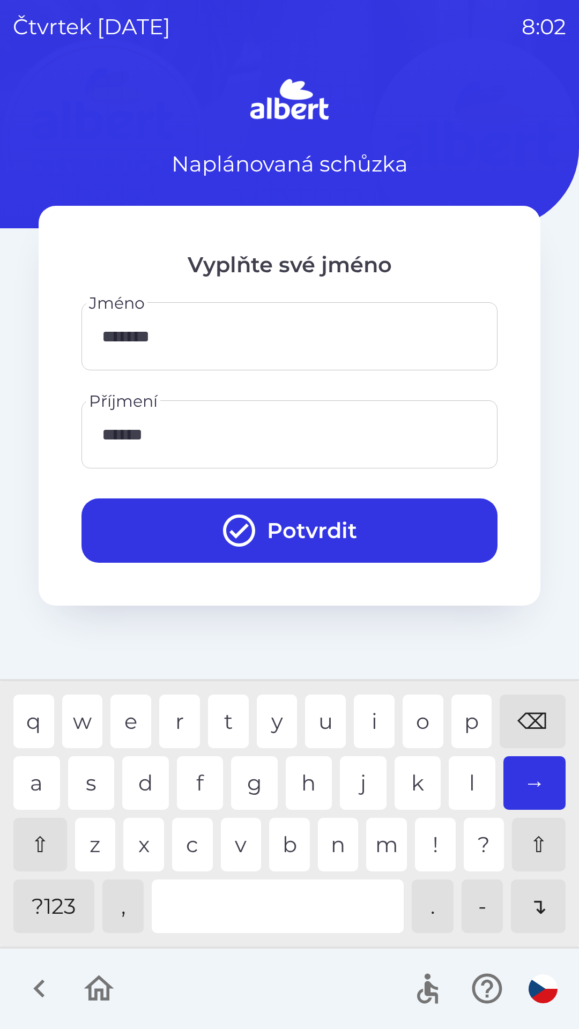
type input "*******"
click at [290, 521] on button "Potvrdit" at bounding box center [289, 530] width 416 height 64
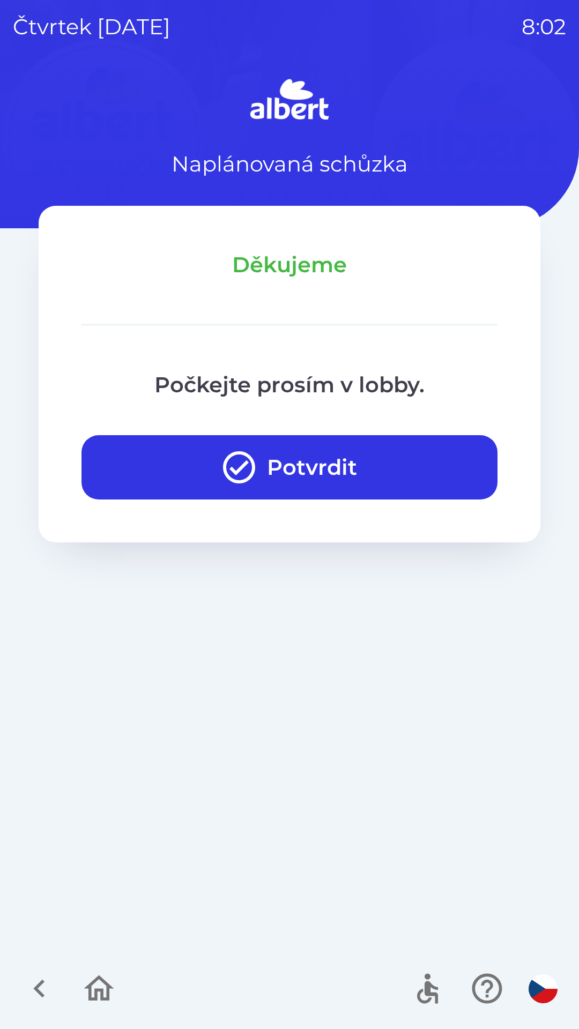
click at [333, 459] on button "Potvrdit" at bounding box center [289, 467] width 416 height 64
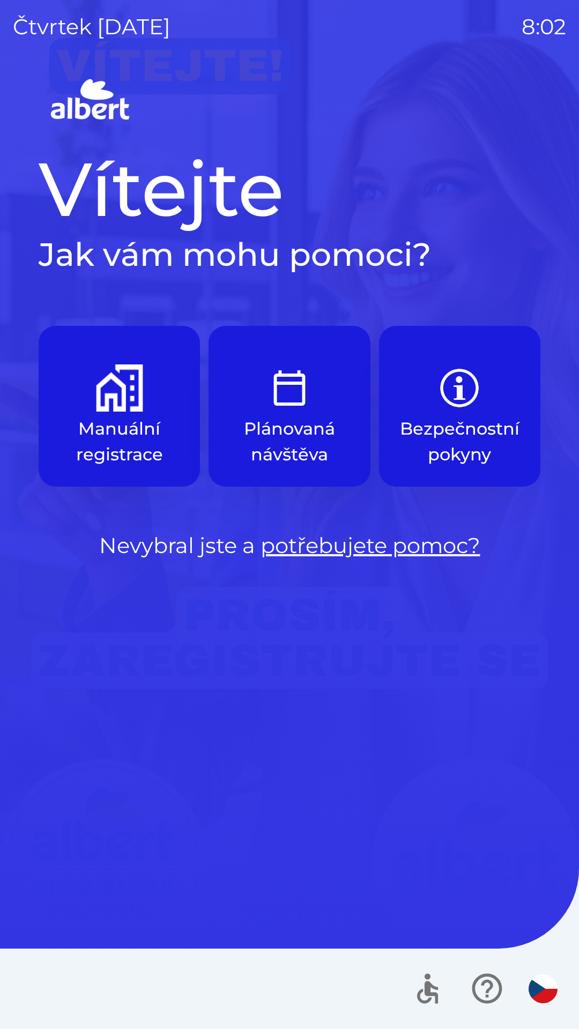
click at [132, 402] on img "button" at bounding box center [119, 387] width 47 height 47
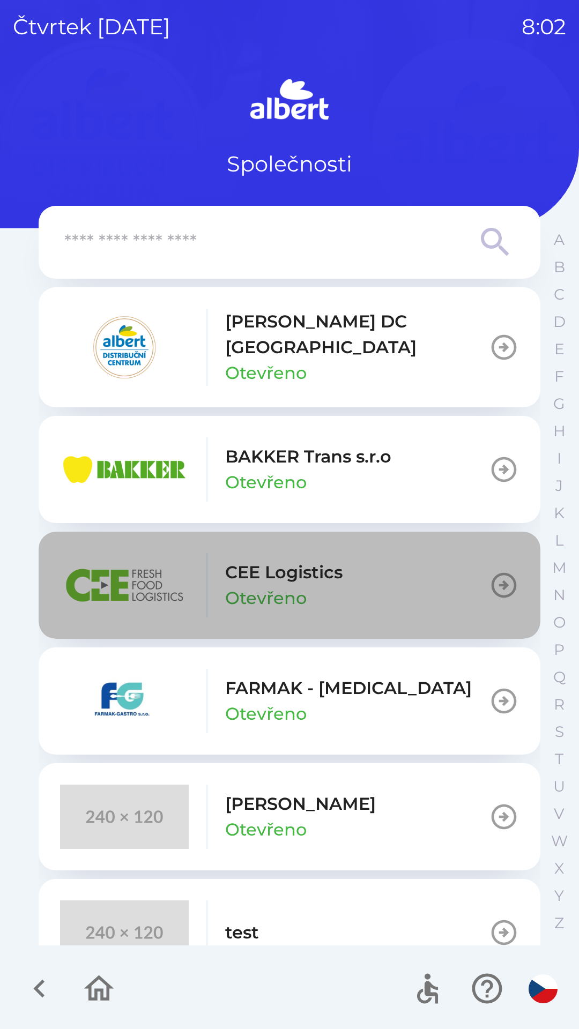
click at [327, 559] on p "CEE Logistics" at bounding box center [283, 572] width 117 height 26
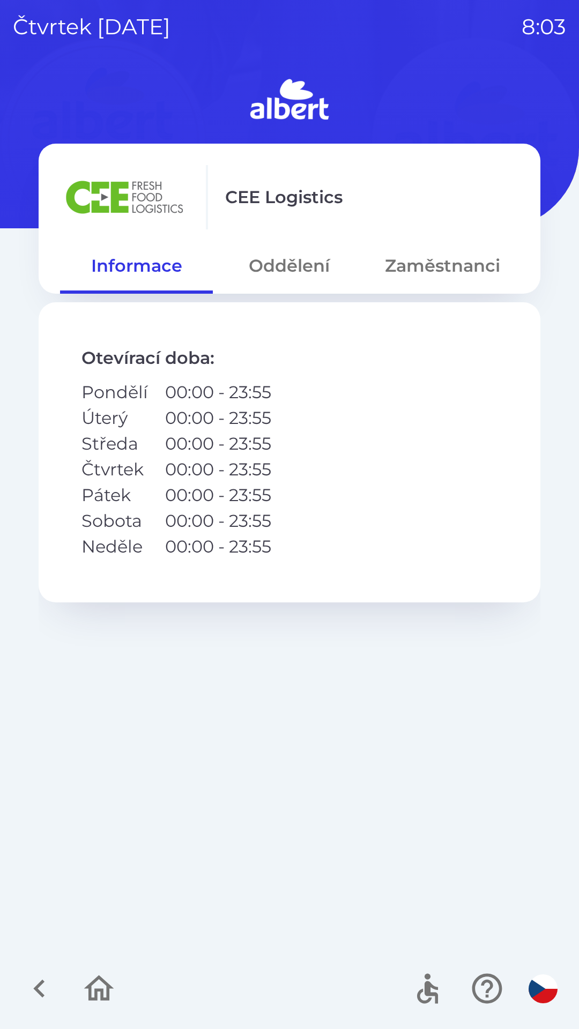
click at [479, 265] on button "Zaměstnanci" at bounding box center [442, 266] width 153 height 39
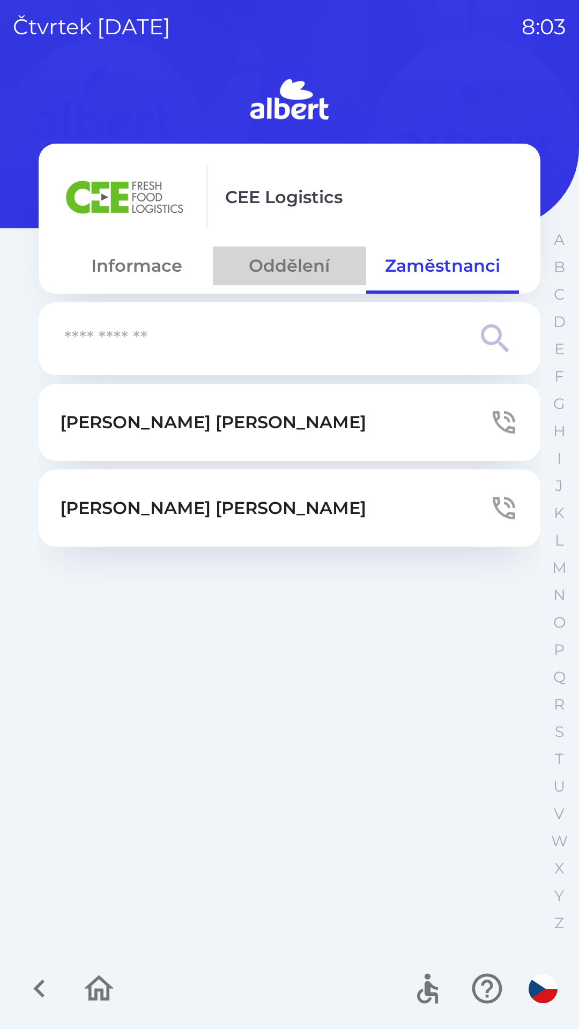
click at [292, 268] on button "Oddělení" at bounding box center [289, 266] width 153 height 39
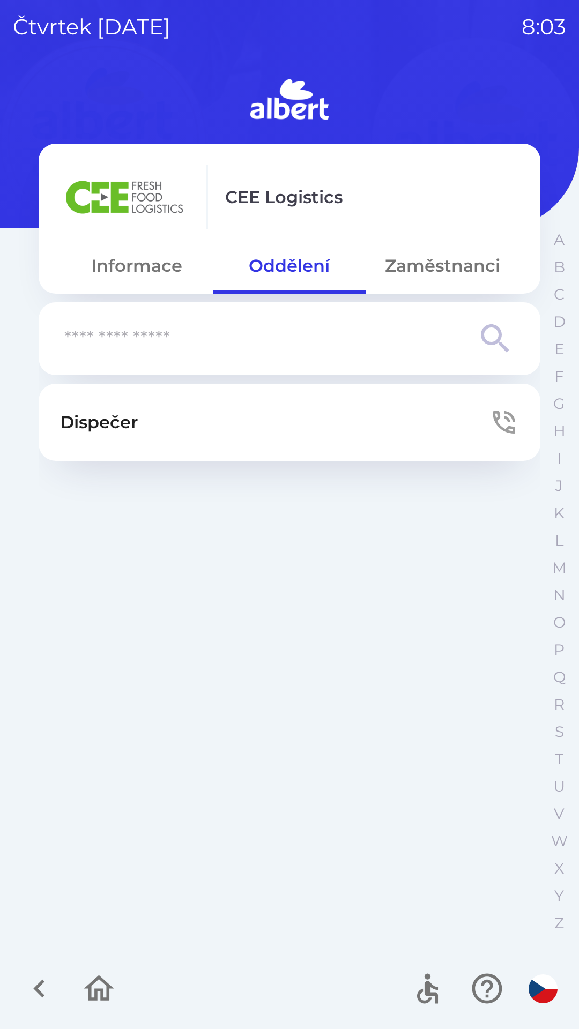
click at [267, 412] on button "Dispečer" at bounding box center [290, 422] width 502 height 77
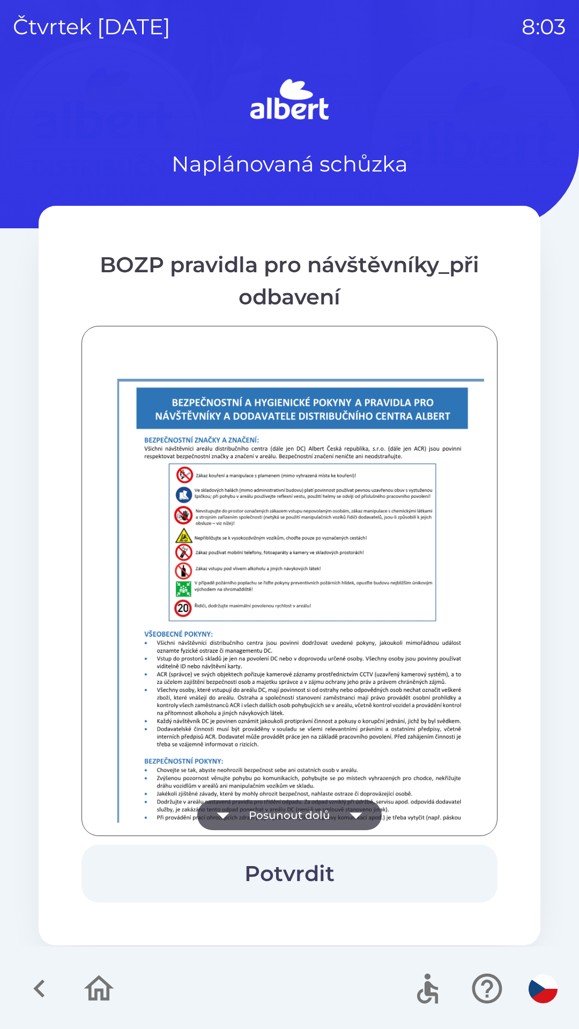
click at [358, 866] on button "Potvrdit" at bounding box center [289, 874] width 416 height 58
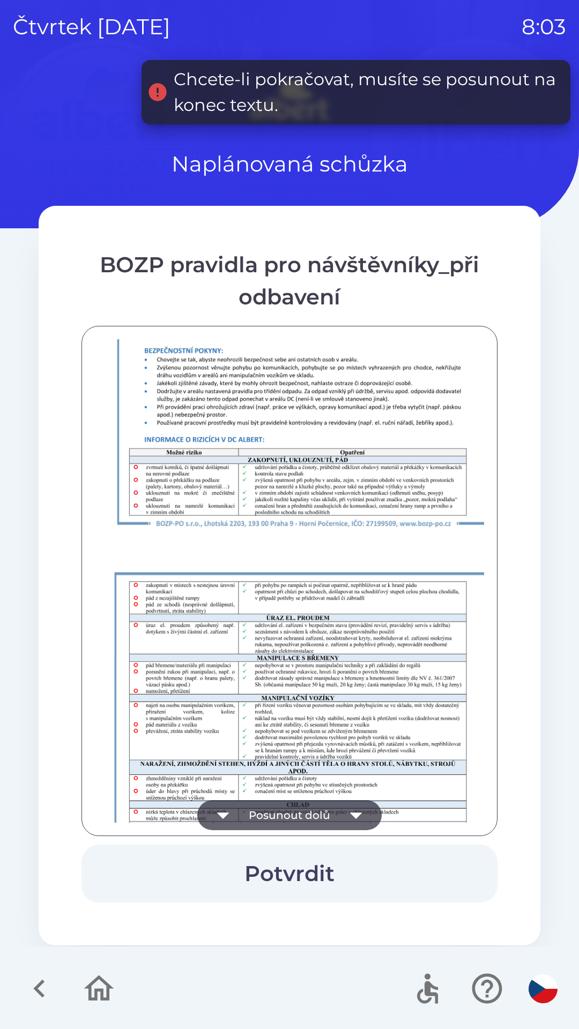
scroll to position [752, 0]
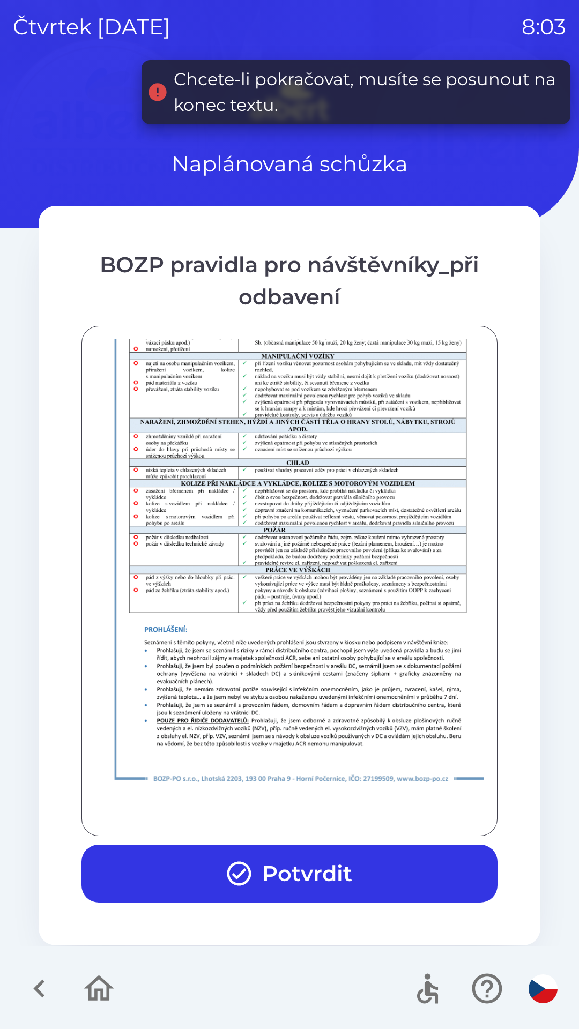
click at [326, 860] on button "Potvrdit" at bounding box center [289, 874] width 416 height 58
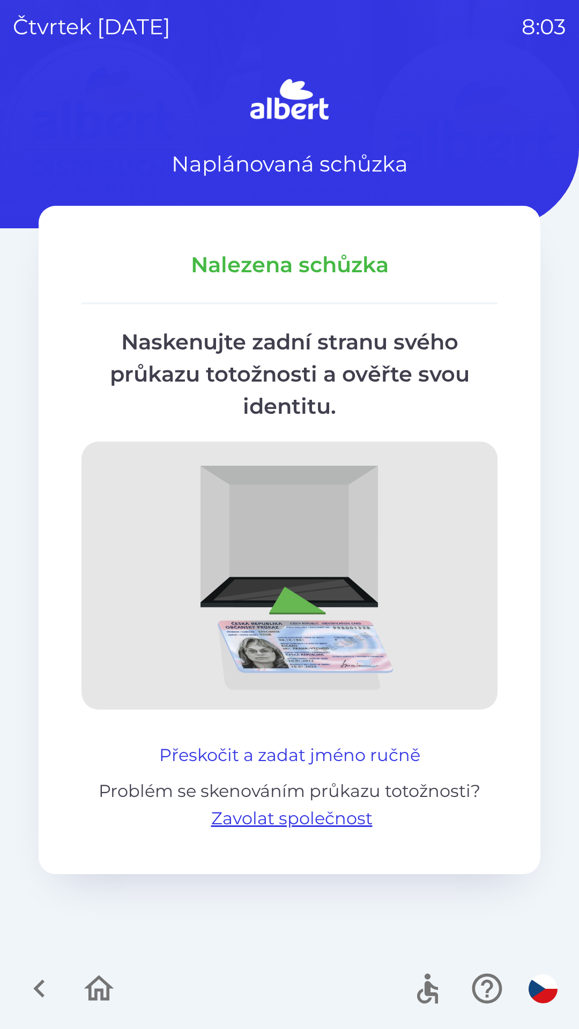
click at [347, 751] on button "Přeskočit a zadat jméno ručně" at bounding box center [290, 755] width 270 height 26
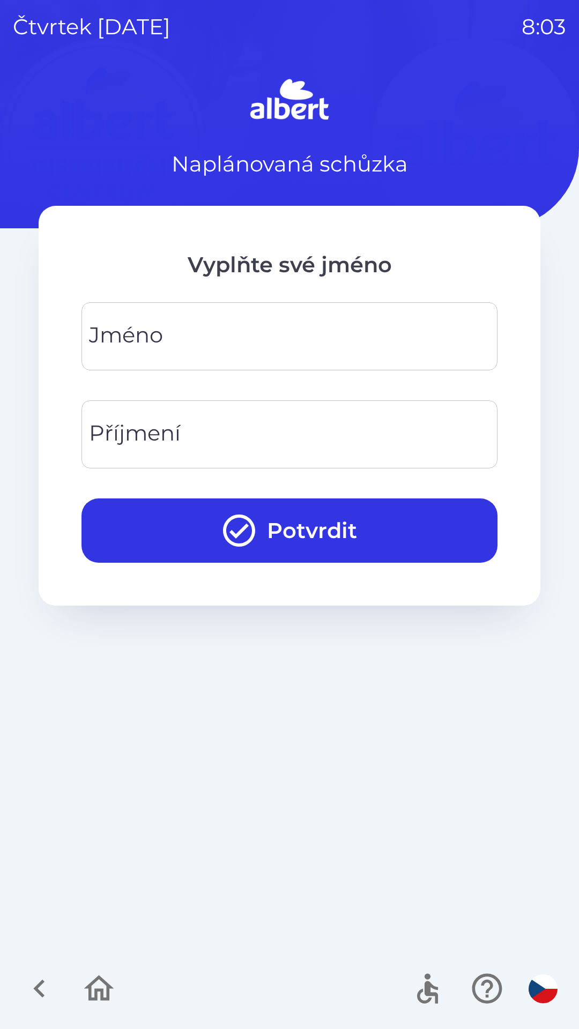
click at [272, 331] on input "Jméno" at bounding box center [289, 336] width 390 height 42
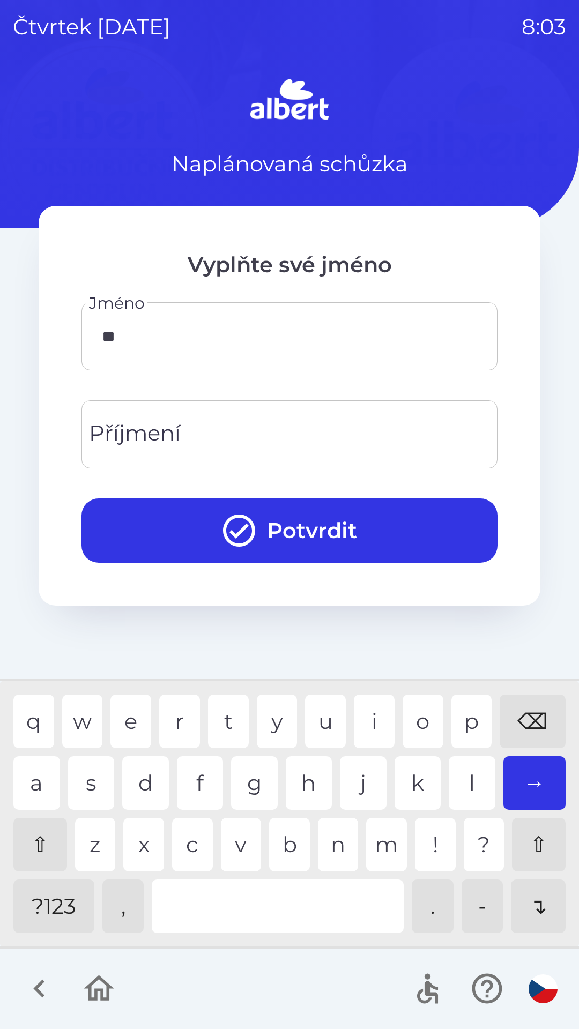
click at [420, 718] on div "o" at bounding box center [422, 722] width 41 height 54
type input "*****"
click at [209, 424] on input "Příjmení" at bounding box center [289, 434] width 390 height 42
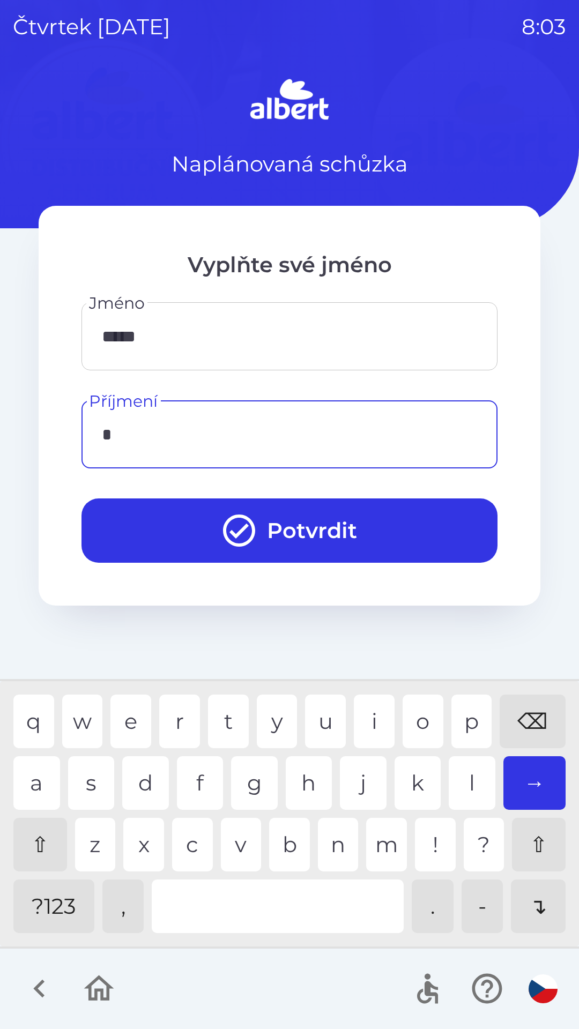
click at [390, 843] on div "m" at bounding box center [386, 845] width 41 height 54
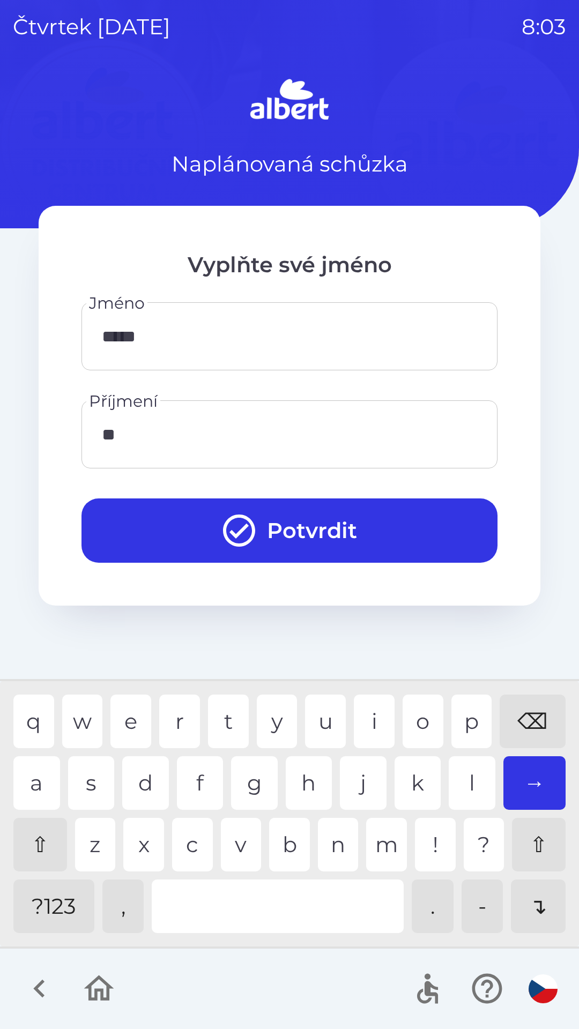
click at [31, 775] on div "a" at bounding box center [36, 783] width 47 height 54
type input "*"
click at [241, 831] on div "v" at bounding box center [241, 845] width 41 height 54
click at [30, 774] on div "a" at bounding box center [36, 783] width 47 height 54
click at [85, 774] on div "s" at bounding box center [91, 783] width 47 height 54
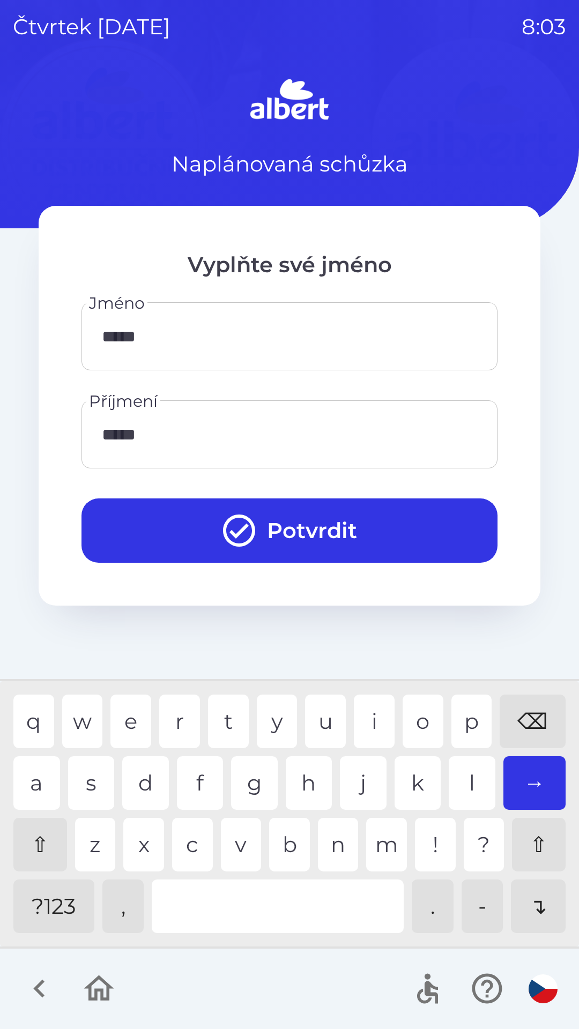
click at [339, 850] on div "n" at bounding box center [338, 845] width 41 height 54
type input "******"
click at [23, 775] on div "a" at bounding box center [36, 783] width 47 height 54
click at [337, 523] on button "Potvrdit" at bounding box center [289, 530] width 416 height 64
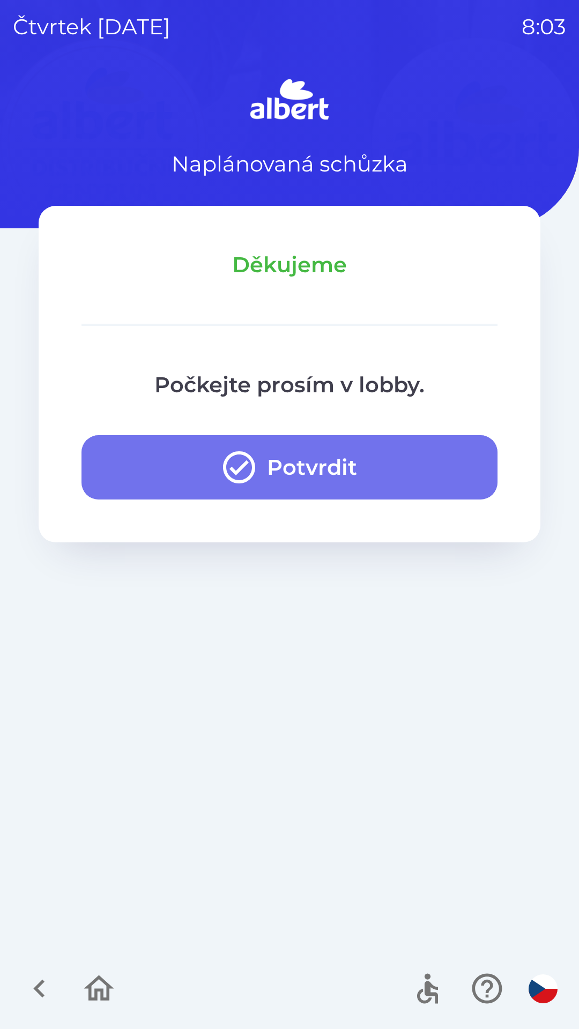
click at [322, 468] on button "Potvrdit" at bounding box center [289, 467] width 416 height 64
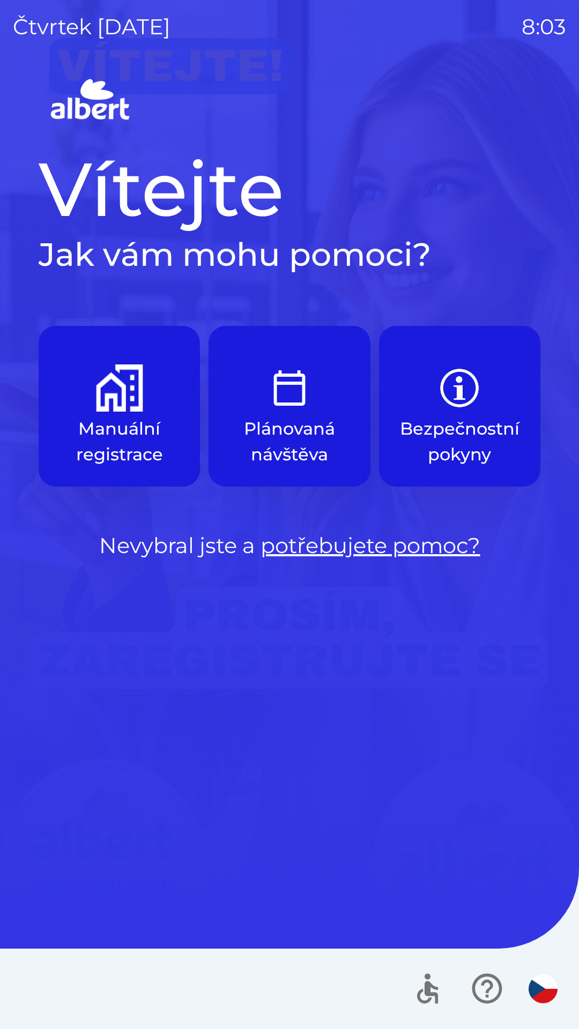
click at [126, 415] on button "Manuální registrace" at bounding box center [119, 406] width 161 height 161
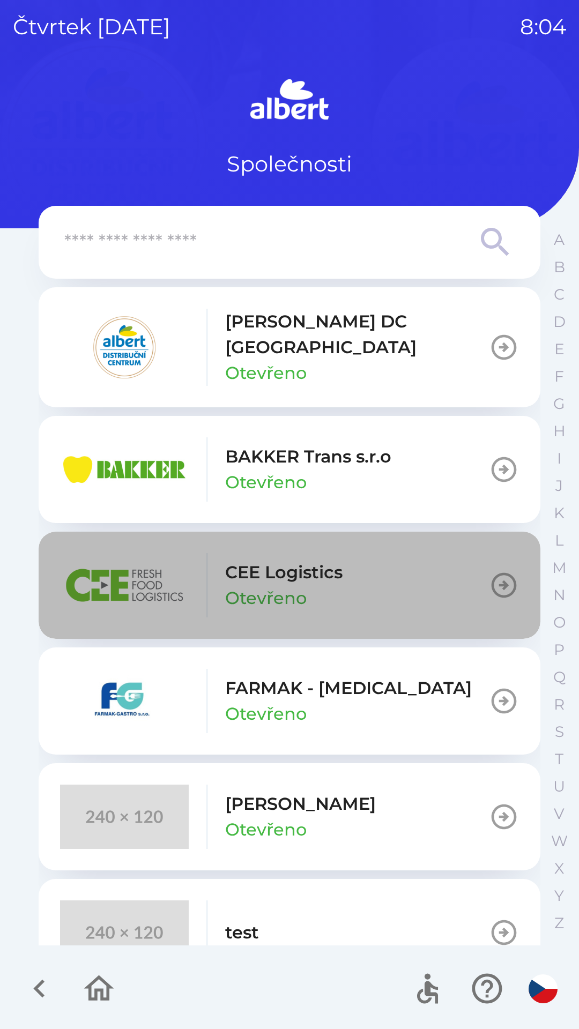
click at [314, 559] on p "CEE Logistics" at bounding box center [283, 572] width 117 height 26
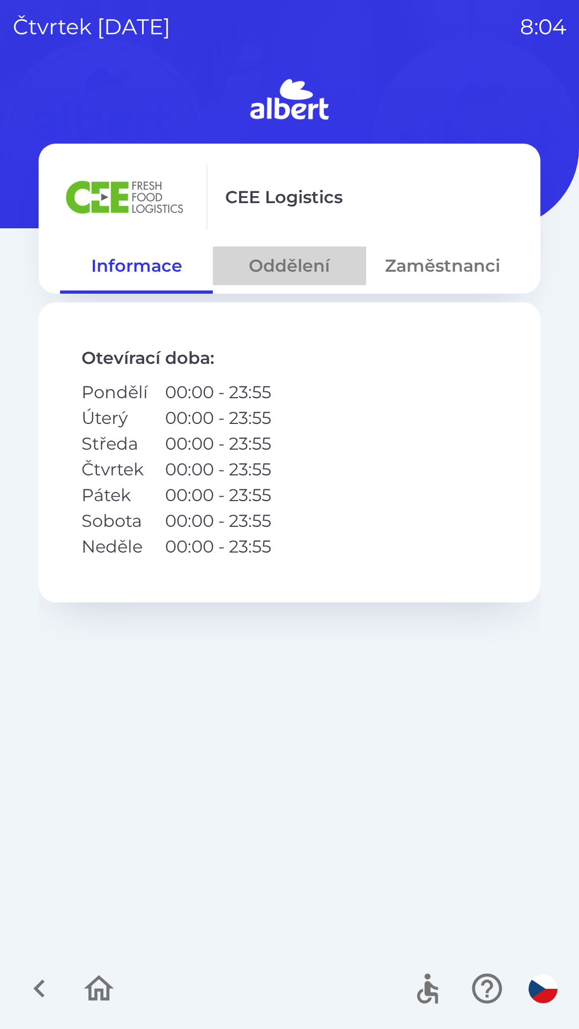
click at [282, 269] on button "Oddělení" at bounding box center [289, 266] width 153 height 39
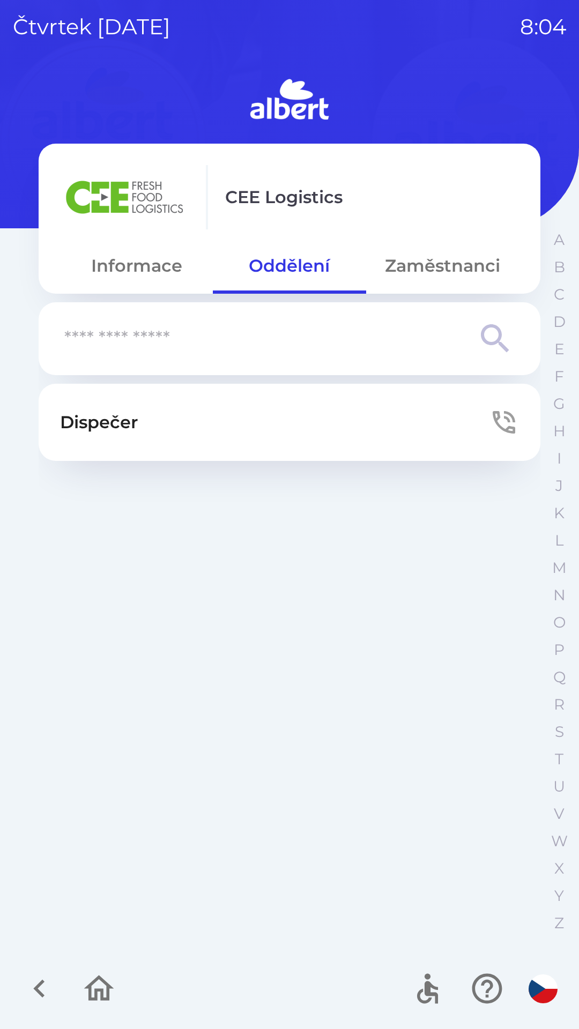
click at [356, 416] on button "Dispečer" at bounding box center [290, 422] width 502 height 77
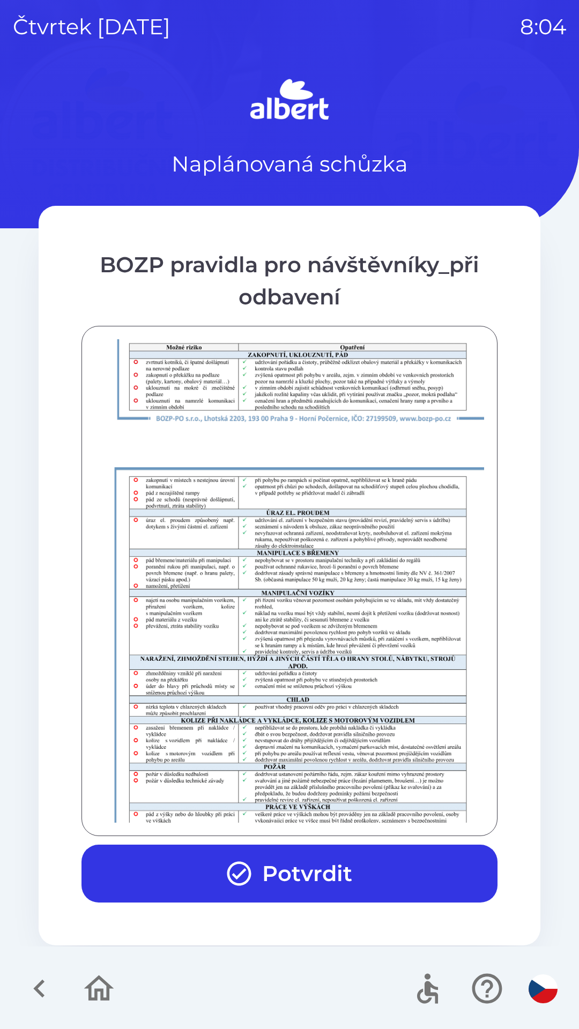
scroll to position [752, 0]
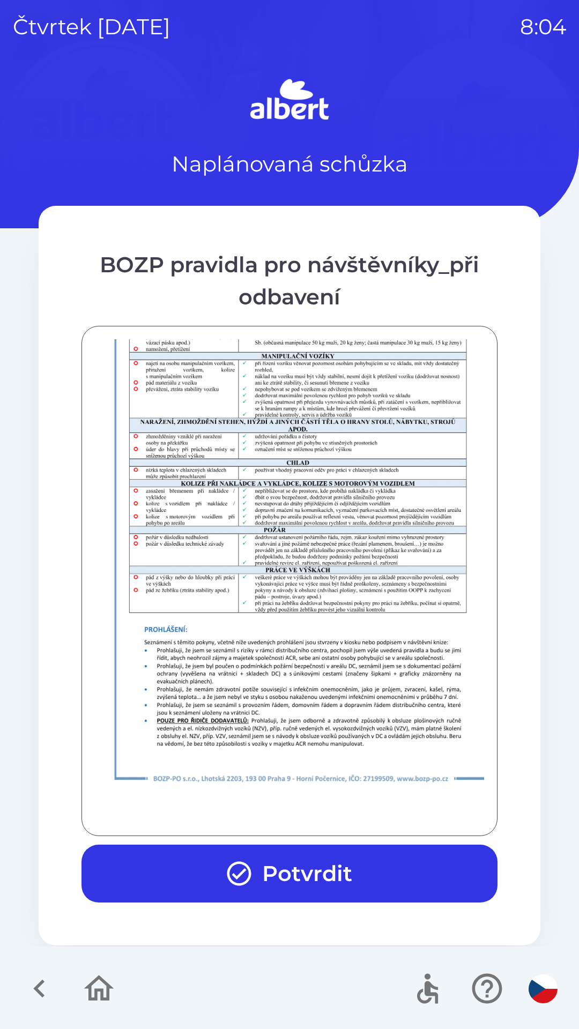
click at [333, 887] on button "Potvrdit" at bounding box center [289, 874] width 416 height 58
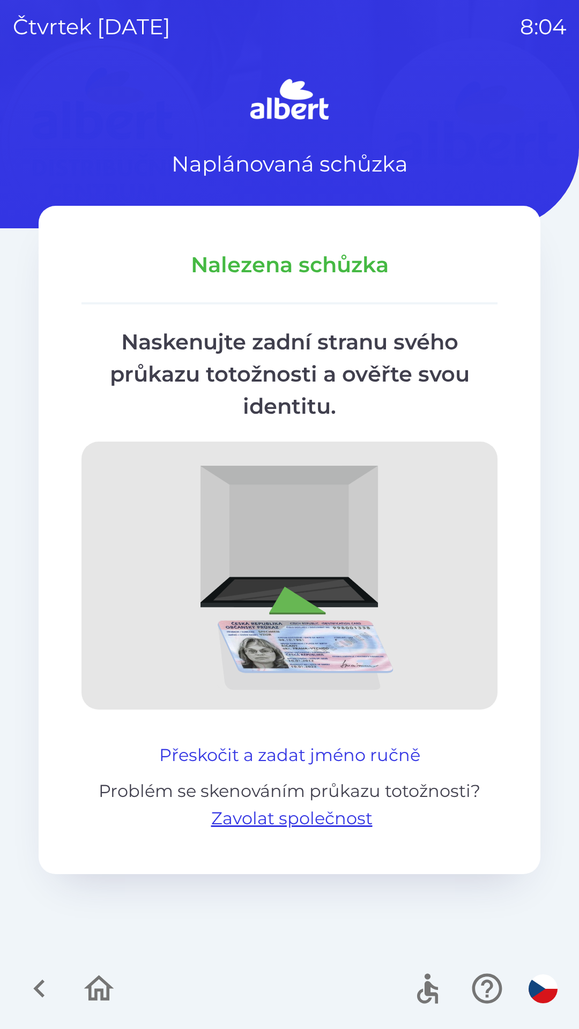
click at [302, 755] on button "Přeskočit a zadat jméno ručně" at bounding box center [290, 755] width 270 height 26
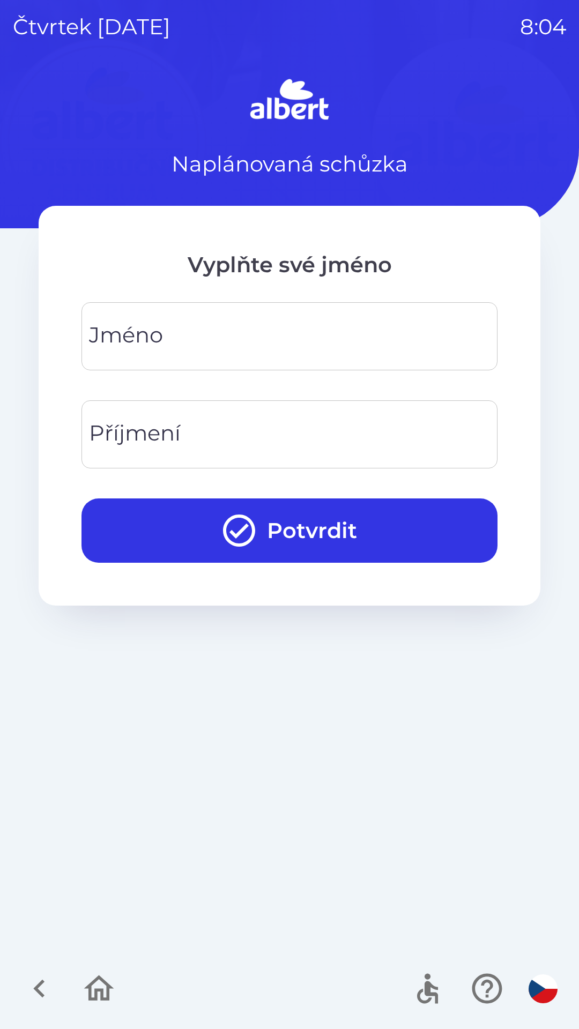
click at [273, 339] on input "Jméno" at bounding box center [289, 336] width 390 height 42
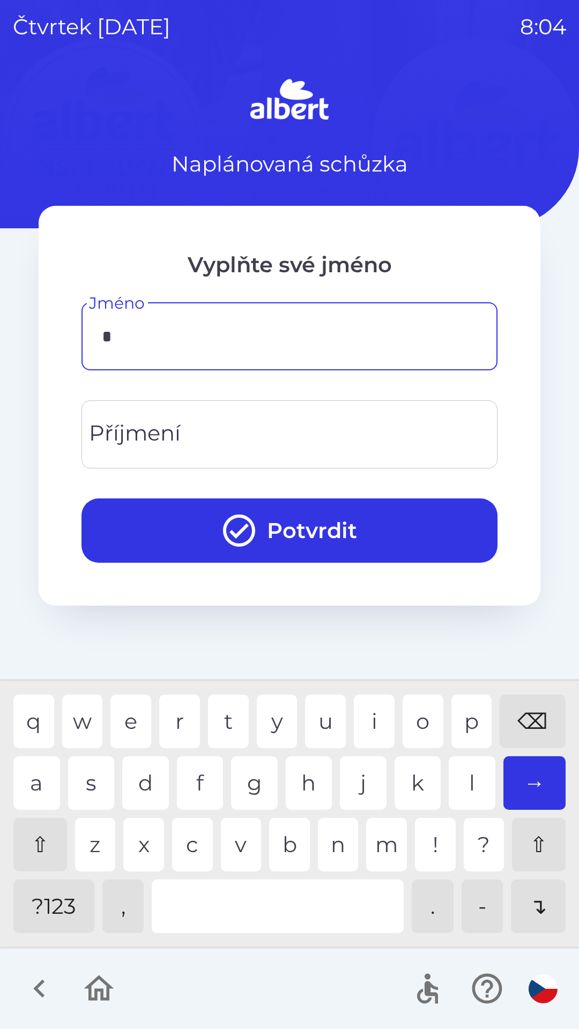
click at [389, 841] on div "m" at bounding box center [386, 845] width 41 height 54
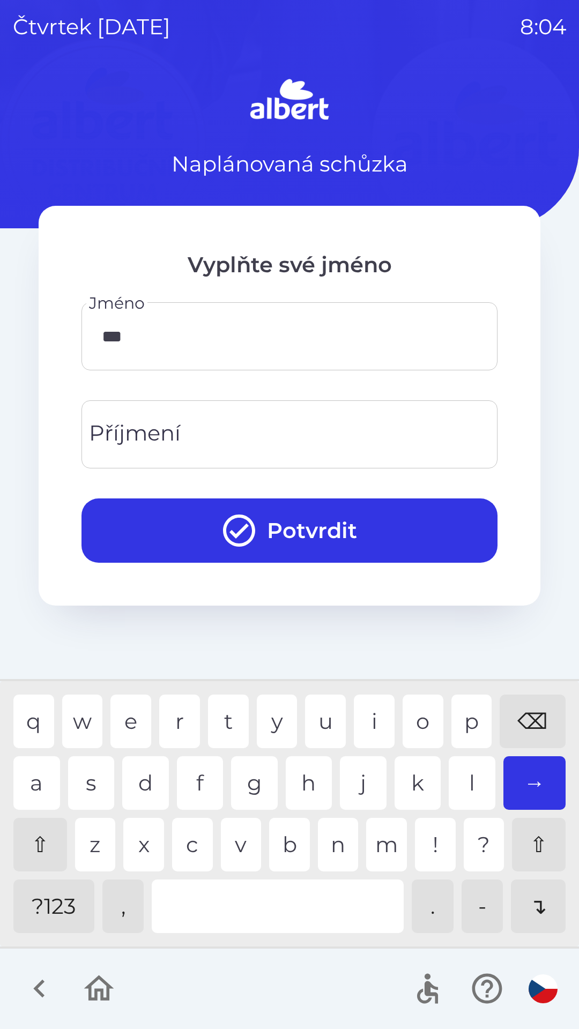
click at [182, 838] on div "c" at bounding box center [192, 845] width 41 height 54
click at [311, 778] on div "h" at bounding box center [309, 783] width 47 height 54
type input "******"
click at [464, 777] on div "l" at bounding box center [472, 783] width 47 height 54
click at [268, 416] on input "Příjmení" at bounding box center [289, 434] width 390 height 42
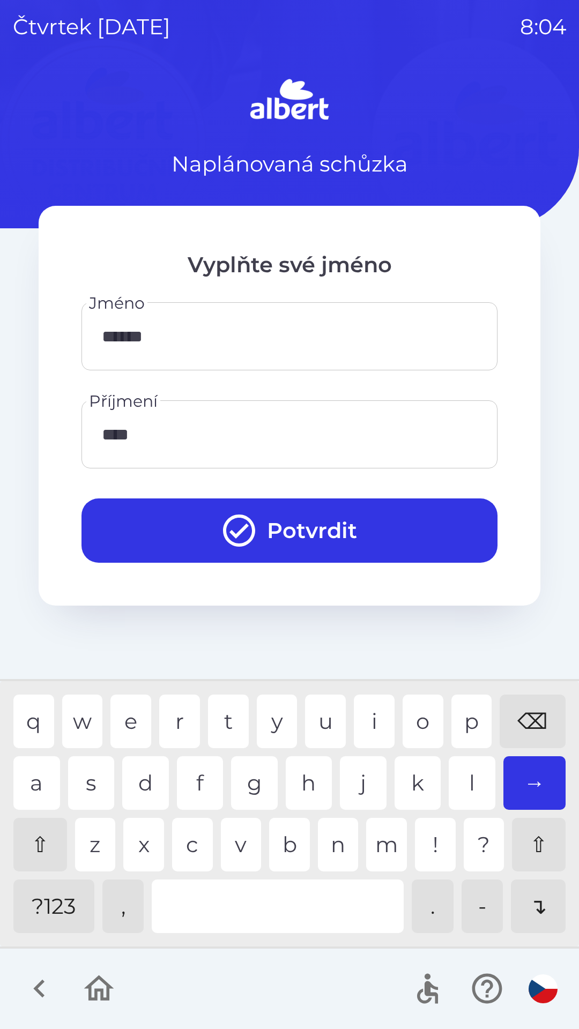
click at [93, 775] on div "s" at bounding box center [91, 783] width 47 height 54
click at [304, 775] on div "h" at bounding box center [309, 783] width 47 height 54
type input "*******"
click at [130, 717] on div "e" at bounding box center [130, 722] width 41 height 54
click at [338, 538] on button "Potvrdit" at bounding box center [289, 530] width 416 height 64
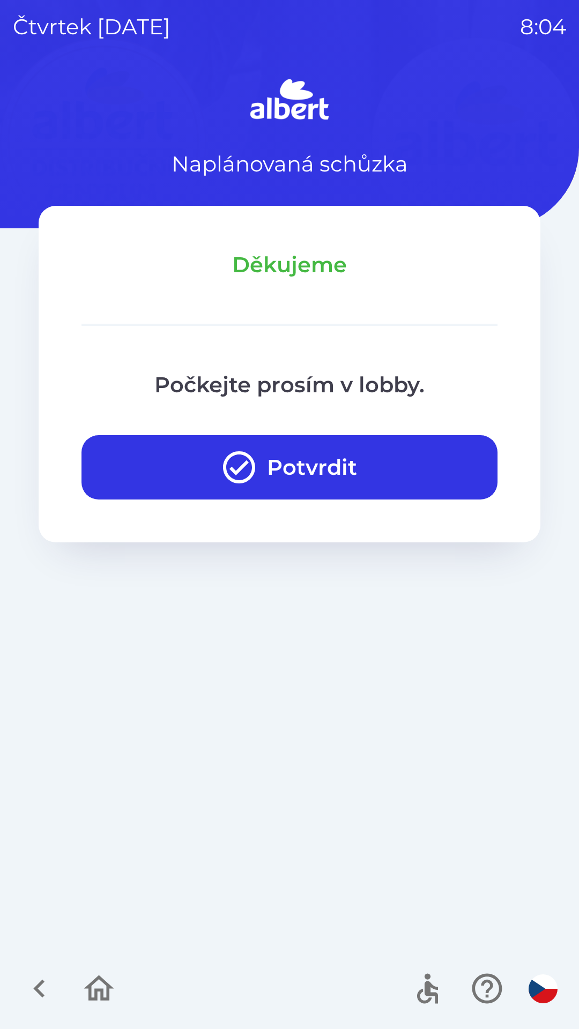
click at [339, 445] on button "Potvrdit" at bounding box center [289, 467] width 416 height 64
